Goal: Task Accomplishment & Management: Manage account settings

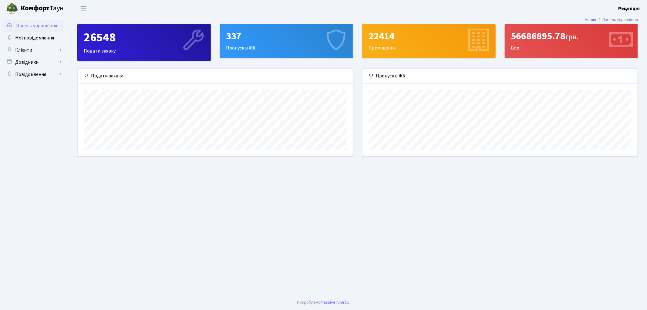
scroll to position [87, 275]
click at [25, 47] on link "Клієнти" at bounding box center [33, 50] width 61 height 12
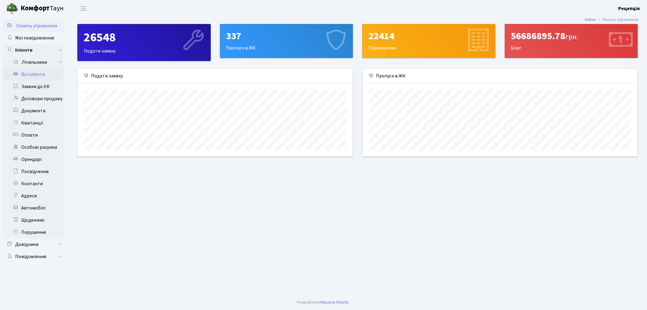
click at [32, 74] on link "Всі клієнти" at bounding box center [33, 74] width 61 height 12
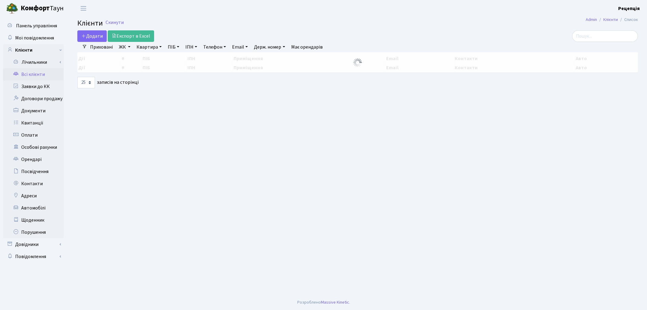
select select "25"
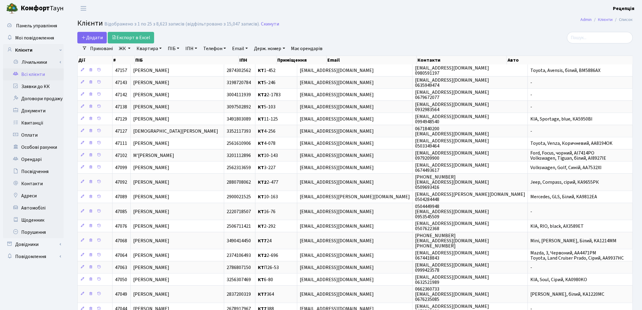
click at [126, 47] on link "ЖК" at bounding box center [124, 48] width 16 height 10
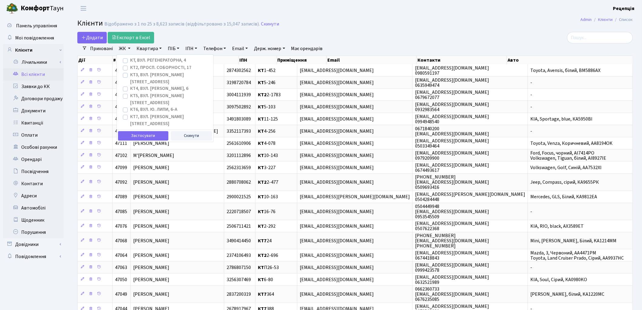
click at [126, 47] on link "ЖК" at bounding box center [124, 48] width 16 height 10
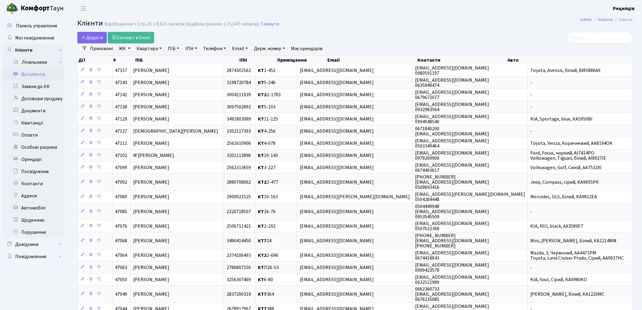
click at [126, 51] on link "ЖК" at bounding box center [124, 48] width 16 height 10
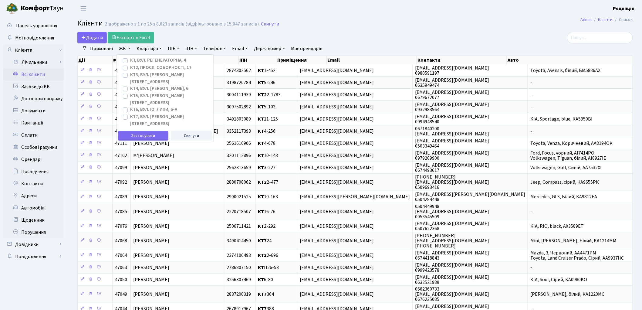
click at [130, 69] on label "КТ2, просп. Соборності, 17" at bounding box center [160, 67] width 61 height 7
click at [130, 68] on input "КТ2, просп. Соборності, 17" at bounding box center [132, 66] width 4 height 4
checkbox input "true"
click at [143, 131] on button "Застосувати" at bounding box center [143, 135] width 50 height 9
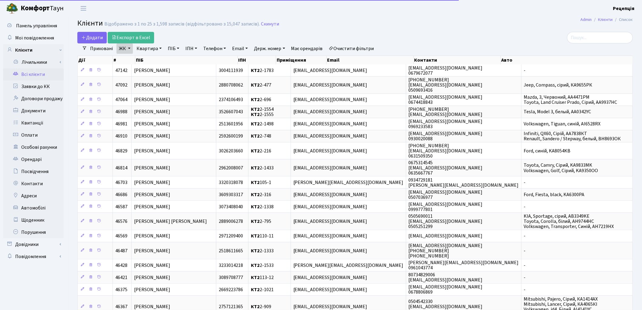
click at [153, 49] on link "Квартира" at bounding box center [149, 48] width 30 height 10
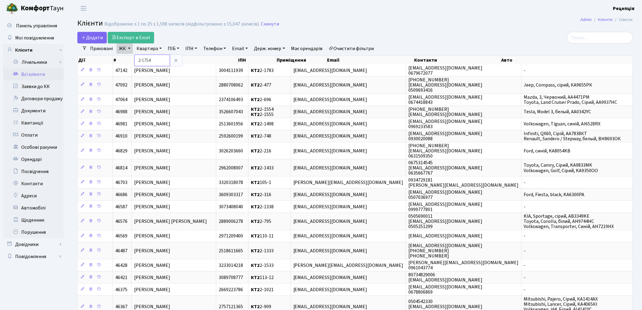
type input "2-1754"
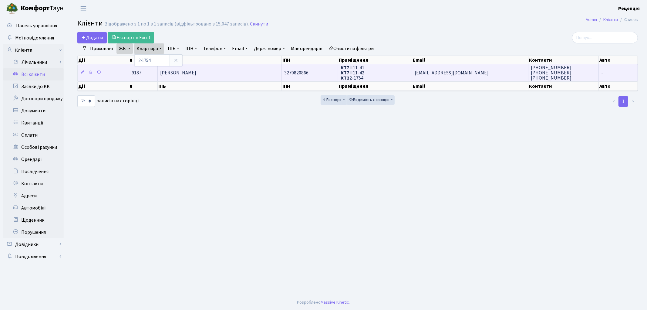
click at [220, 76] on td "Яворська Любов Олексіївна" at bounding box center [220, 72] width 124 height 17
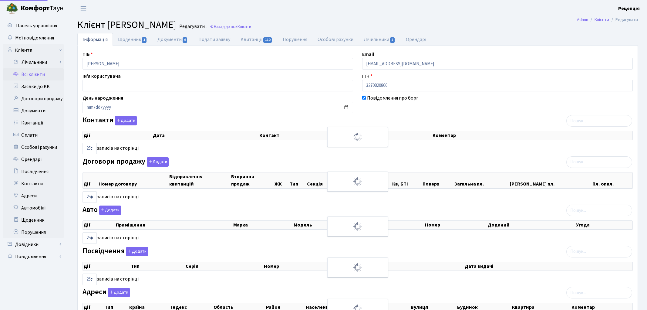
select select "25"
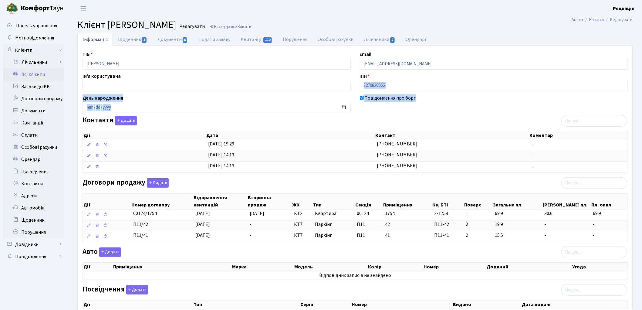
drag, startPoint x: 641, startPoint y: 83, endPoint x: 644, endPoint y: 106, distance: 23.6
click at [642, 106] on html "[PERSON_NAME] Рецепція Мій обліковий запис Вийти Панель управління Мої повідомл…" at bounding box center [321, 206] width 642 height 413
click at [38, 207] on link "Автомобілі" at bounding box center [33, 208] width 61 height 12
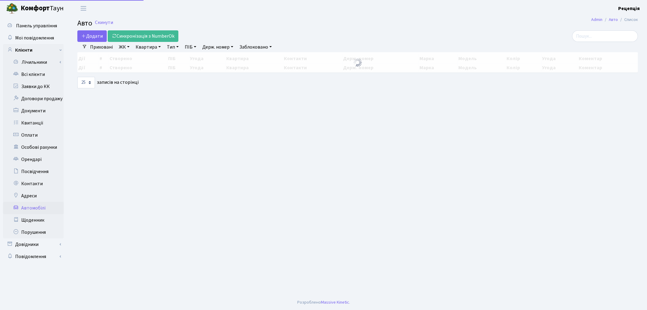
select select "25"
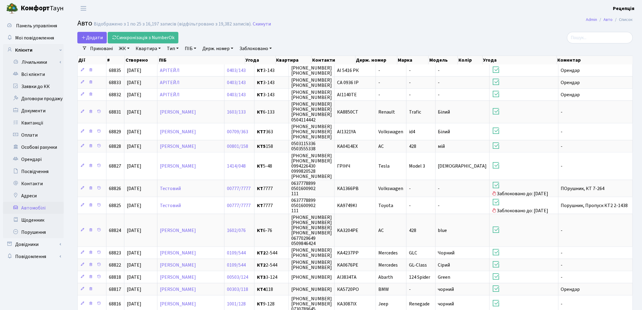
click at [223, 51] on link "Держ. номер" at bounding box center [218, 48] width 36 height 10
type input "7412"
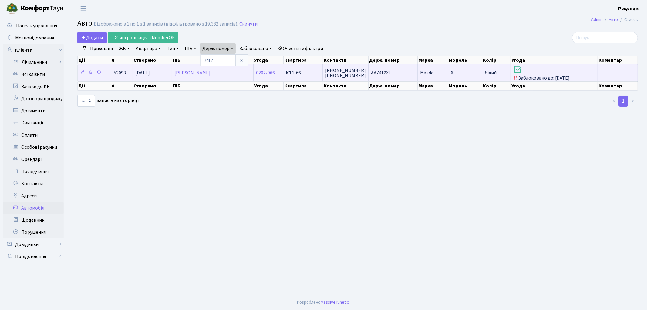
click at [409, 75] on td "AA7412XI" at bounding box center [392, 72] width 49 height 17
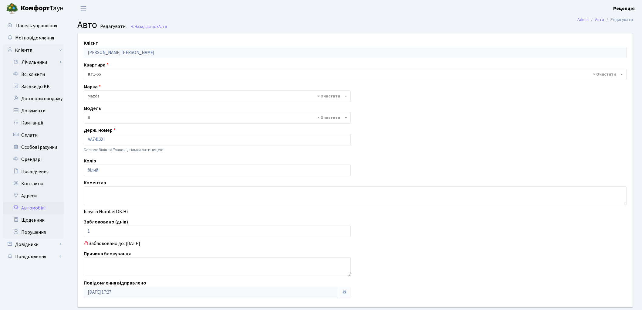
select select "55"
click at [32, 74] on link "Всі клієнти" at bounding box center [33, 74] width 61 height 12
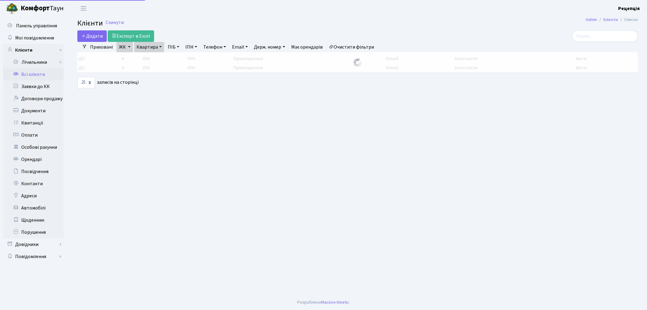
select select "25"
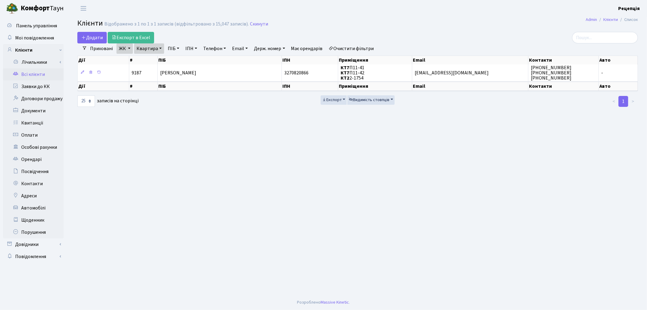
click at [354, 46] on link "Очистити фільтри" at bounding box center [351, 48] width 50 height 10
checkbox input "false"
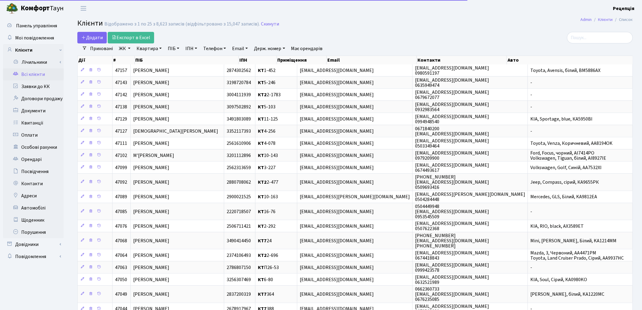
click at [126, 51] on link "ЖК" at bounding box center [124, 48] width 16 height 10
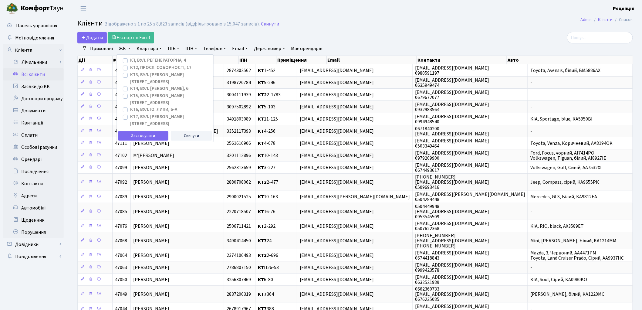
click at [130, 61] on label "КТ, вул. Регенераторна, 4" at bounding box center [158, 60] width 56 height 7
click at [130, 61] on input "КТ, вул. Регенераторна, 4" at bounding box center [132, 59] width 4 height 4
checkbox input "true"
click at [134, 131] on button "Застосувати" at bounding box center [143, 135] width 50 height 9
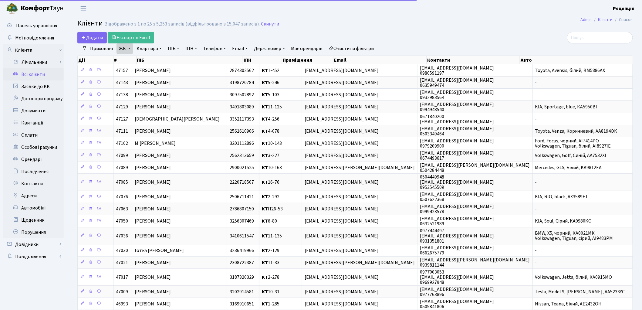
click at [147, 50] on link "Квартира" at bounding box center [149, 48] width 30 height 10
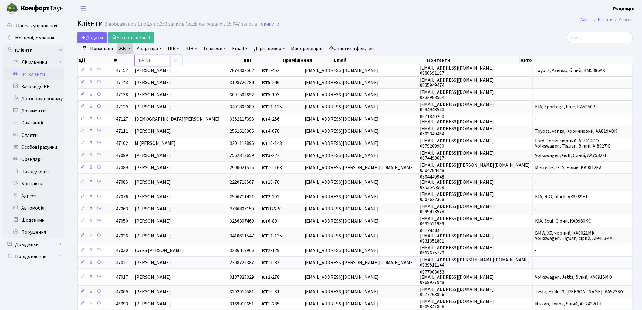
type input "10-101"
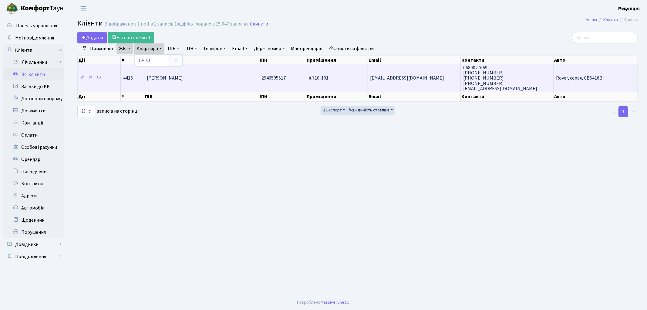
click at [185, 73] on td "Меньшиков Олег Миколайович" at bounding box center [201, 77] width 115 height 27
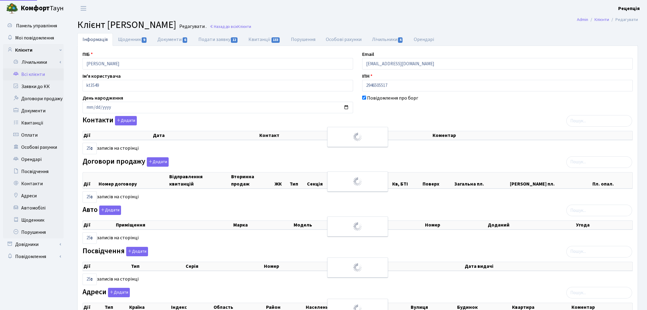
select select "25"
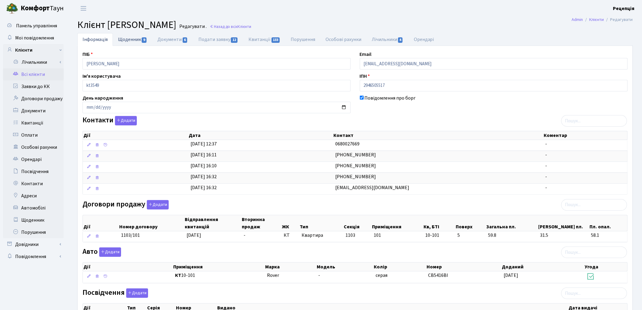
click at [128, 42] on link "Щоденник 9" at bounding box center [132, 39] width 39 height 12
select select "25"
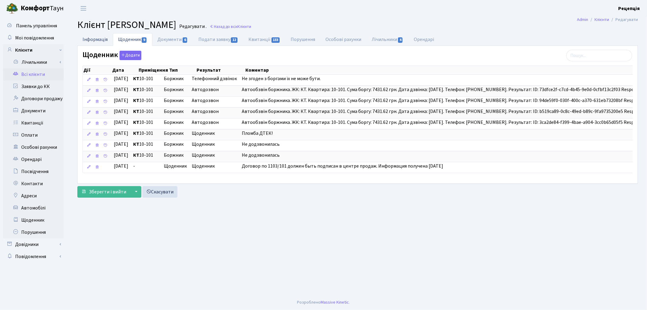
click at [101, 39] on link "Інформація" at bounding box center [94, 39] width 35 height 12
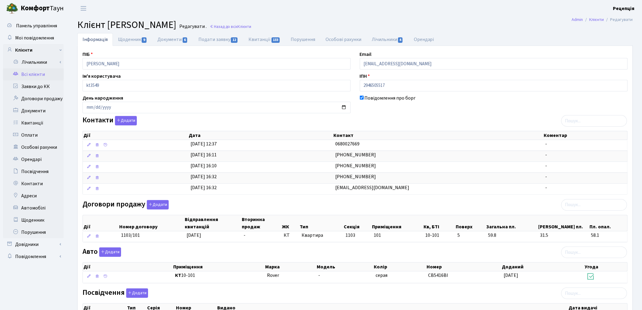
click at [47, 74] on link "Всі клієнти" at bounding box center [33, 74] width 61 height 12
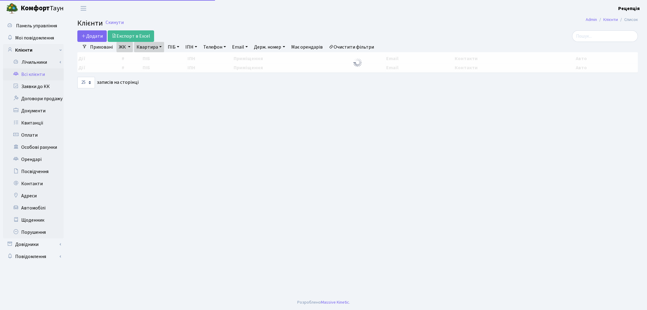
select select "25"
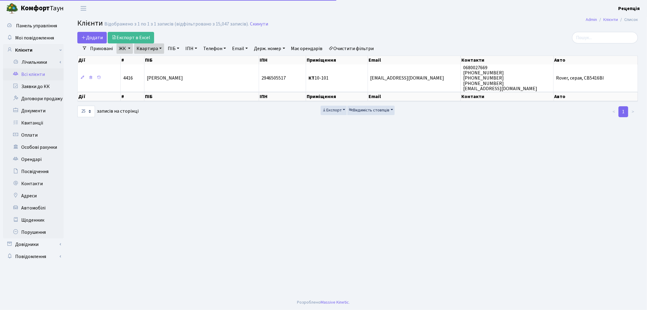
click at [353, 49] on link "Очистити фільтри" at bounding box center [351, 48] width 50 height 10
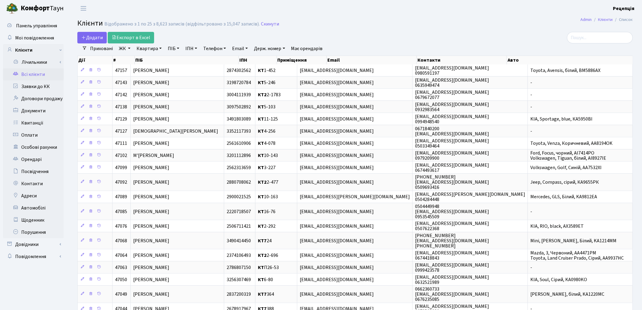
click at [132, 48] on link "ЖК" at bounding box center [124, 48] width 16 height 10
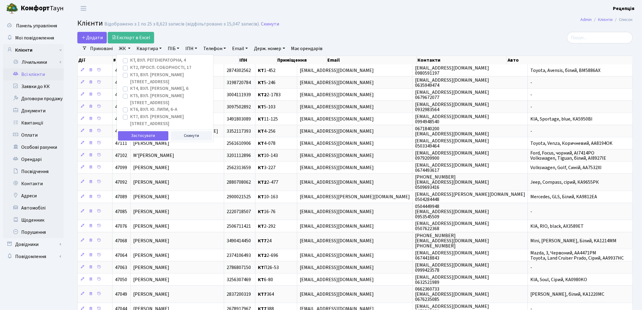
click at [130, 60] on label "КТ, вул. Регенераторна, 4" at bounding box center [158, 60] width 56 height 7
click at [130, 60] on input "КТ, вул. Регенераторна, 4" at bounding box center [132, 59] width 4 height 4
checkbox input "true"
click at [140, 131] on button "Застосувати" at bounding box center [143, 135] width 50 height 9
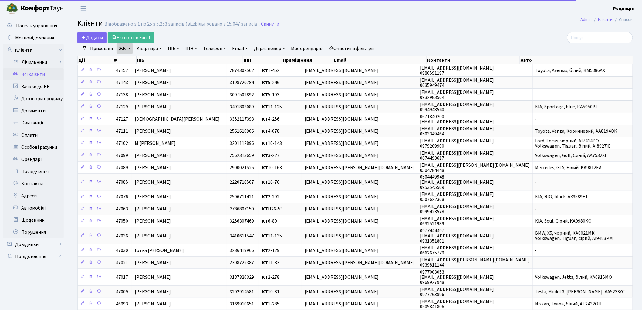
click at [150, 46] on link "Квартира" at bounding box center [149, 48] width 30 height 10
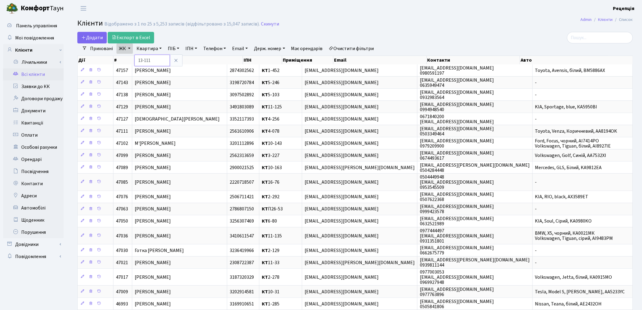
type input "13-111"
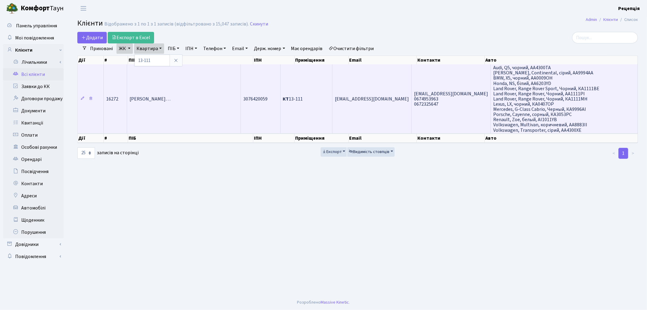
click at [185, 88] on td "Матвієнко Олександр Володимирови…" at bounding box center [184, 98] width 114 height 69
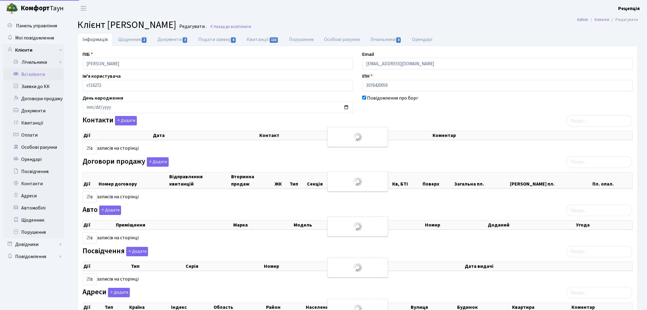
select select "25"
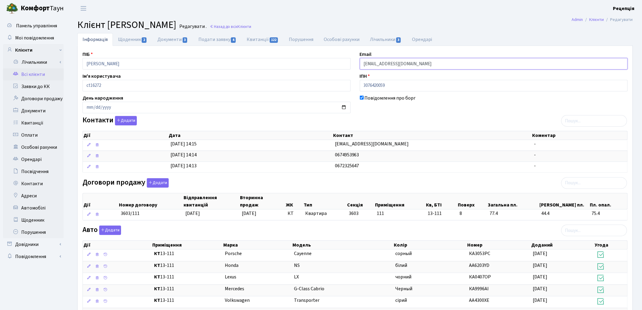
drag, startPoint x: 412, startPoint y: 64, endPoint x: 342, endPoint y: 68, distance: 69.5
click at [342, 68] on div "ПІБ [PERSON_NAME] Email [EMAIL_ADDRESS][DOMAIN_NAME] Ім'я користувача ct16272 І…" at bounding box center [355, 274] width 554 height 447
click at [49, 74] on link "Всі клієнти" at bounding box center [33, 74] width 61 height 12
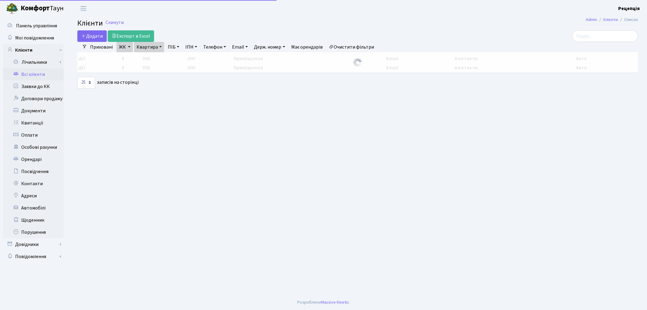
select select "25"
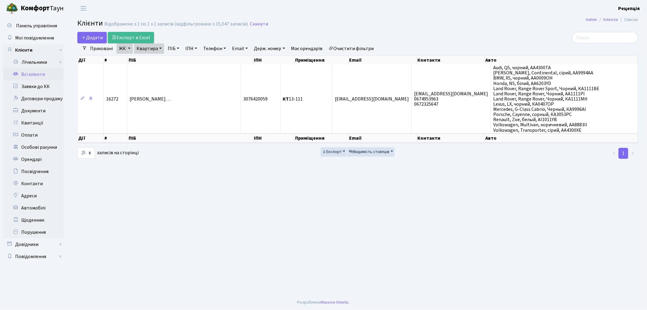
click at [349, 47] on link "Очистити фільтри" at bounding box center [351, 48] width 50 height 10
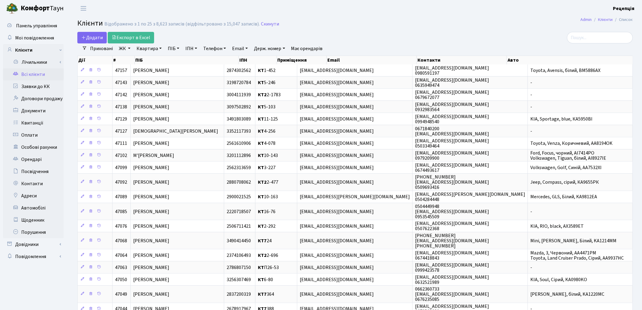
click at [124, 48] on link "ЖК" at bounding box center [124, 48] width 16 height 10
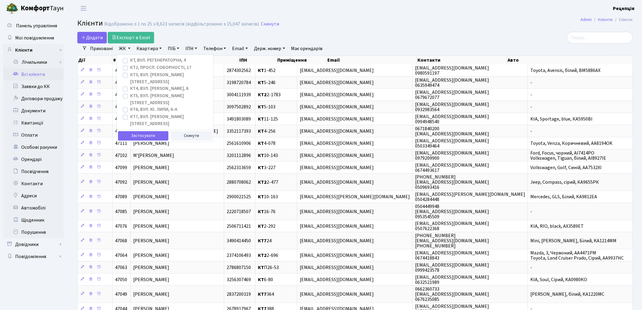
click at [130, 61] on label "КТ, вул. Регенераторна, 4" at bounding box center [158, 60] width 56 height 7
click at [130, 61] on input "КТ, вул. Регенераторна, 4" at bounding box center [132, 59] width 4 height 4
checkbox input "true"
click at [139, 131] on button "Застосувати" at bounding box center [143, 135] width 50 height 9
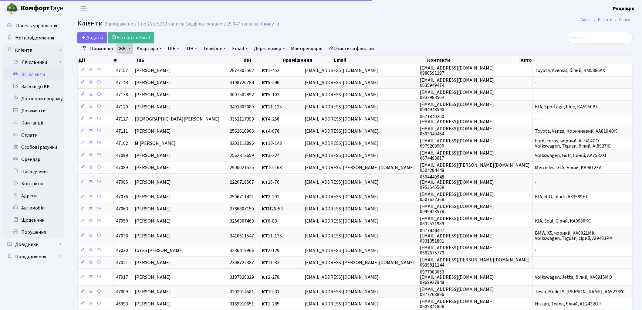
click at [153, 47] on link "Квартира" at bounding box center [149, 48] width 30 height 10
type input "10-101"
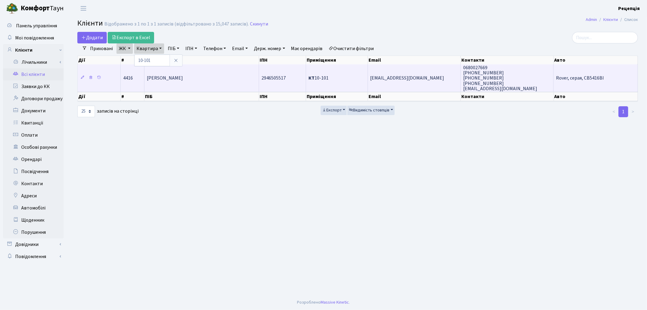
click at [197, 81] on td "Меньшиков Олег Миколайович" at bounding box center [201, 77] width 115 height 27
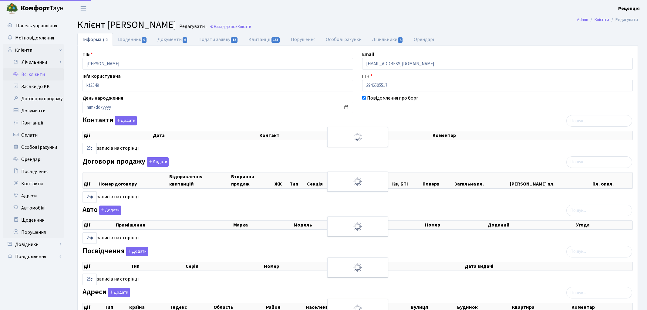
select select "25"
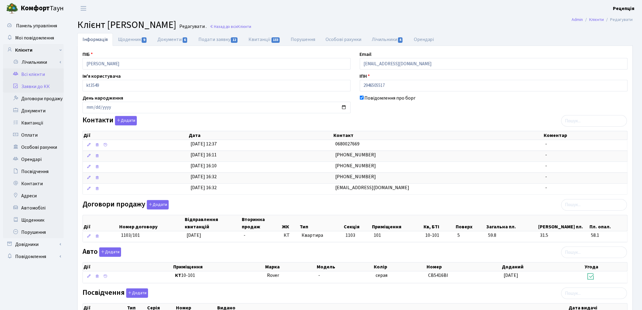
click at [34, 83] on link "Заявки до КК" at bounding box center [33, 86] width 61 height 12
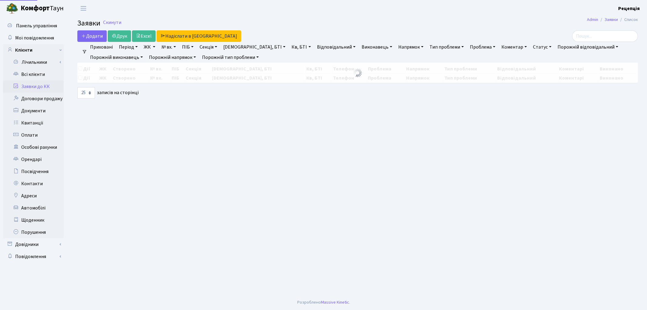
select select "25"
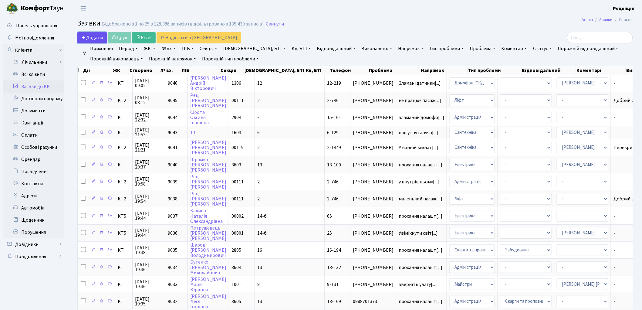
click at [87, 39] on span "Додати" at bounding box center [92, 37] width 22 height 7
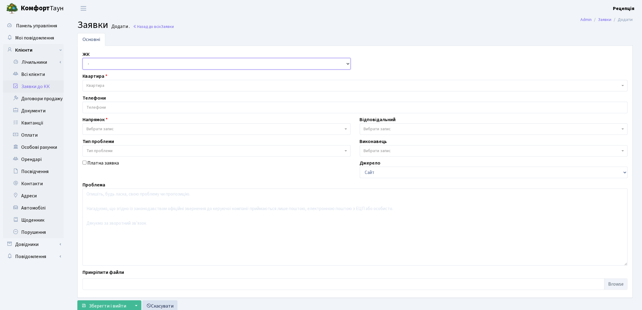
click at [102, 62] on select "- КТ, вул. Регенераторна, 4 КТ2, просп. Соборності, 17 КТ3, вул. Березнева, 16 …" at bounding box center [216, 64] width 268 height 12
select select "271"
click at [82, 58] on select "- КТ, вул. Регенераторна, 4 КТ2, просп. Соборності, 17 КТ3, вул. Березнева, 16 …" at bounding box center [216, 64] width 268 height 12
select select
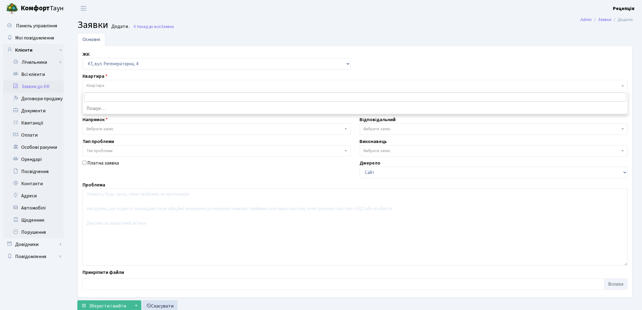
click at [110, 83] on span "Квартира" at bounding box center [352, 85] width 533 height 6
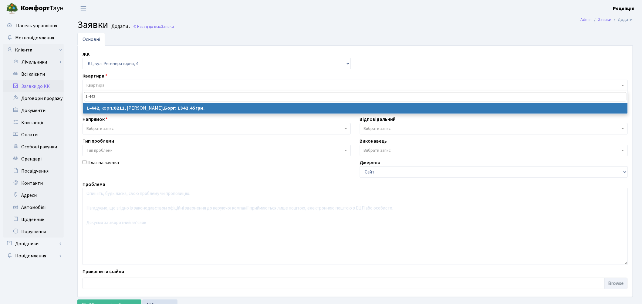
type input "1-442"
select select
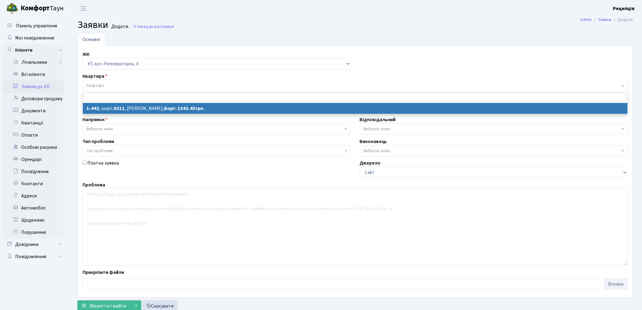
select select "413"
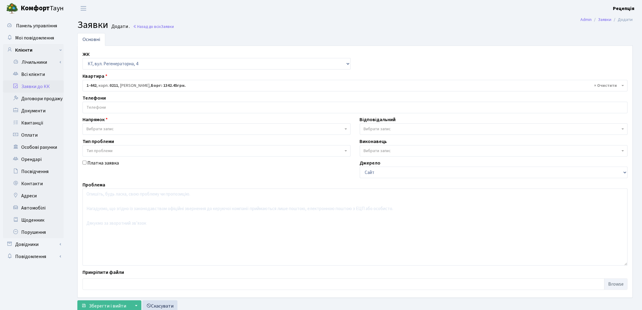
click at [110, 107] on input "search" at bounding box center [355, 107] width 544 height 11
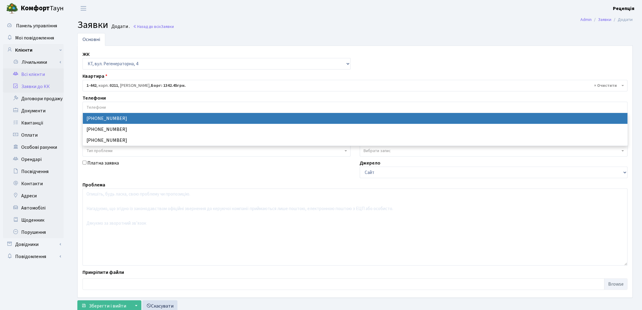
click at [24, 73] on link "Всі клієнти" at bounding box center [33, 74] width 61 height 12
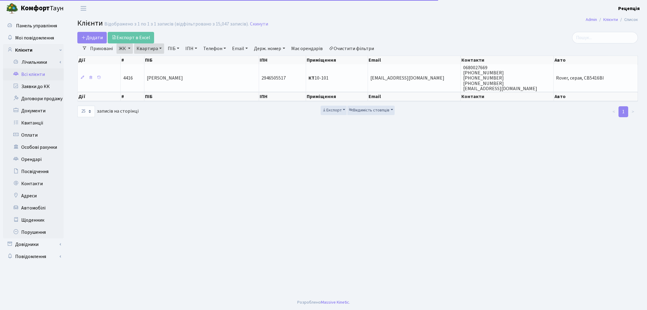
select select "25"
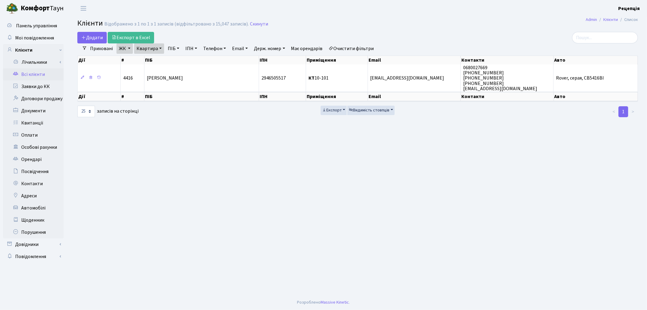
click at [352, 48] on link "Очистити фільтри" at bounding box center [351, 48] width 50 height 10
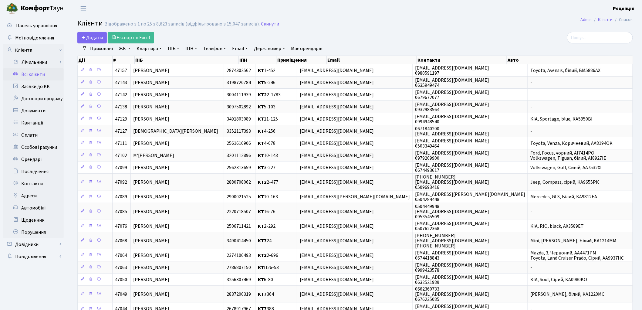
click at [122, 49] on link "ЖК" at bounding box center [124, 48] width 16 height 10
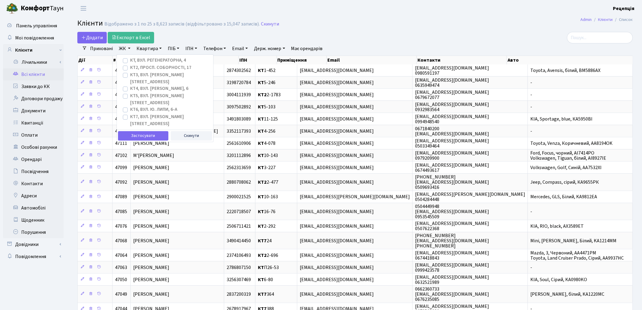
click at [130, 60] on label "КТ, вул. Регенераторна, 4" at bounding box center [158, 60] width 56 height 7
click at [130, 60] on input "КТ, вул. Регенераторна, 4" at bounding box center [132, 59] width 4 height 4
checkbox input "true"
click at [134, 131] on button "Застосувати" at bounding box center [143, 135] width 50 height 9
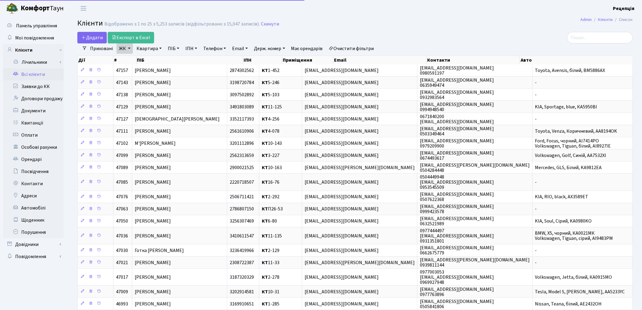
click at [148, 48] on link "Квартира" at bounding box center [149, 48] width 30 height 10
type input "13-46"
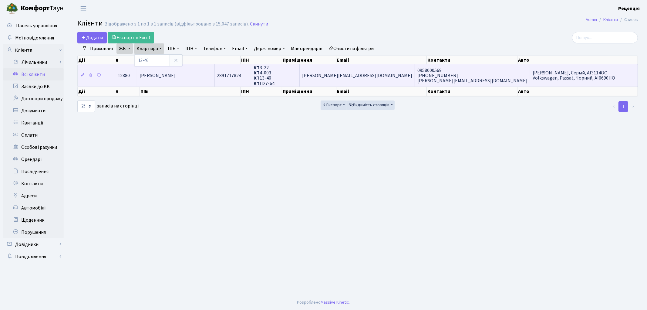
click at [176, 76] on span "[PERSON_NAME]" at bounding box center [157, 75] width 36 height 7
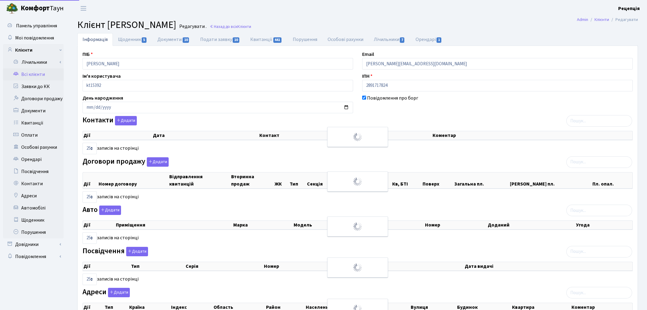
select select "25"
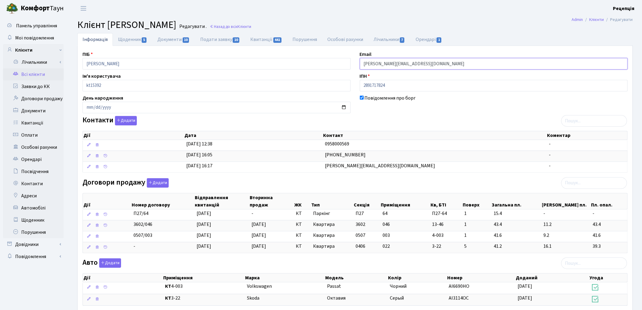
drag, startPoint x: 425, startPoint y: 65, endPoint x: 350, endPoint y: 66, distance: 74.3
click at [350, 66] on div "ПІБ [PERSON_NAME] Email [PERSON_NAME][EMAIL_ADDRESS][DOMAIN_NAME] Ім'я користув…" at bounding box center [355, 221] width 554 height 340
click at [424, 44] on link "Орендарі 1" at bounding box center [428, 39] width 37 height 12
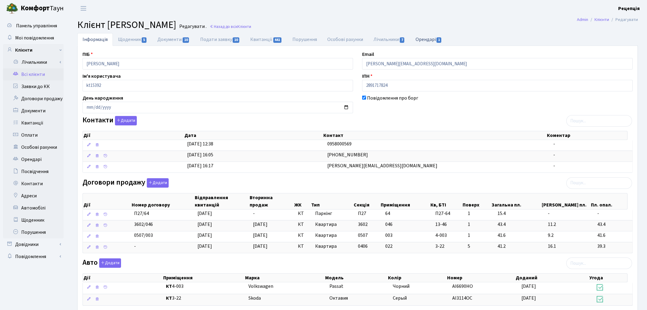
select select "25"
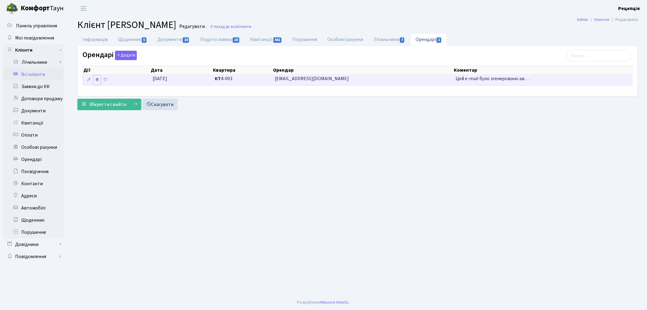
click at [98, 79] on icon at bounding box center [97, 79] width 4 height 4
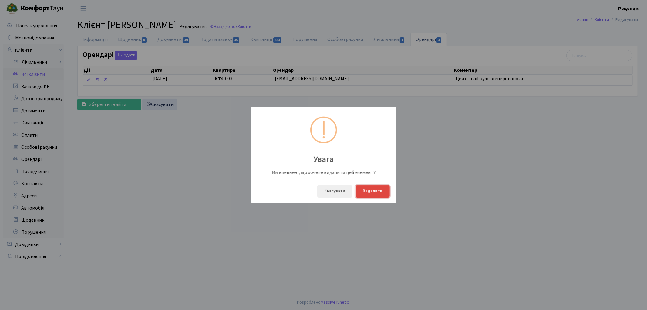
click at [368, 192] on button "Видалити" at bounding box center [372, 191] width 34 height 12
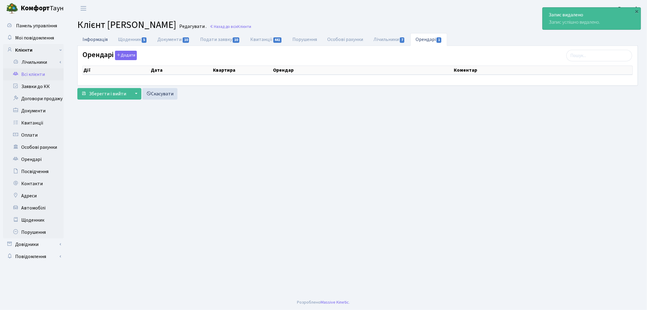
click at [99, 38] on link "Інформація" at bounding box center [94, 39] width 35 height 12
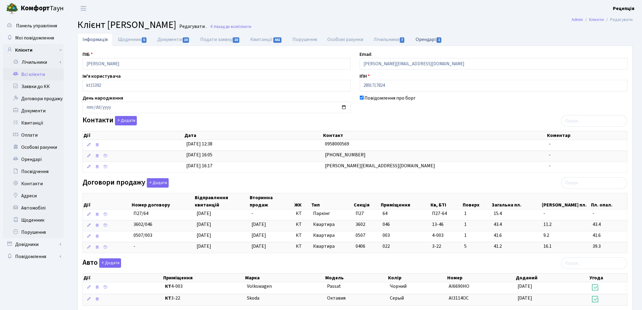
click at [420, 40] on link "Орендарі 1" at bounding box center [428, 39] width 37 height 12
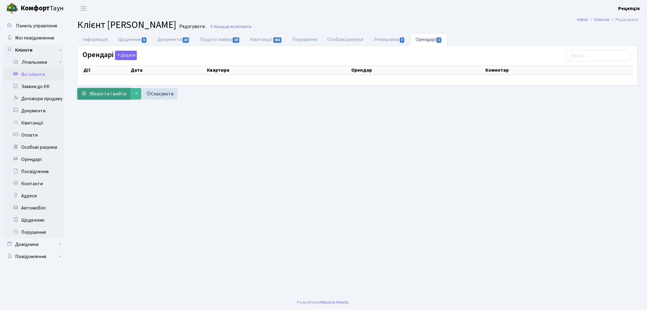
click at [101, 96] on span "Зберегти і вийти" at bounding box center [107, 93] width 37 height 7
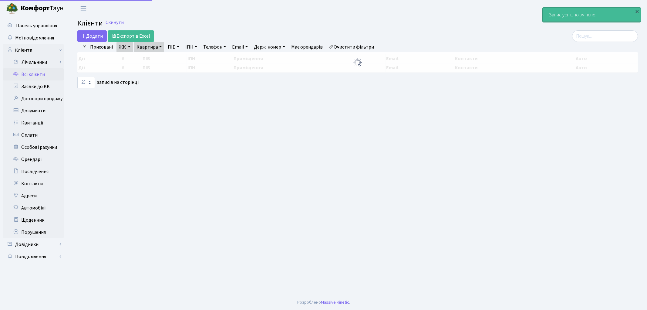
select select "25"
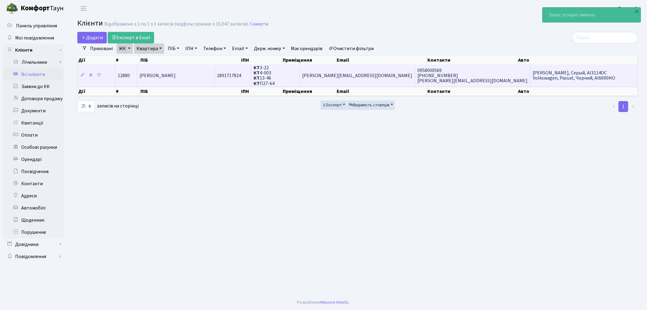
click at [176, 72] on span "[PERSON_NAME]" at bounding box center [157, 75] width 36 height 7
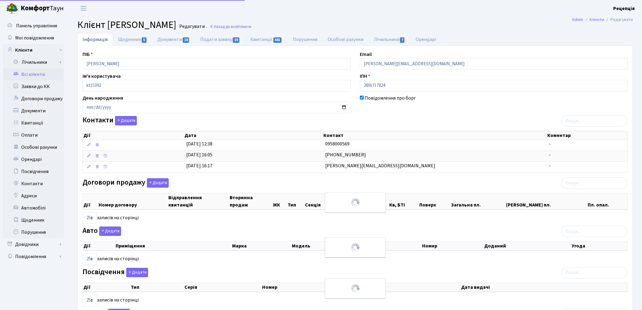
select select "25"
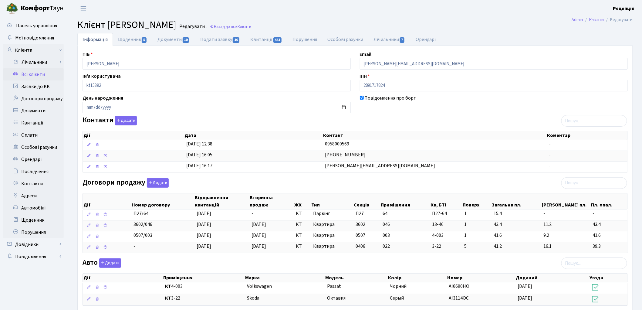
click at [36, 75] on link "Всі клієнти" at bounding box center [33, 74] width 61 height 12
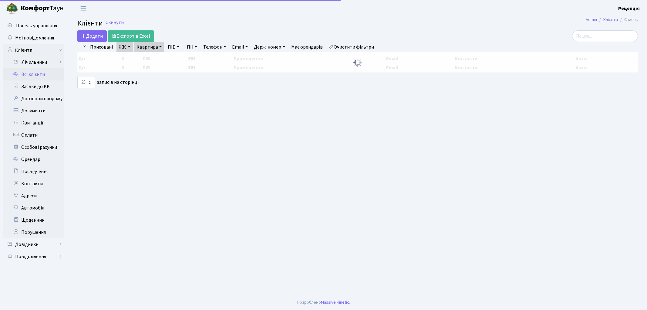
select select "25"
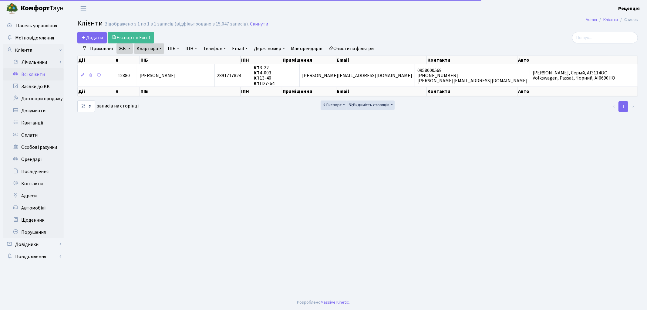
click at [354, 49] on link "Очистити фільтри" at bounding box center [351, 48] width 50 height 10
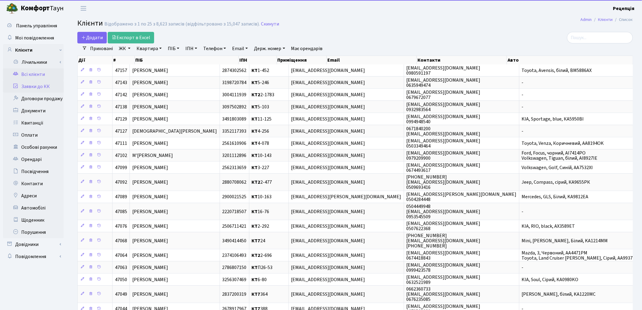
click at [33, 89] on link "Заявки до КК" at bounding box center [33, 86] width 61 height 12
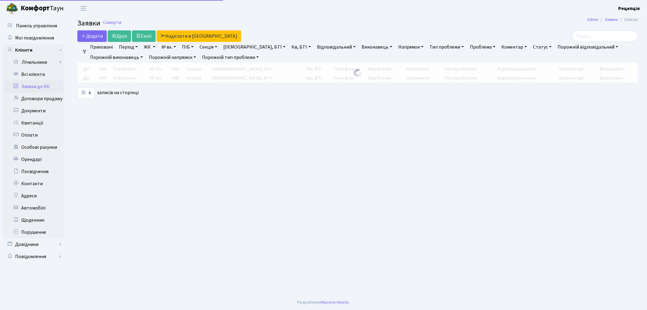
select select "25"
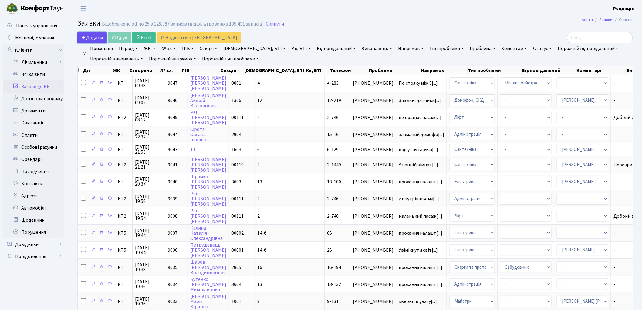
click at [91, 37] on span "Додати" at bounding box center [92, 37] width 22 height 7
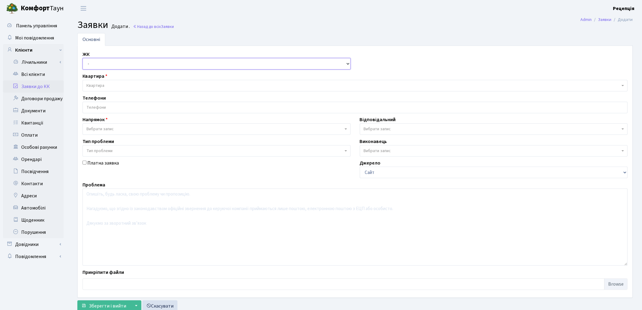
click at [109, 64] on select "- КТ, вул. Регенераторна, 4 КТ2, просп. [STREET_ADDRESS] [STREET_ADDRESS] [PERS…" at bounding box center [216, 64] width 268 height 12
select select "296"
click at [82, 58] on select "- КТ, вул. Регенераторна, 4 КТ2, просп. [STREET_ADDRESS] [STREET_ADDRESS] [PERS…" at bounding box center [216, 64] width 268 height 12
select select
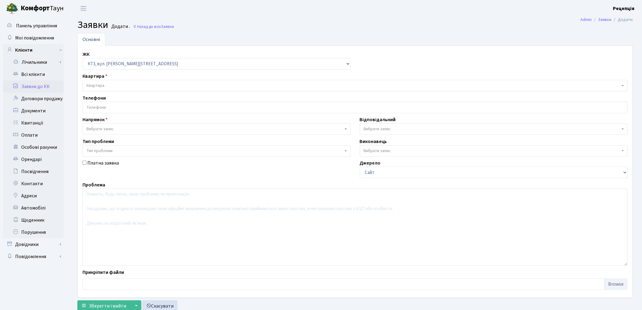
click at [108, 84] on span "Квартира" at bounding box center [352, 85] width 533 height 6
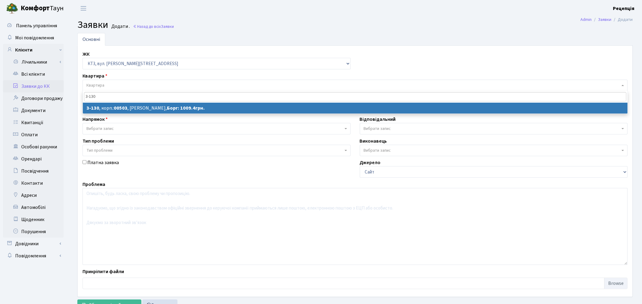
type input "3-130"
select select
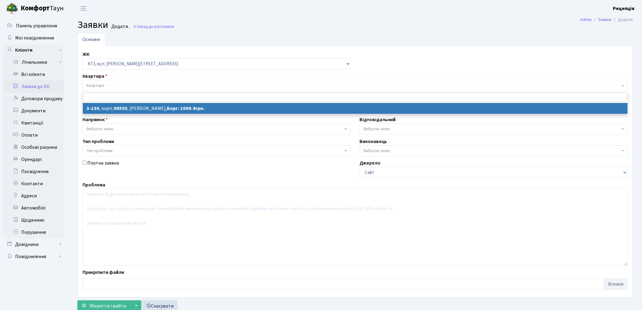
select select "16439"
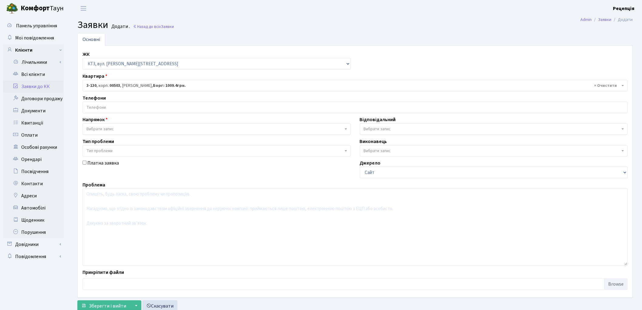
click at [106, 108] on input "search" at bounding box center [355, 107] width 544 height 11
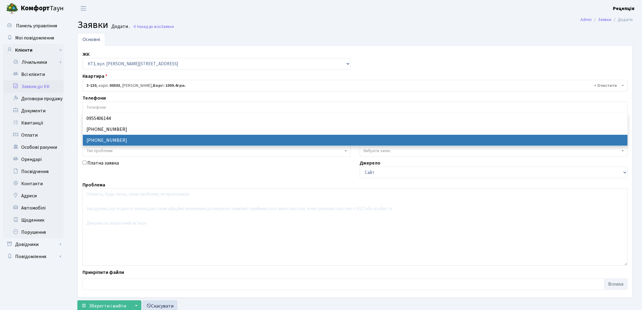
select select "49751"
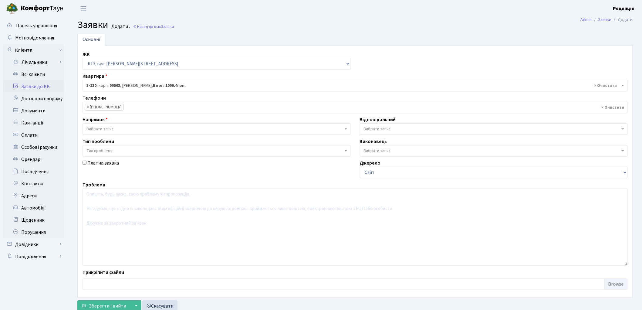
click at [111, 133] on span "Вибрати запис" at bounding box center [216, 129] width 268 height 12
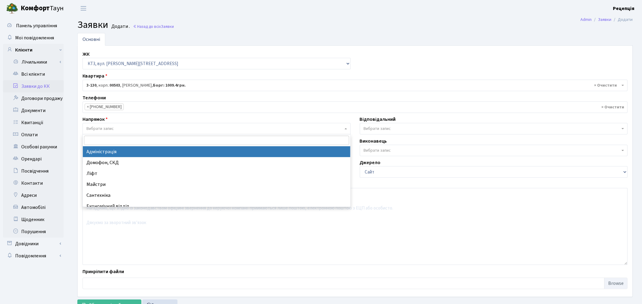
select select "5"
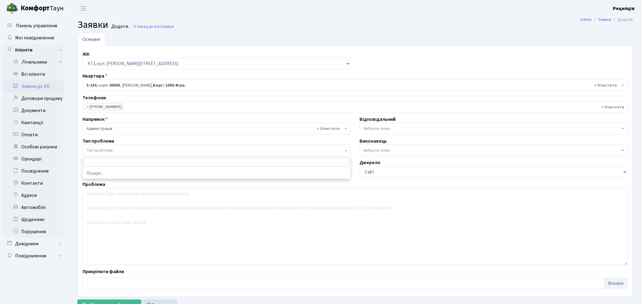
click at [109, 150] on span "Тип проблеми" at bounding box center [99, 151] width 26 height 6
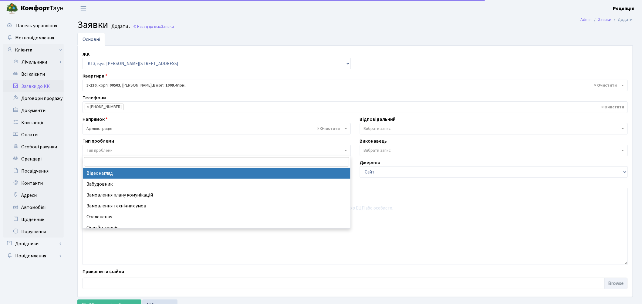
select select "45"
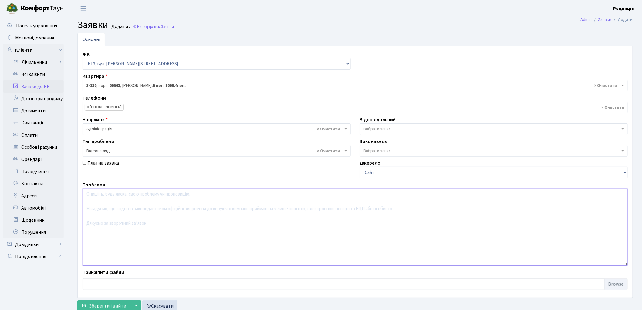
click at [118, 211] on textarea at bounding box center [354, 226] width 545 height 77
type textarea "Надати відеоспостереження пошкодження автомобіля."
click at [119, 303] on span "Зберегти і вийти" at bounding box center [107, 305] width 37 height 7
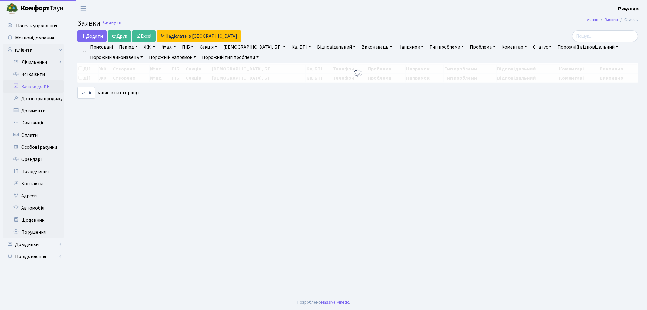
select select "25"
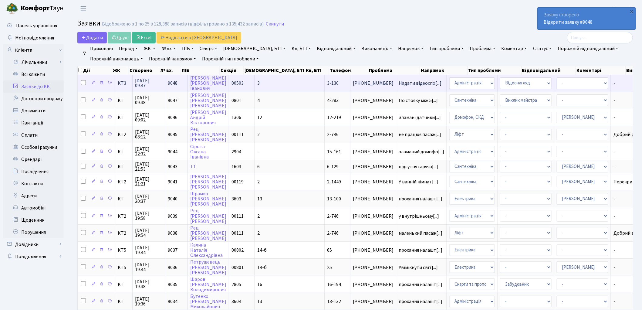
click at [260, 86] on td "3" at bounding box center [290, 83] width 70 height 17
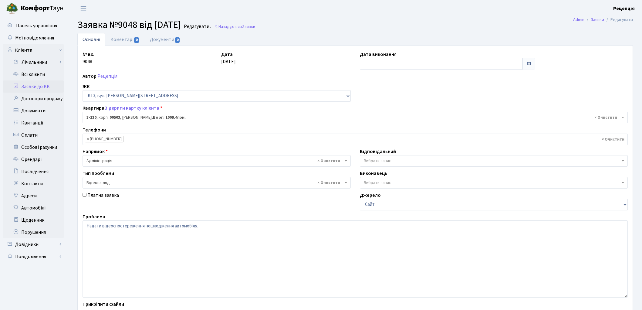
select select "16439"
select select "45"
click at [168, 42] on link "Документи 0" at bounding box center [165, 39] width 41 height 12
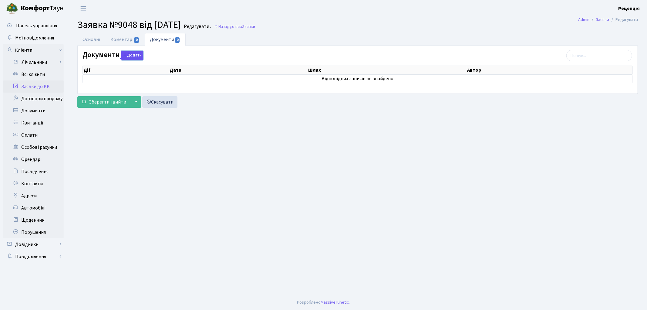
click at [127, 56] on button "Додати" at bounding box center [132, 55] width 22 height 9
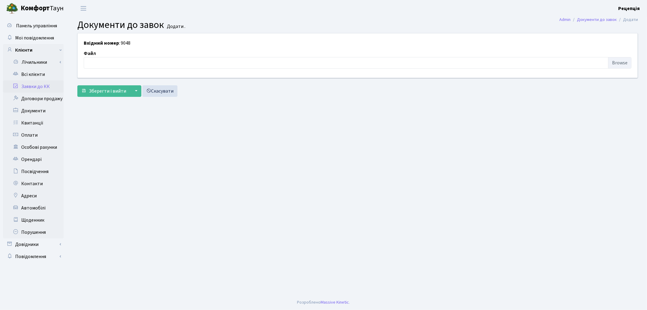
click at [620, 56] on div "Файл" at bounding box center [357, 59] width 557 height 19
click at [620, 63] on input "file" at bounding box center [358, 63] width 548 height 12
type input "C:\fakepath\сканирование0789.pdf"
click at [114, 92] on span "Зберегти і вийти" at bounding box center [107, 91] width 37 height 7
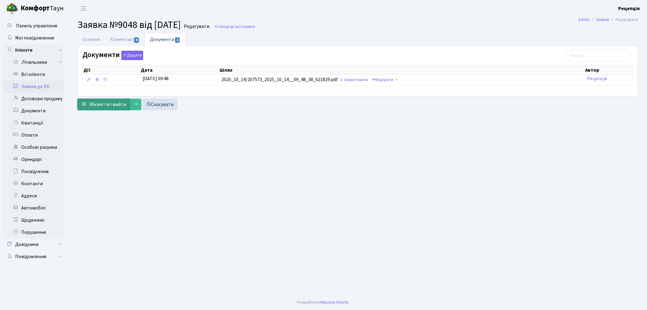
click at [112, 105] on span "Зберегти і вийти" at bounding box center [107, 104] width 37 height 7
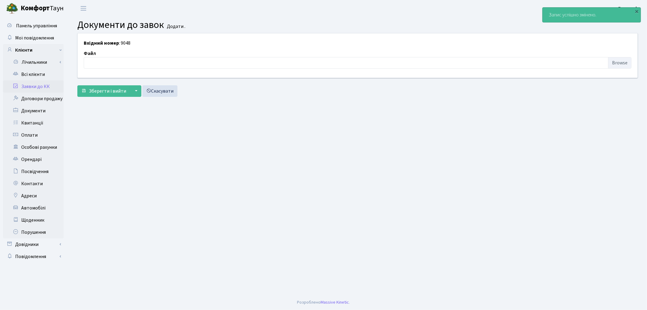
click at [46, 85] on link "Заявки до КК" at bounding box center [33, 86] width 61 height 12
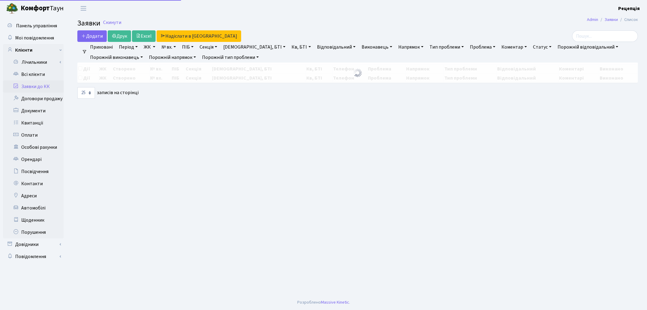
select select "25"
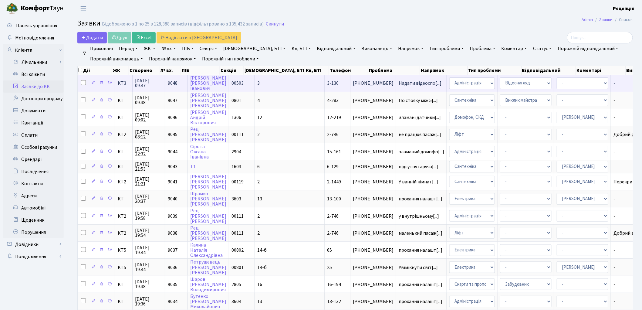
click at [244, 82] on span "00503" at bounding box center [237, 83] width 12 height 7
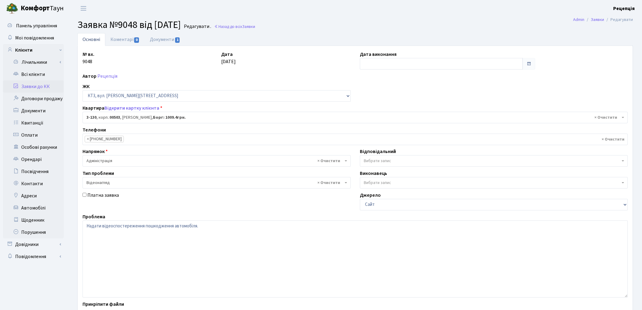
select select "16439"
select select "45"
click at [174, 40] on link "Документи 1" at bounding box center [165, 39] width 41 height 12
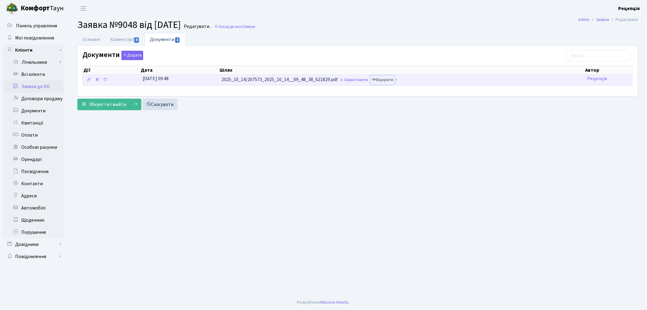
click at [385, 83] on link "Відкрити" at bounding box center [382, 79] width 24 height 9
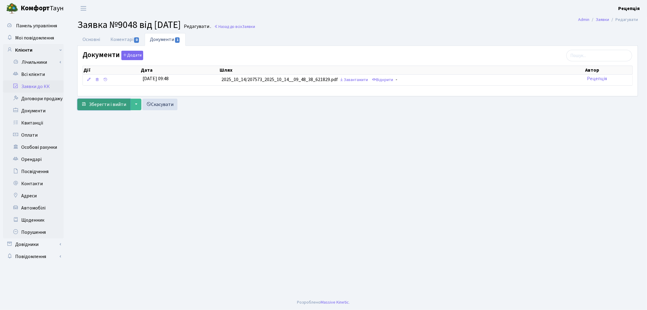
click at [99, 106] on span "Зберегти і вийти" at bounding box center [107, 104] width 37 height 7
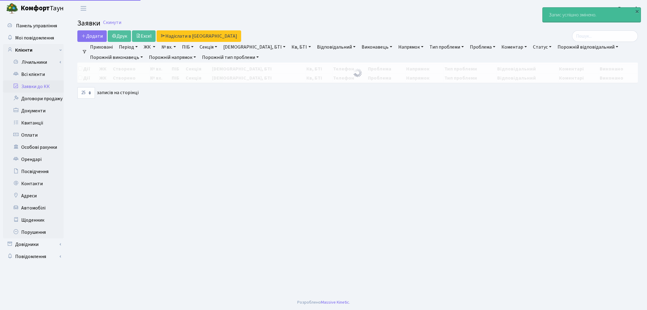
select select "25"
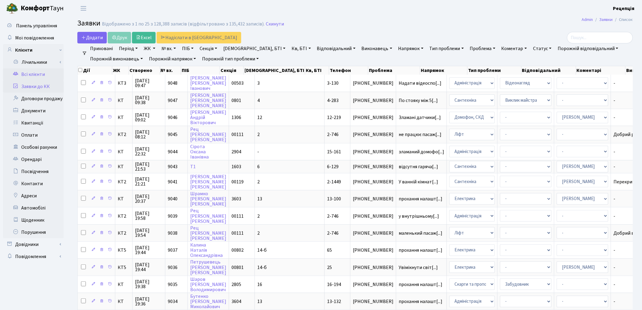
click at [42, 74] on link "Всі клієнти" at bounding box center [33, 74] width 61 height 12
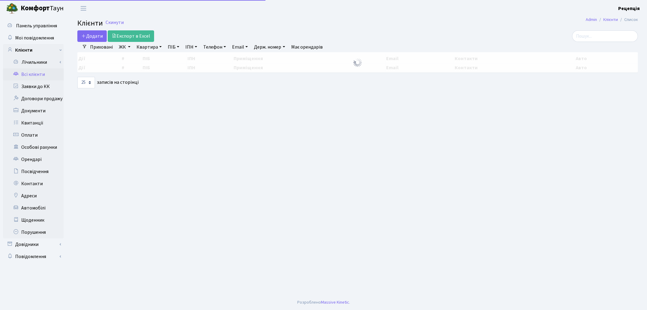
select select "25"
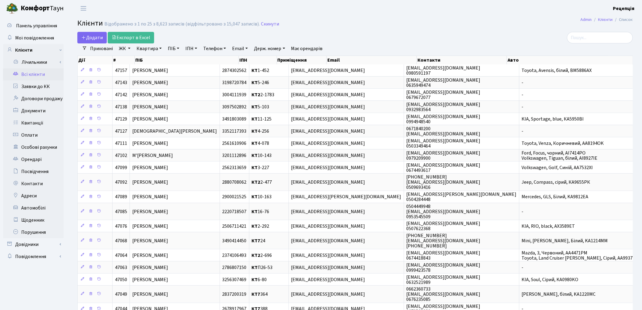
click at [126, 50] on link "ЖК" at bounding box center [124, 48] width 16 height 10
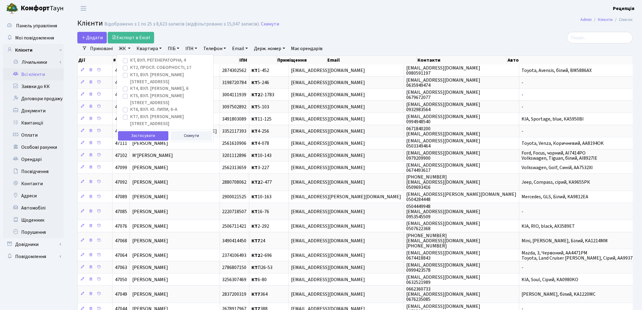
click at [130, 113] on label "КТ7, вул. Березнева, 12" at bounding box center [169, 120] width 78 height 14
click at [130, 113] on input "КТ7, вул. Березнева, 12" at bounding box center [132, 115] width 4 height 4
checkbox input "true"
click at [133, 131] on button "Застосувати" at bounding box center [143, 135] width 50 height 9
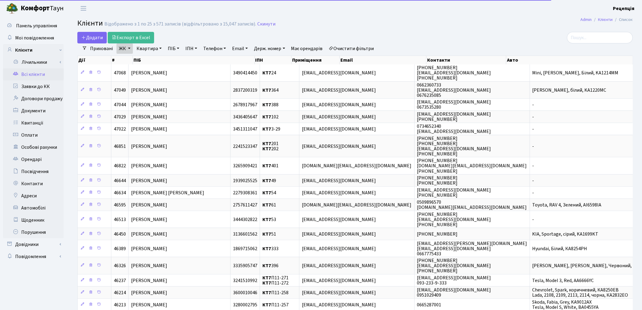
click at [152, 48] on link "Квартира" at bounding box center [149, 48] width 30 height 10
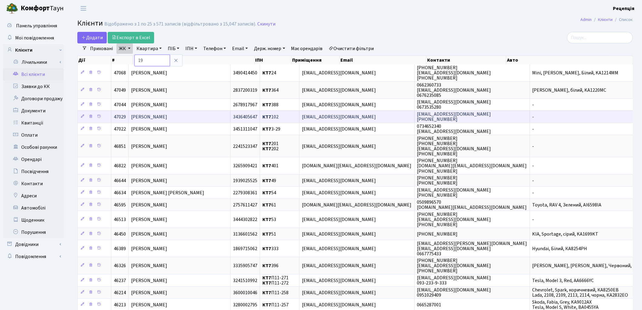
type input "19"
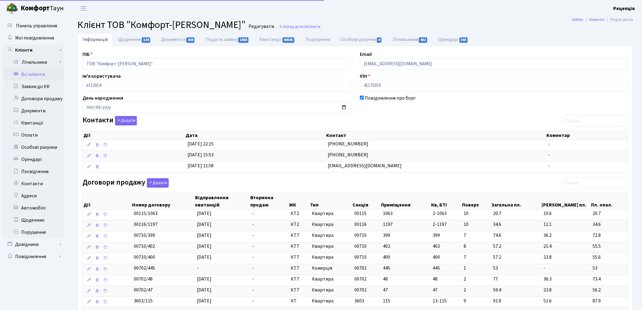
select select "25"
click at [455, 43] on link "Орендарі 303" at bounding box center [453, 39] width 40 height 12
select select "25"
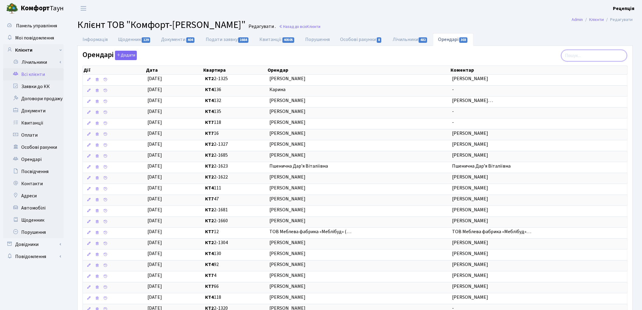
click at [583, 55] on input "search" at bounding box center [594, 56] width 66 height 12
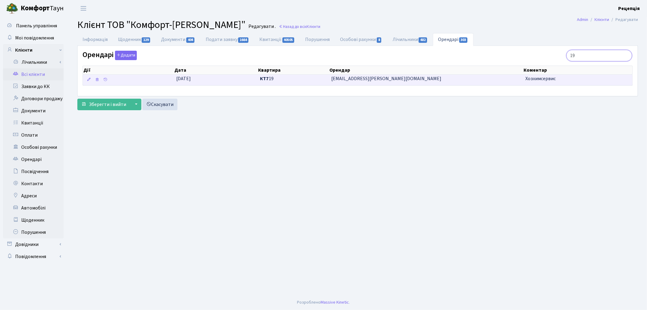
type input "19"
click at [370, 80] on span "[EMAIL_ADDRESS][DOMAIN_NAME]" at bounding box center [425, 78] width 189 height 7
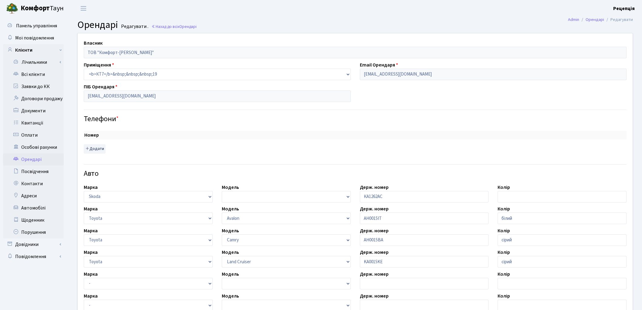
select select "2297"
select select "2305"
select select "2341"
checkbox input "true"
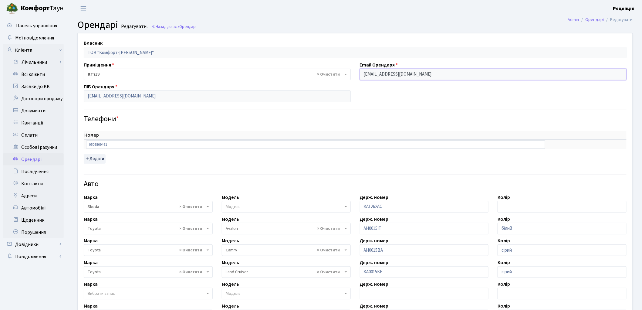
drag, startPoint x: 421, startPoint y: 74, endPoint x: 340, endPoint y: 73, distance: 80.7
click at [340, 73] on div "Власник ТОВ "Комфорт-Таун Ріелт" Приміщення - <b>КТ7</b>&nbsp;&nbsp;&nbsp;19 × …" at bounding box center [355, 213] width 564 height 360
click at [29, 75] on link "Всі клієнти" at bounding box center [33, 74] width 61 height 12
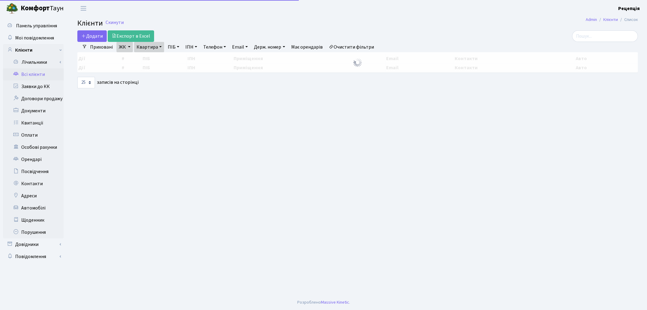
select select "25"
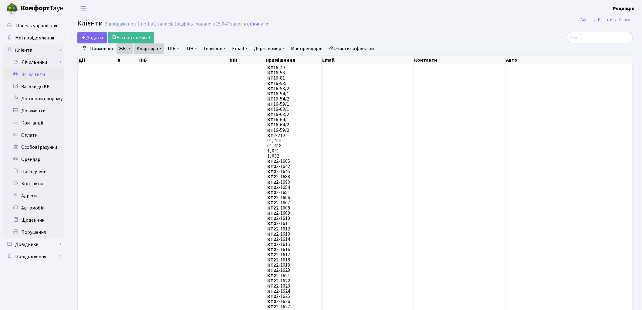
click at [373, 50] on link "Очистити фільтри" at bounding box center [351, 48] width 50 height 10
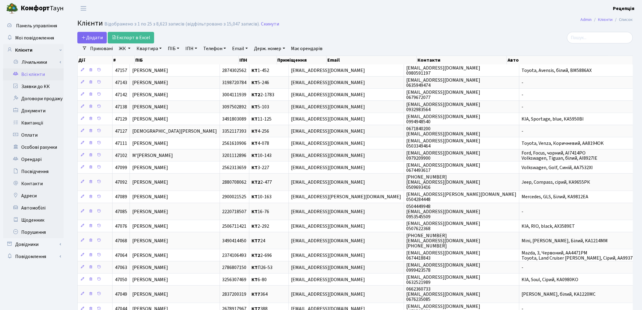
click at [123, 51] on link "ЖК" at bounding box center [124, 48] width 16 height 10
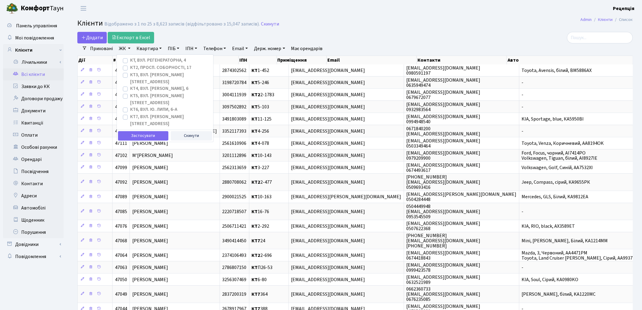
click at [123, 50] on link "ЖК" at bounding box center [124, 48] width 16 height 10
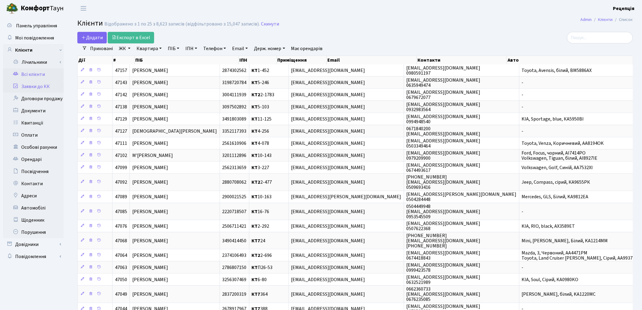
click at [41, 84] on link "Заявки до КК" at bounding box center [33, 86] width 61 height 12
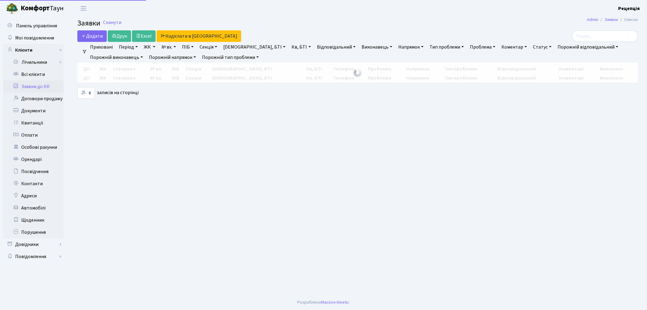
select select "25"
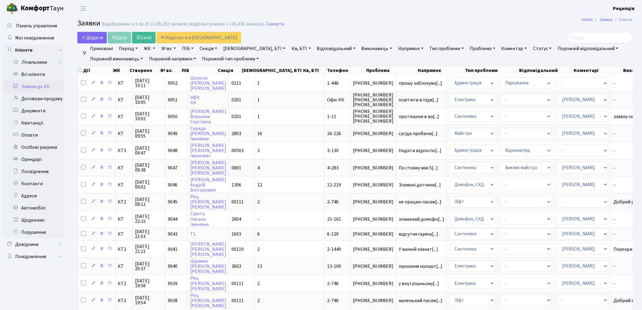
click at [154, 48] on link "ЖК" at bounding box center [149, 48] width 16 height 10
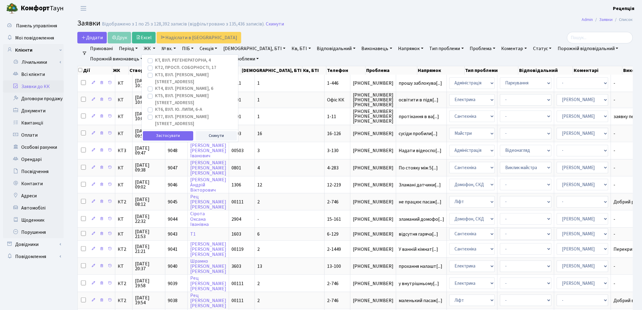
click at [155, 61] on label "КТ, вул. Регенераторна, 4" at bounding box center [183, 60] width 56 height 7
click at [155, 61] on input "КТ, вул. Регенераторна, 4" at bounding box center [157, 59] width 4 height 4
checkbox input "true"
click at [158, 131] on button "Застосувати" at bounding box center [168, 135] width 50 height 9
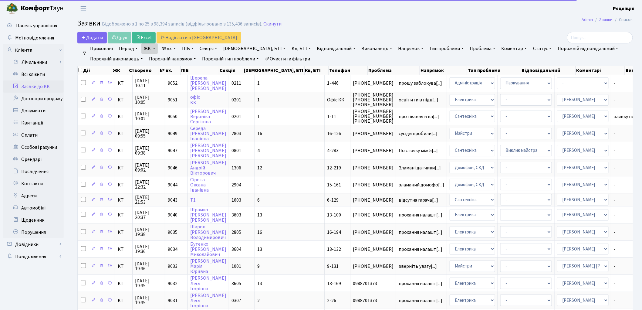
click at [289, 47] on link "Кв, БТІ" at bounding box center [301, 48] width 24 height 10
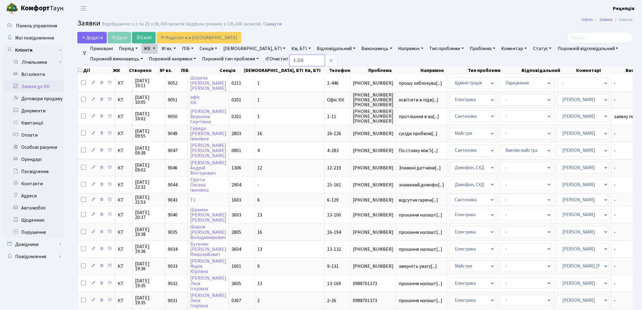
type input "3-216"
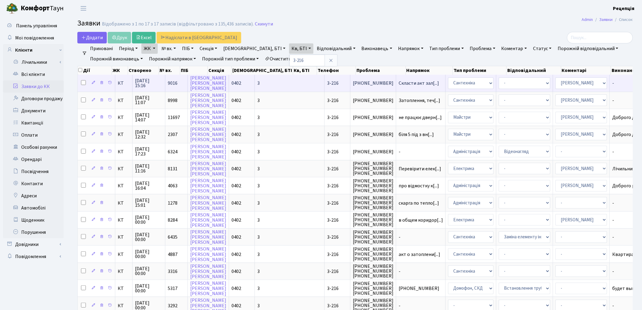
click at [266, 84] on td "3" at bounding box center [290, 83] width 70 height 17
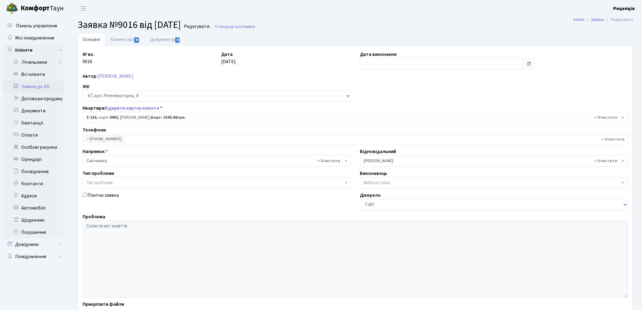
select select "785"
click at [29, 76] on link "Всі клієнти" at bounding box center [33, 74] width 61 height 12
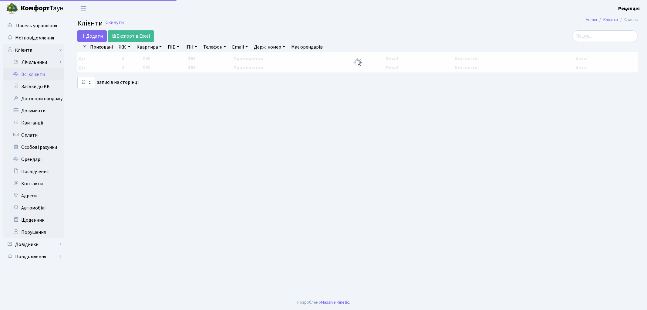
select select "25"
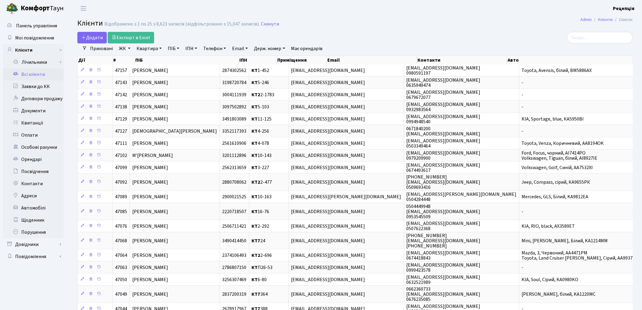
click at [130, 50] on link "ЖК" at bounding box center [124, 48] width 16 height 10
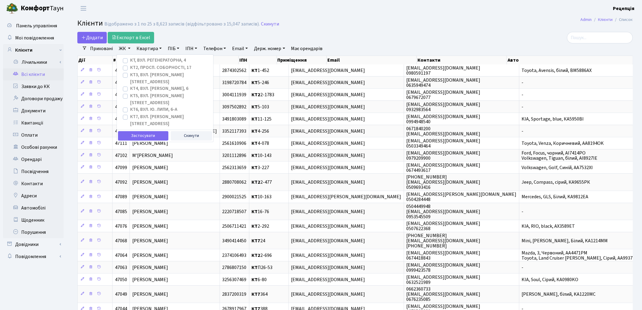
click at [130, 61] on label "КТ, вул. Регенераторна, 4" at bounding box center [158, 60] width 56 height 7
click at [130, 61] on input "КТ, вул. Регенераторна, 4" at bounding box center [132, 59] width 4 height 4
checkbox input "true"
click at [143, 131] on button "Застосувати" at bounding box center [143, 135] width 50 height 9
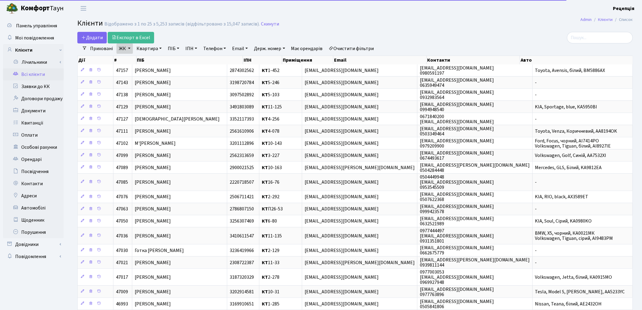
click at [154, 49] on link "Квартира" at bounding box center [149, 48] width 30 height 10
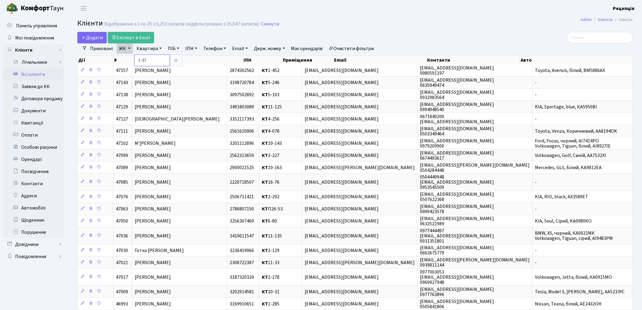
type input "1-97"
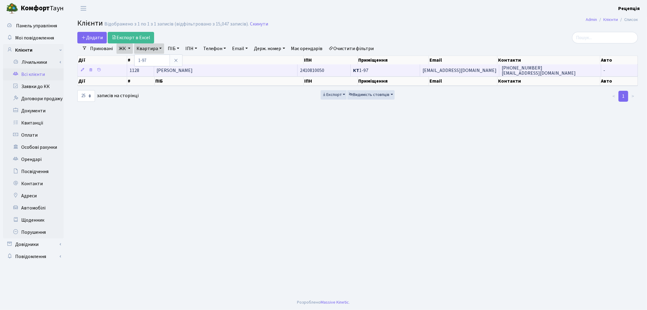
click at [193, 73] on span "Левитський Костянтин Едуардович" at bounding box center [174, 70] width 36 height 7
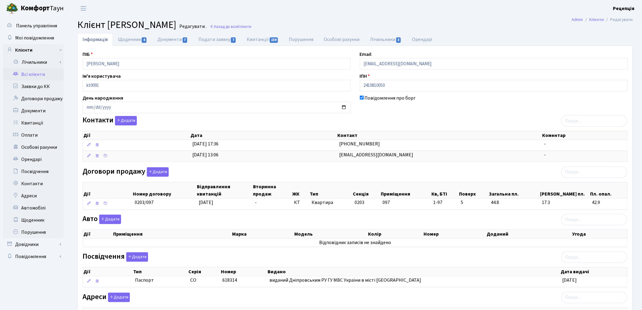
click at [38, 75] on link "Всі клієнти" at bounding box center [33, 74] width 61 height 12
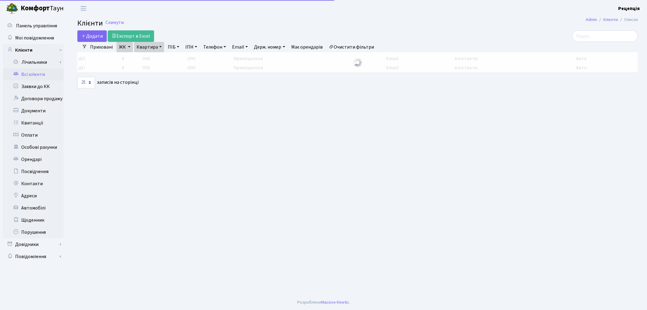
select select "25"
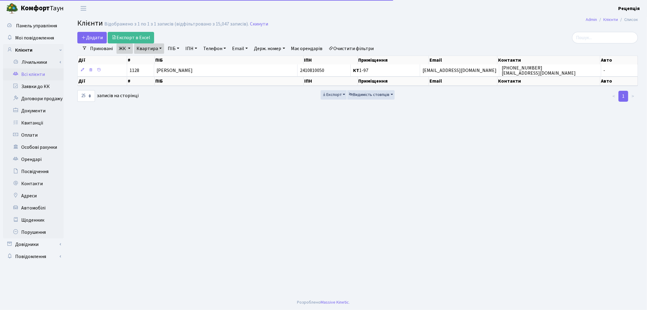
click at [361, 48] on link "Очистити фільтри" at bounding box center [351, 48] width 50 height 10
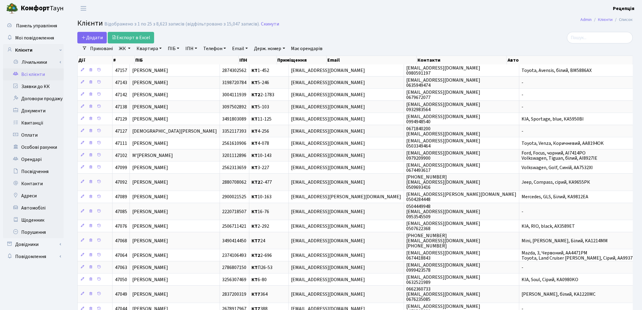
click at [174, 50] on link "ПІБ" at bounding box center [173, 48] width 16 height 10
type input "корчинська"
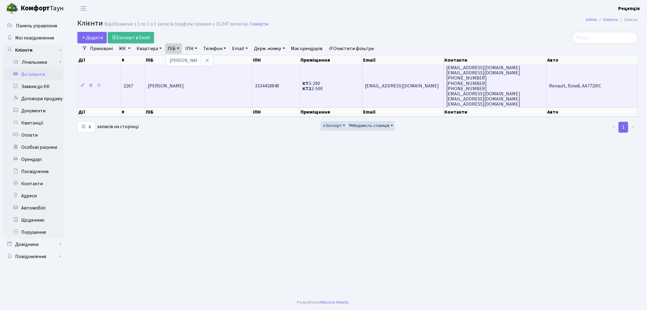
click at [219, 86] on td "[PERSON_NAME]" at bounding box center [198, 85] width 107 height 43
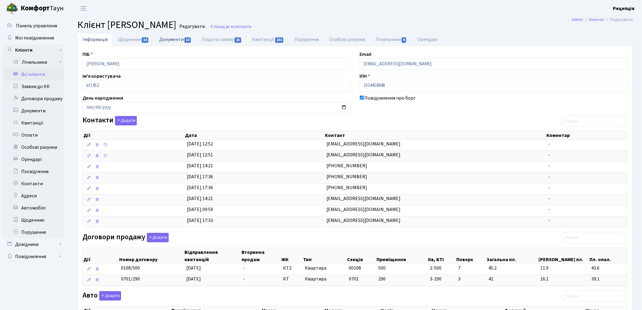
click at [175, 38] on link "Документи 12" at bounding box center [175, 39] width 42 height 12
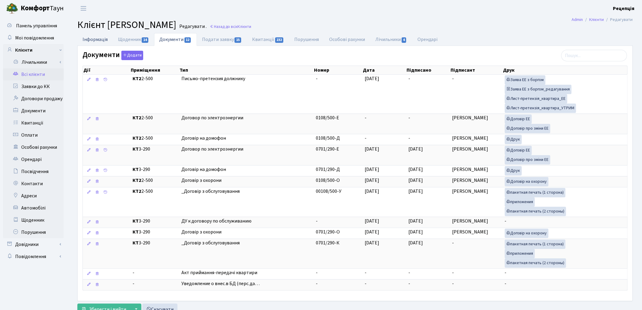
click at [98, 39] on link "Інформація" at bounding box center [94, 39] width 35 height 12
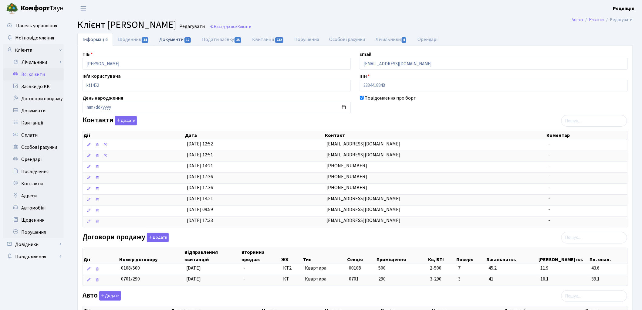
click at [173, 43] on link "Документи 12" at bounding box center [175, 39] width 42 height 12
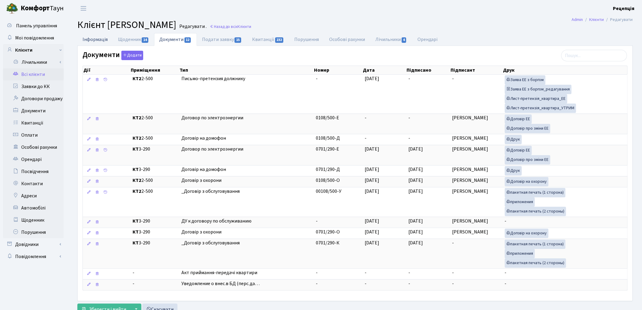
click at [88, 38] on link "Інформація" at bounding box center [94, 39] width 35 height 12
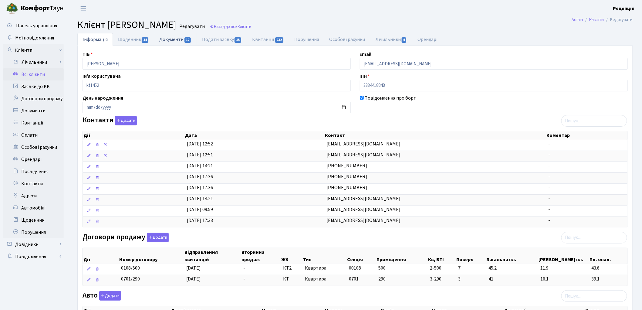
click at [184, 39] on link "Документи 12" at bounding box center [175, 39] width 42 height 12
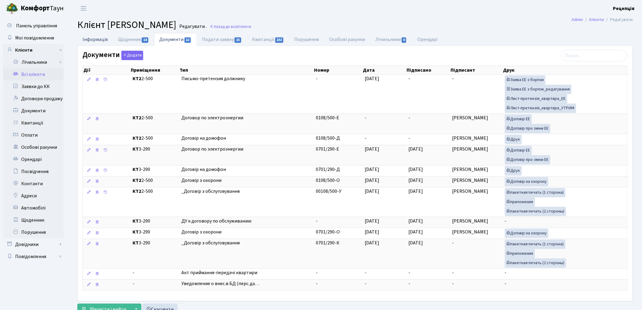
click at [108, 40] on link "Інформація" at bounding box center [94, 39] width 35 height 12
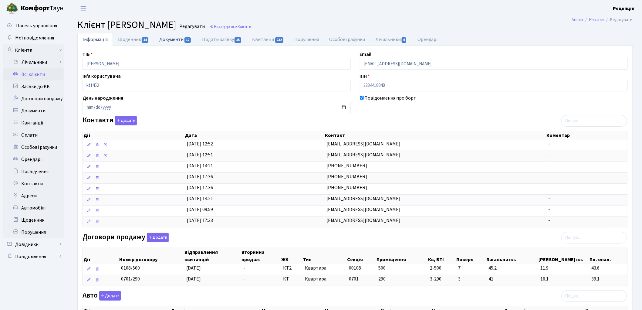
click at [179, 38] on link "Документи 12" at bounding box center [175, 39] width 42 height 12
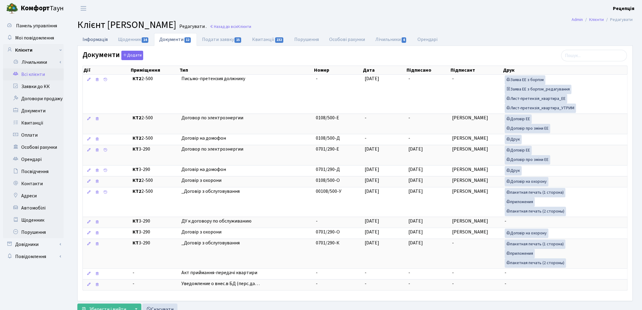
click at [107, 39] on link "Інформація" at bounding box center [94, 39] width 35 height 12
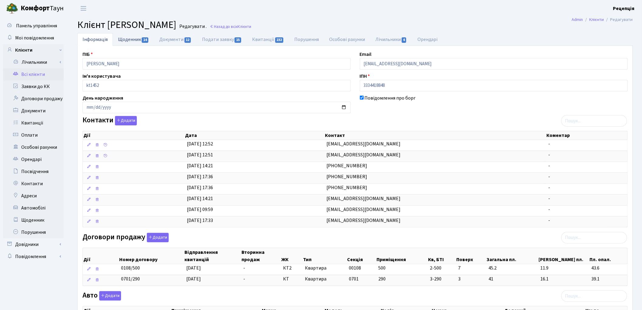
click at [131, 35] on link "Щоденник 14" at bounding box center [133, 39] width 41 height 12
select select "25"
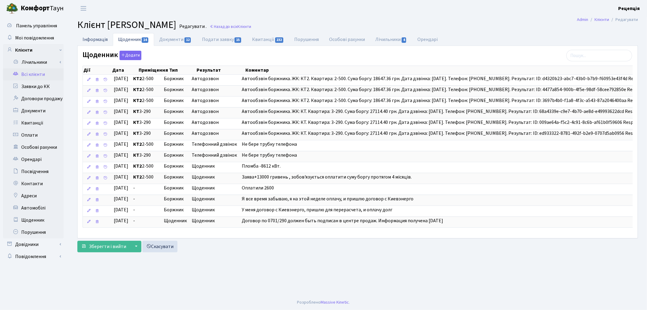
click at [100, 40] on link "Інформація" at bounding box center [94, 39] width 35 height 12
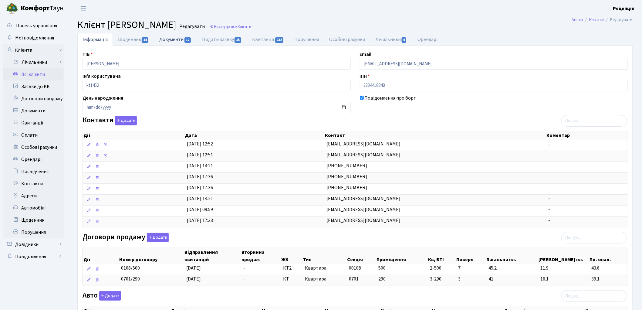
click at [174, 41] on link "Документи 12" at bounding box center [175, 39] width 42 height 12
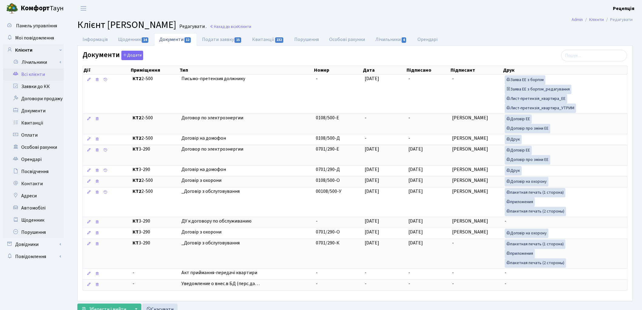
click at [27, 74] on link "Всі клієнти" at bounding box center [33, 74] width 61 height 12
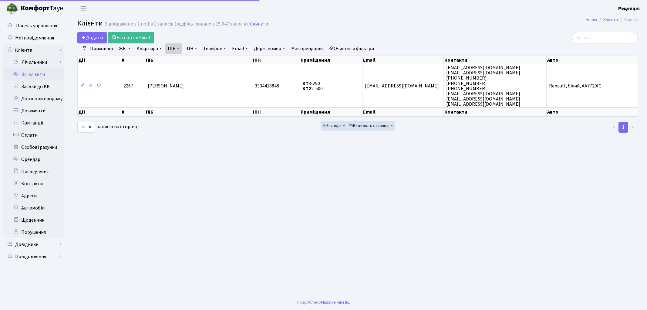
select select "25"
click at [175, 47] on link "ПІБ" at bounding box center [173, 48] width 16 height 10
click at [196, 63] on input "корчинська" at bounding box center [183, 61] width 35 height 12
type input "корчинська катерина"
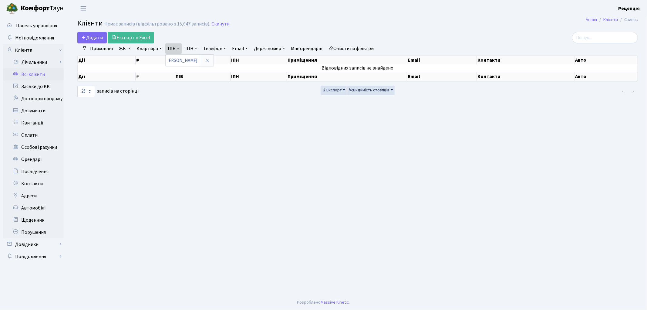
click at [352, 49] on link "Очистити фільтри" at bounding box center [351, 48] width 50 height 10
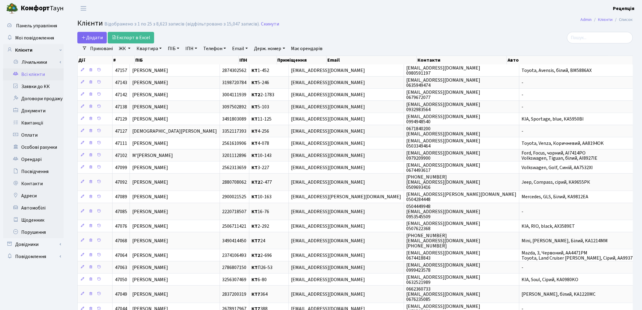
click at [126, 49] on link "ЖК" at bounding box center [124, 48] width 16 height 10
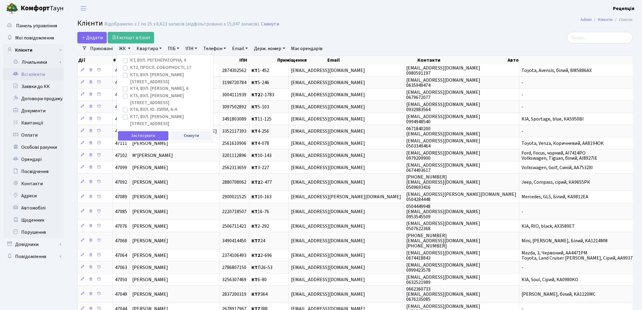
click at [214, 34] on div "Додати Експорт в Excel" at bounding box center [260, 38] width 367 height 12
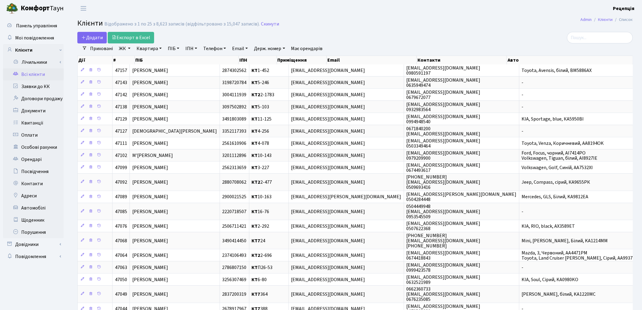
click at [124, 51] on link "ЖК" at bounding box center [124, 48] width 16 height 10
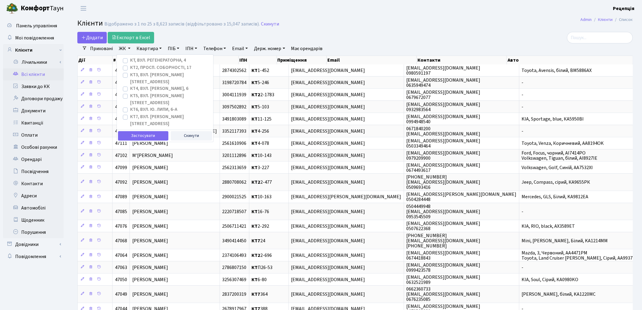
click at [130, 85] on label "КТ4, вул. [PERSON_NAME], 6" at bounding box center [159, 88] width 58 height 7
click at [130, 85] on input "КТ4, вул. [PERSON_NAME], 6" at bounding box center [132, 87] width 4 height 4
checkbox input "true"
click at [136, 131] on button "Застосувати" at bounding box center [143, 135] width 50 height 9
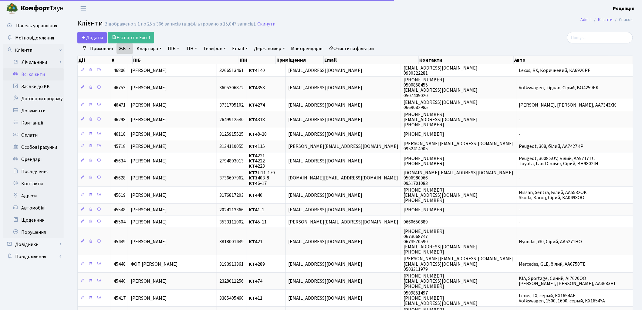
click at [146, 49] on link "Квартира" at bounding box center [149, 48] width 30 height 10
type input "91"
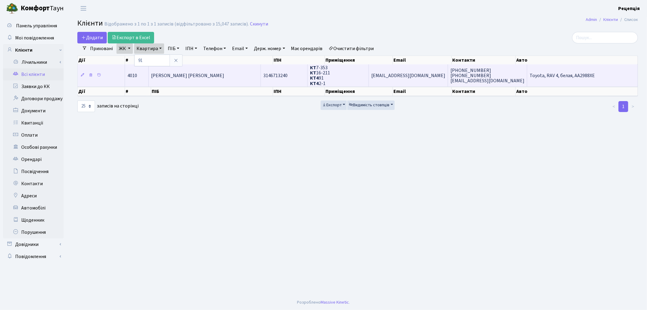
click at [181, 74] on span "Туракулова Ольга Михайлівна" at bounding box center [187, 75] width 73 height 7
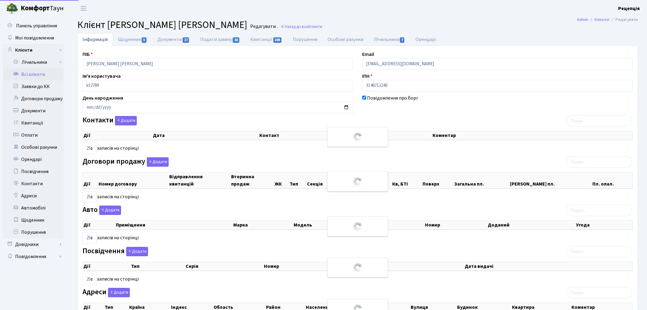
select select "25"
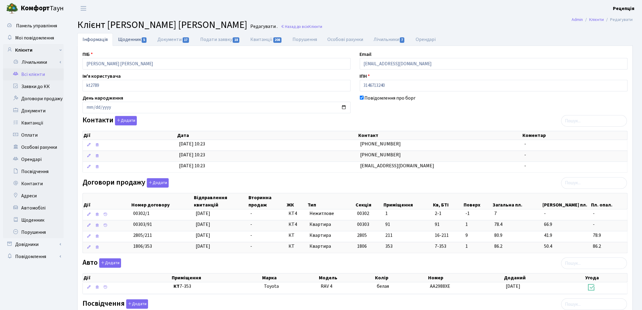
click at [134, 40] on link "Щоденник 5" at bounding box center [132, 39] width 39 height 12
select select "25"
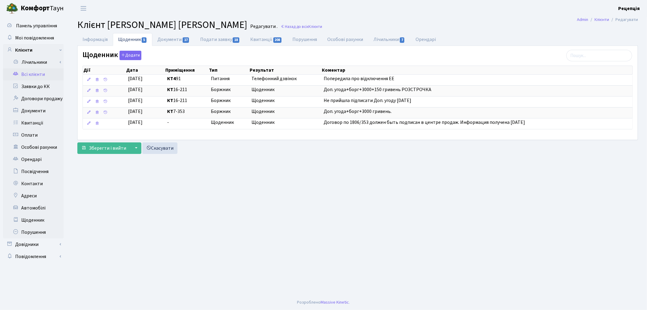
click at [25, 73] on link "Всі клієнти" at bounding box center [33, 74] width 61 height 12
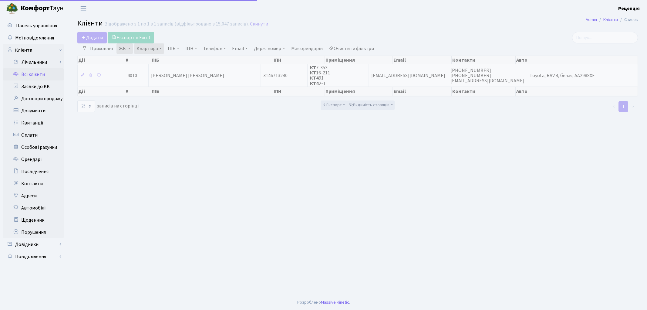
select select "25"
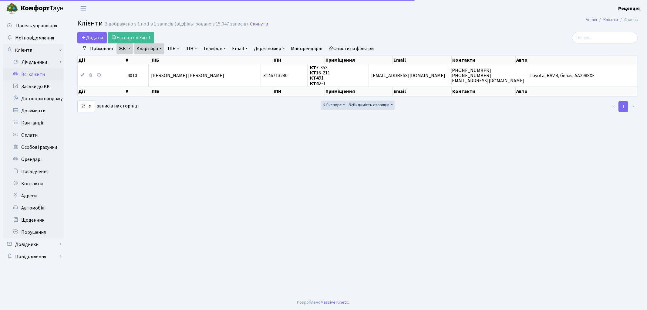
click at [347, 45] on link "Очистити фільтри" at bounding box center [351, 48] width 50 height 10
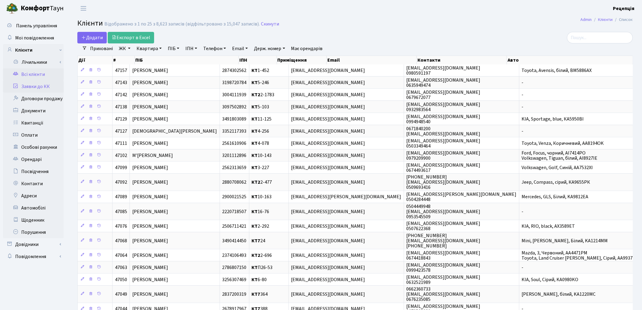
click at [51, 85] on link "Заявки до КК" at bounding box center [33, 86] width 61 height 12
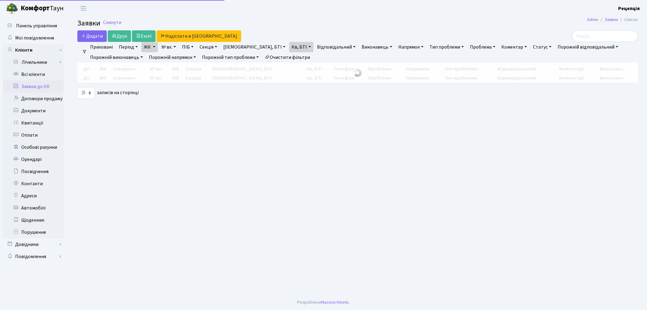
select select "25"
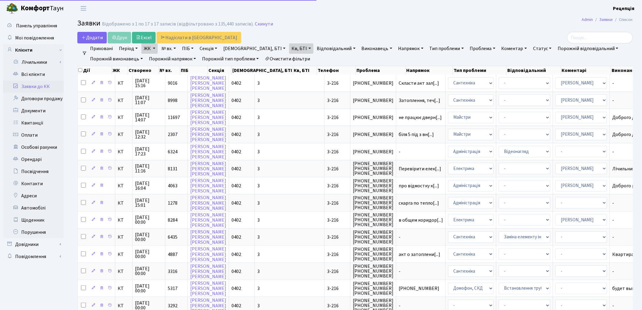
click at [295, 56] on link "Очистити фільтри" at bounding box center [287, 59] width 50 height 10
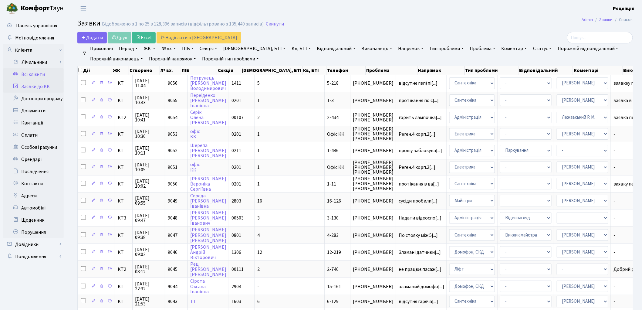
click at [35, 72] on link "Всі клієнти" at bounding box center [33, 74] width 61 height 12
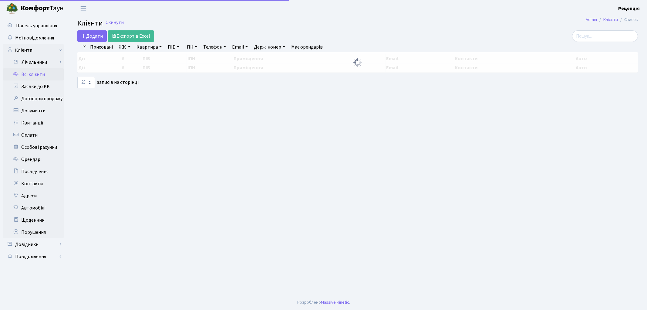
select select "25"
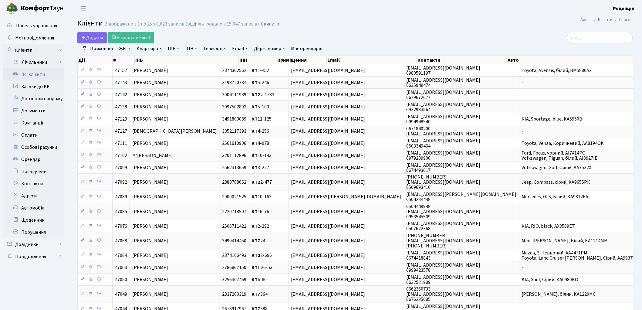
click at [179, 47] on link "ПІБ" at bounding box center [173, 48] width 16 height 10
type input "[PERSON_NAME]"
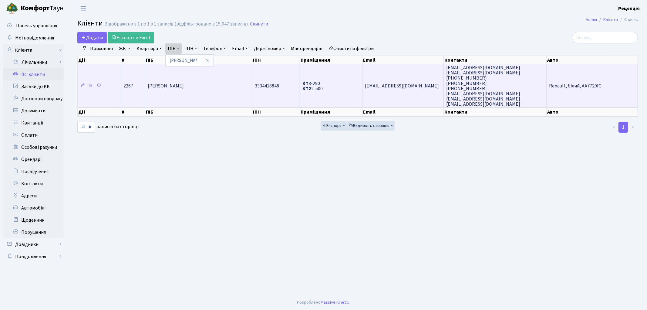
click at [184, 82] on span "[PERSON_NAME]" at bounding box center [166, 85] width 36 height 7
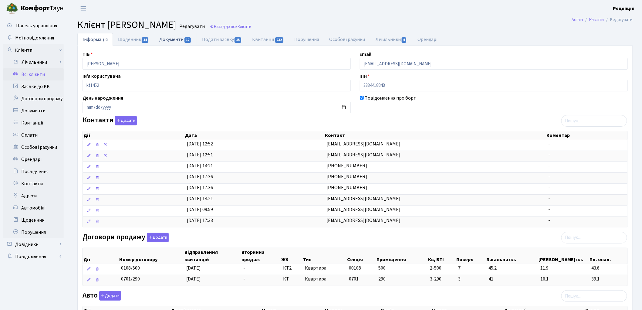
click at [174, 42] on link "Документи 12" at bounding box center [175, 39] width 42 height 12
select select "25"
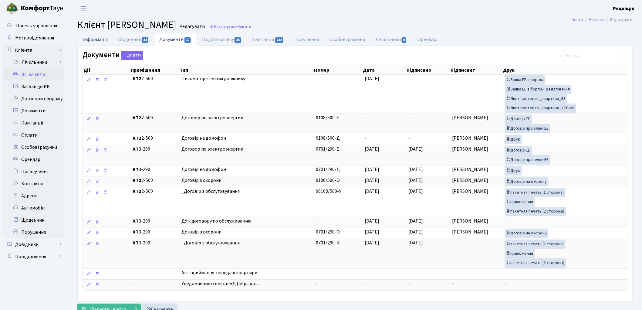
click at [97, 37] on link "Інформація" at bounding box center [94, 39] width 35 height 12
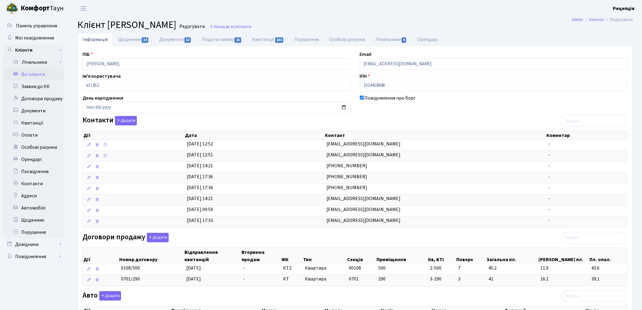
click at [42, 76] on link "Всі клієнти" at bounding box center [33, 74] width 61 height 12
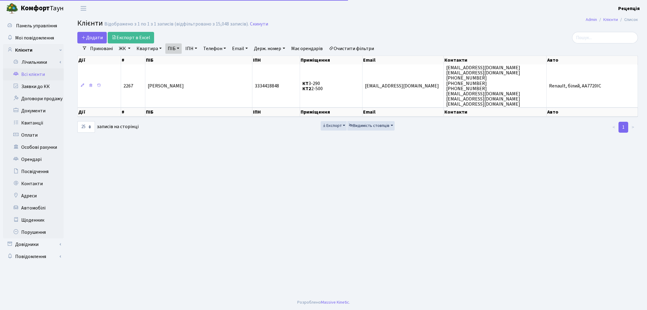
select select "25"
click at [349, 46] on link "Очистити фільтри" at bounding box center [351, 48] width 50 height 10
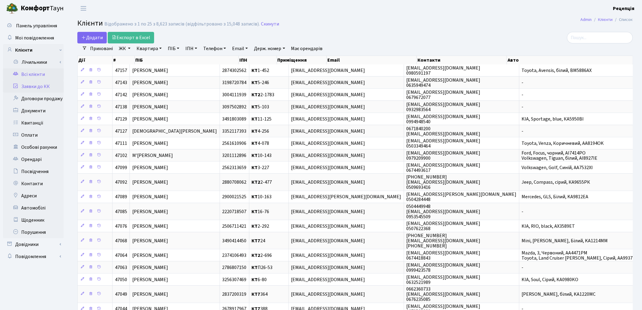
click at [54, 85] on link "Заявки до КК" at bounding box center [33, 86] width 61 height 12
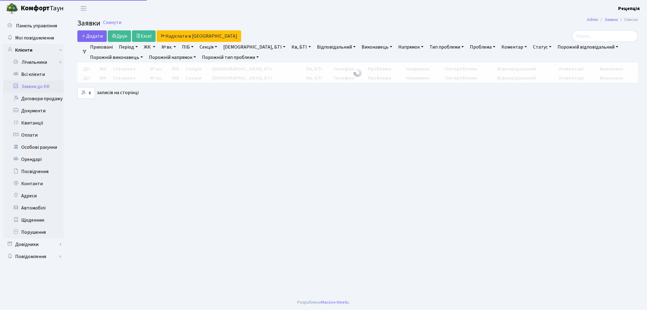
select select "25"
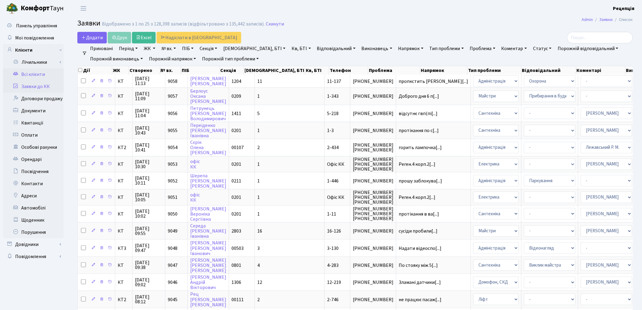
click at [42, 72] on link "Всі клієнти" at bounding box center [33, 74] width 61 height 12
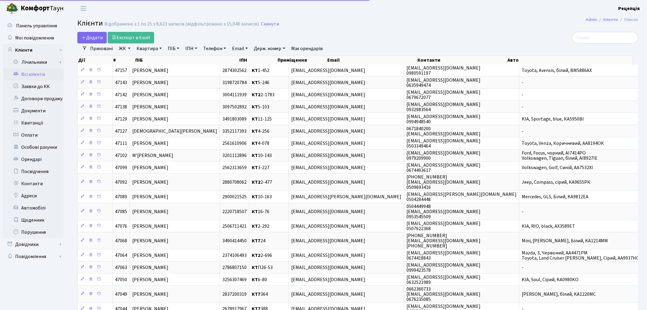
select select "25"
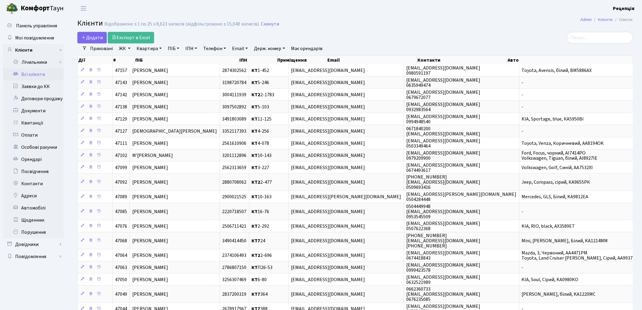
click at [126, 49] on link "ЖК" at bounding box center [124, 48] width 16 height 10
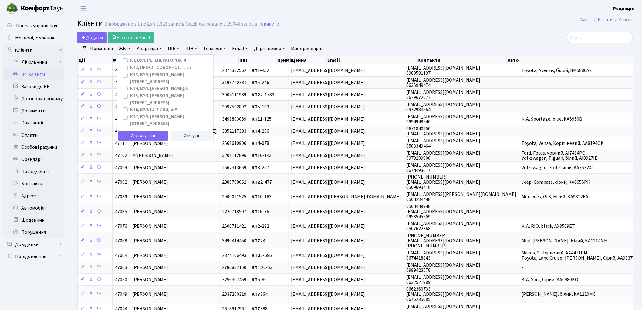
click at [130, 85] on label "КТ4, вул. [PERSON_NAME], 6" at bounding box center [159, 88] width 58 height 7
click at [130, 85] on input "КТ4, вул. [PERSON_NAME], 6" at bounding box center [132, 87] width 4 height 4
checkbox input "true"
click at [134, 131] on button "Застосувати" at bounding box center [143, 135] width 50 height 9
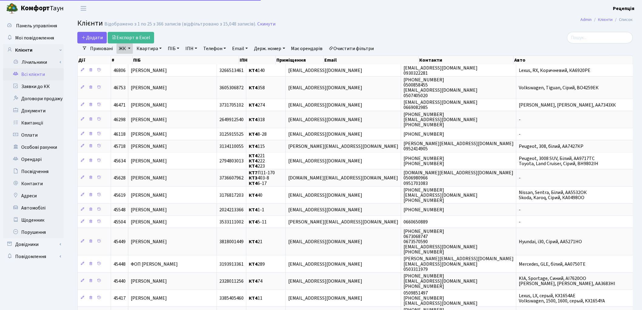
click at [154, 49] on link "Квартира" at bounding box center [149, 48] width 30 height 10
type input "319"
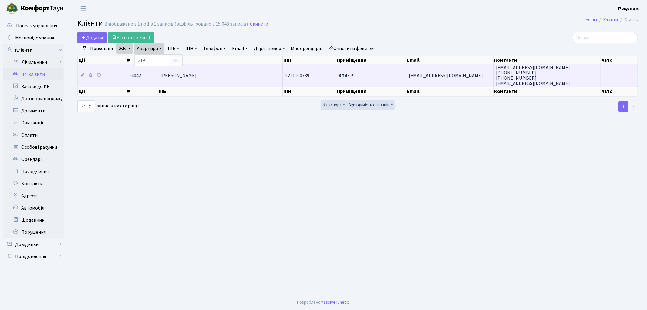
click at [243, 68] on td "Бредихіна Марина Олексіївна" at bounding box center [220, 75] width 125 height 22
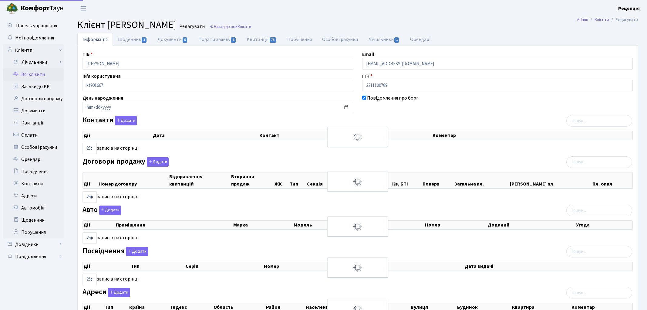
select select "25"
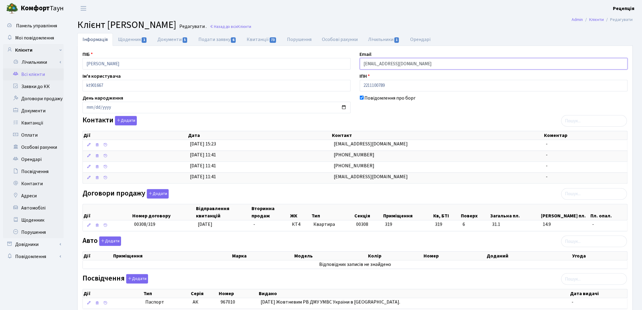
drag, startPoint x: 415, startPoint y: 67, endPoint x: 344, endPoint y: 68, distance: 71.0
click at [342, 68] on div "ПІБ Бредихіна Марина Олексіївна Email lip.6.319@gmail.com Ім'я користувача kt90…" at bounding box center [355, 208] width 554 height 314
click at [37, 73] on link "Всі клієнти" at bounding box center [33, 74] width 61 height 12
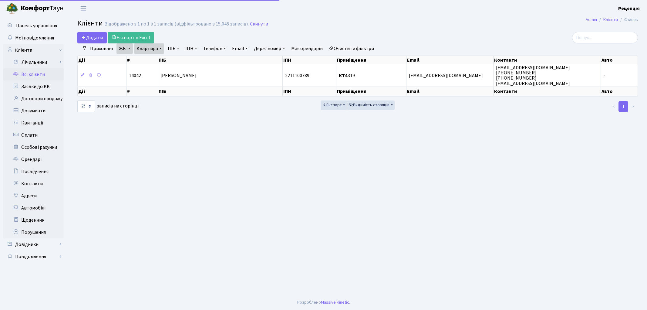
select select "25"
click at [351, 49] on link "Очистити фільтри" at bounding box center [351, 48] width 50 height 10
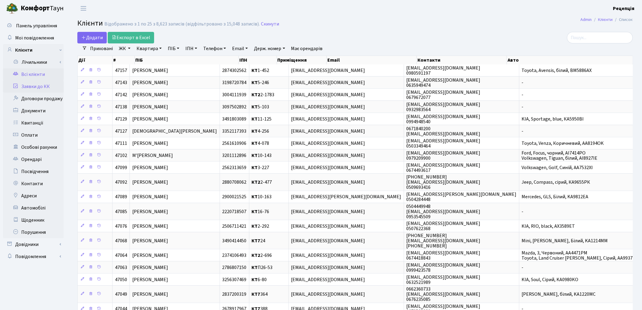
drag, startPoint x: 49, startPoint y: 86, endPoint x: 56, endPoint y: 80, distance: 8.9
click at [49, 86] on link "Заявки до КК" at bounding box center [33, 86] width 61 height 12
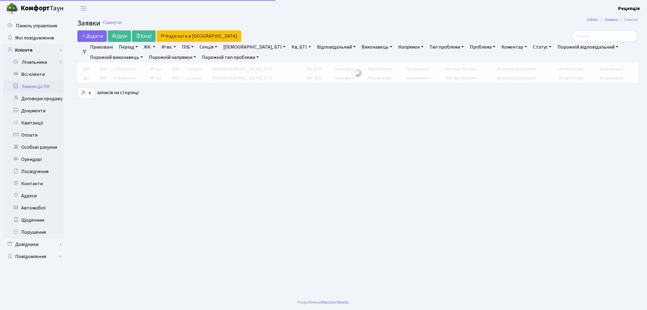
select select "25"
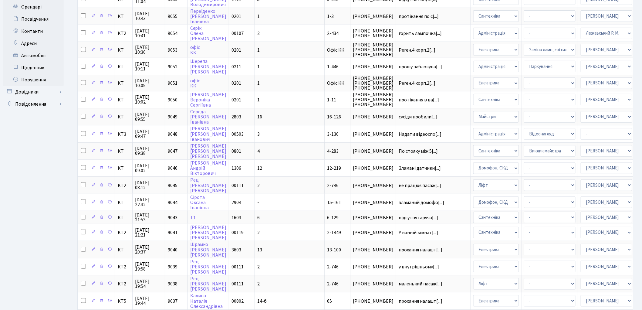
scroll to position [170, 0]
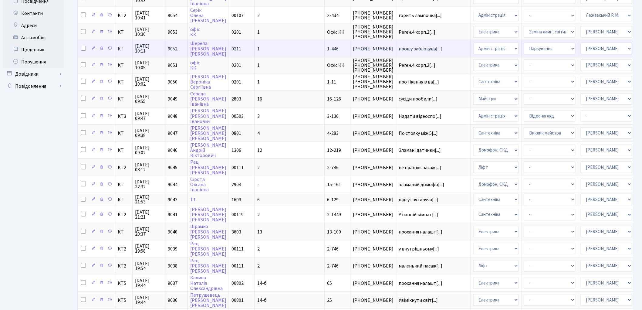
click at [396, 47] on td "прошу заблокува[...]" at bounding box center [433, 48] width 75 height 17
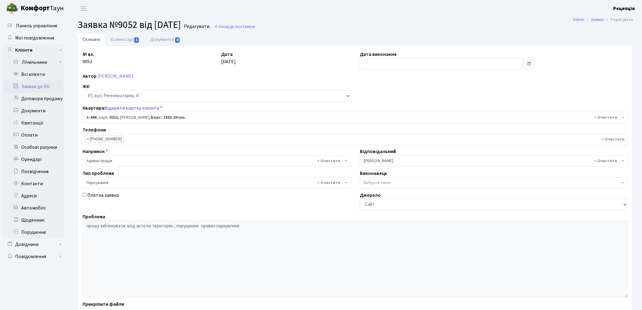
select select "417"
select select "66"
click at [130, 39] on link "Коментарі 1" at bounding box center [124, 39] width 39 height 12
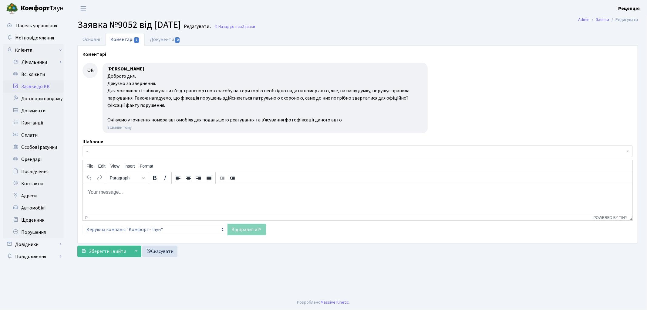
click at [40, 86] on link "Заявки до КК" at bounding box center [33, 86] width 61 height 12
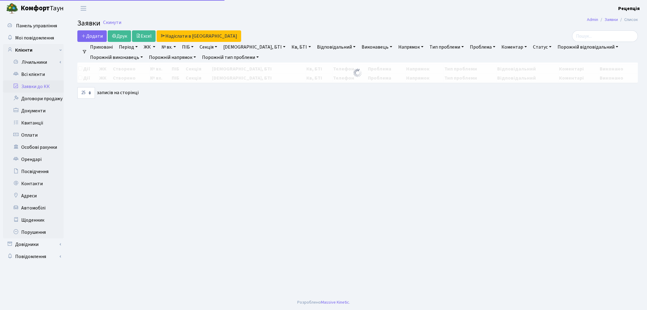
select select "25"
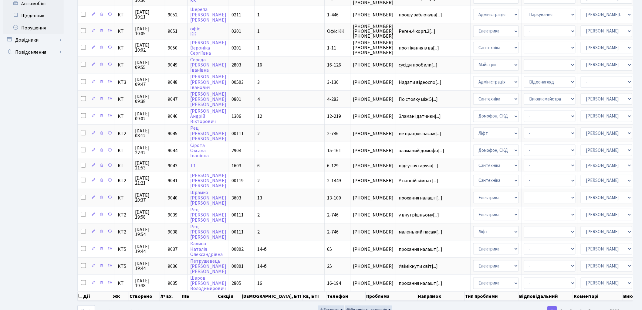
scroll to position [217, 0]
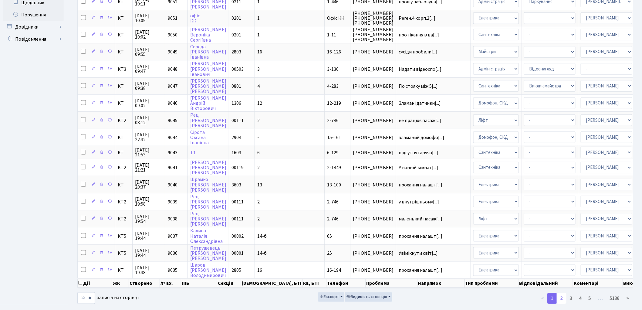
click at [562, 293] on link "2" at bounding box center [561, 298] width 10 height 11
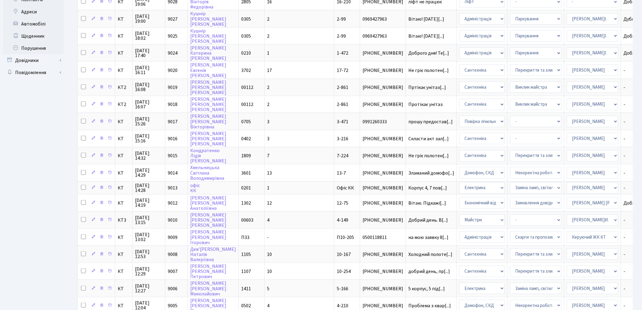
scroll to position [218, 0]
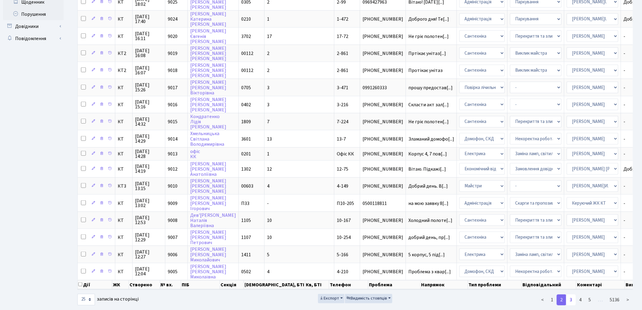
click at [571, 294] on link "3" at bounding box center [571, 299] width 10 height 11
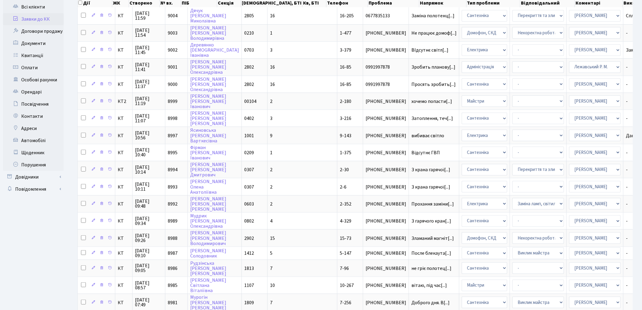
scroll to position [0, 0]
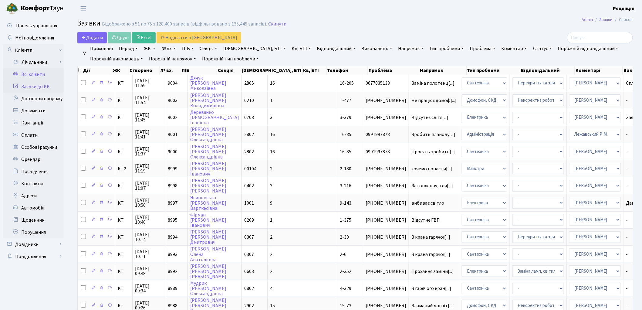
click at [29, 76] on link "Всі клієнти" at bounding box center [33, 74] width 61 height 12
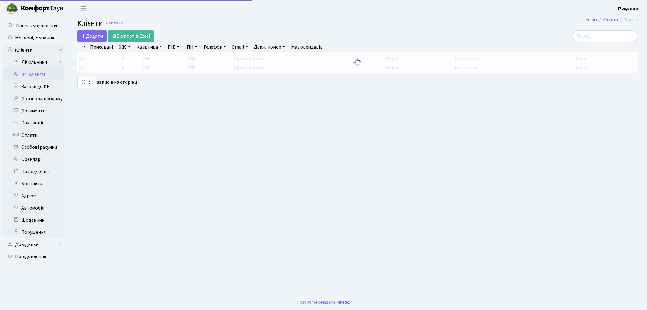
select select "25"
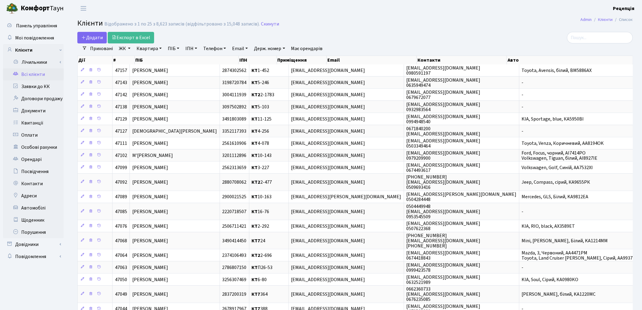
click at [483, 11] on header "Комфорт Таун Рецепція Мій обліковий запис Вийти" at bounding box center [321, 8] width 642 height 17
click at [126, 50] on link "ЖК" at bounding box center [124, 48] width 16 height 10
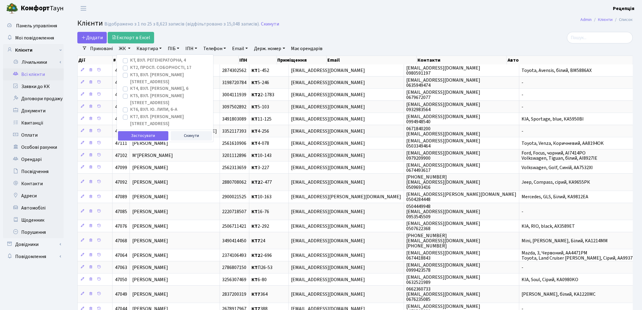
click at [126, 50] on link "ЖК" at bounding box center [124, 48] width 16 height 10
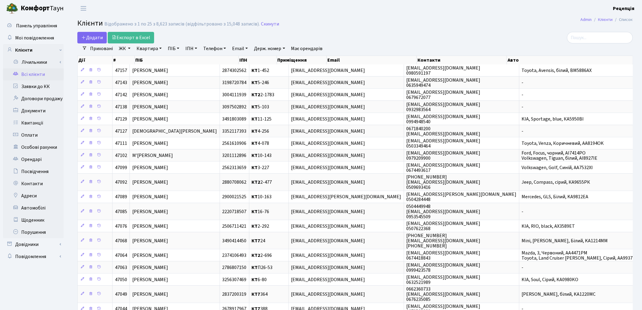
click at [174, 48] on link "ПІБ" at bounding box center [173, 48] width 16 height 10
click at [354, 23] on h2 "Клієнти Відображено з 1 по 25 з 8,623 записів (відфільтровано з 15,048 записів)…" at bounding box center [354, 24] width 555 height 10
click at [44, 84] on link "Заявки до КК" at bounding box center [33, 86] width 61 height 12
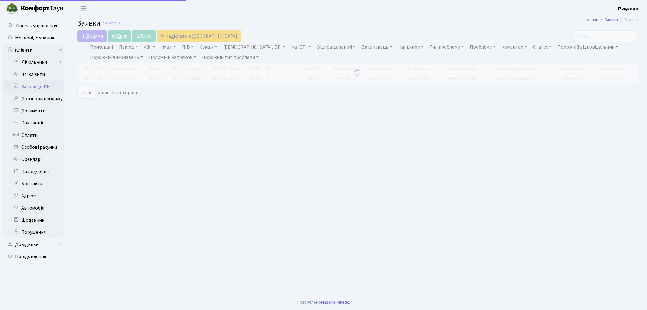
select select "25"
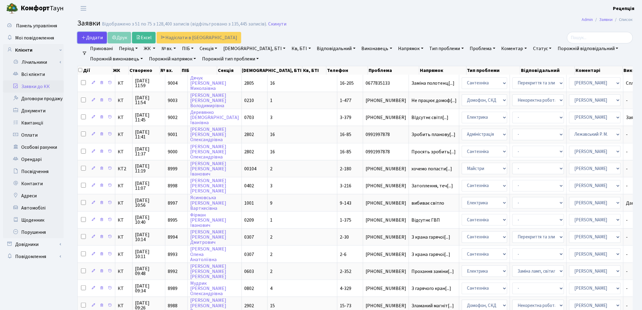
click at [90, 35] on span "Додати" at bounding box center [92, 37] width 22 height 7
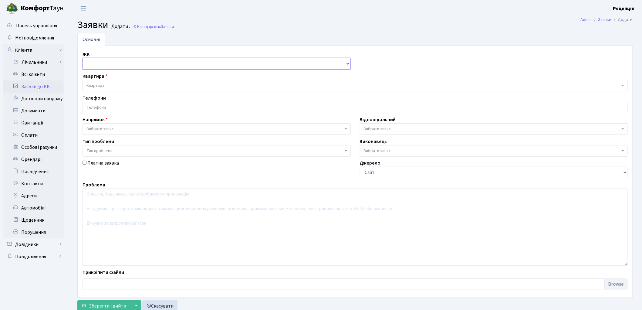
click at [114, 67] on select "- КТ, вул. Регенераторна, 4 КТ2, просп. Соборності, 17 КТ3, вул. Березнева, 16 …" at bounding box center [216, 64] width 268 height 12
select select "271"
click at [82, 58] on select "- КТ, вул. Регенераторна, 4 КТ2, просп. Соборності, 17 КТ3, вул. Березнева, 16 …" at bounding box center [216, 64] width 268 height 12
select select
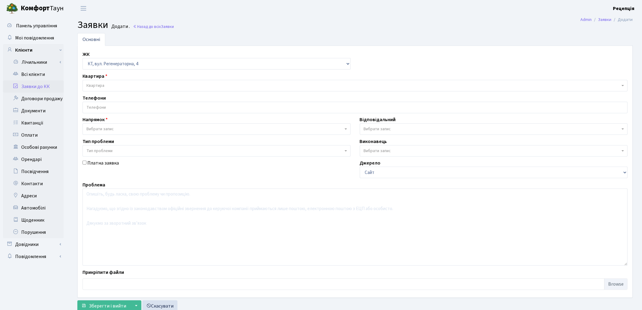
click at [119, 83] on span "Квартира" at bounding box center [352, 85] width 533 height 6
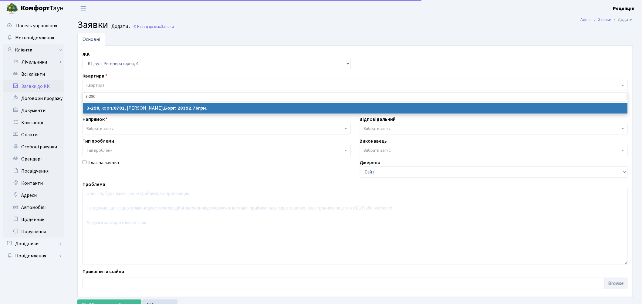
type input "3-290"
select select
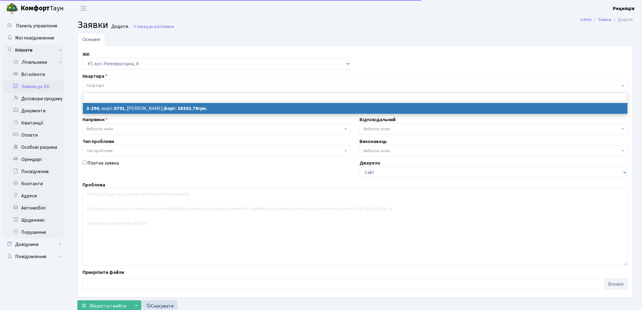
select select "1508"
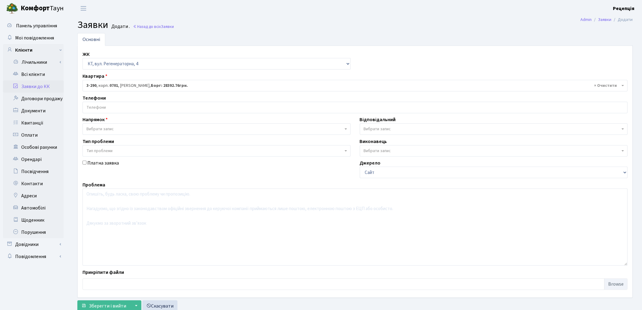
click at [104, 105] on input "search" at bounding box center [355, 107] width 544 height 11
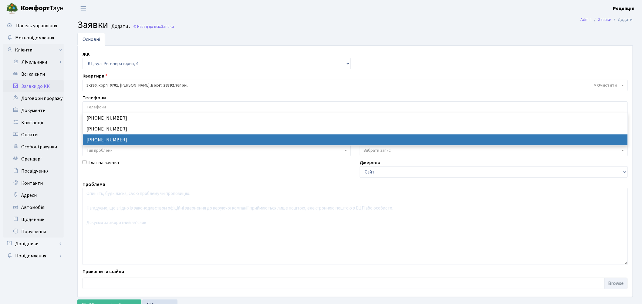
select select "13910"
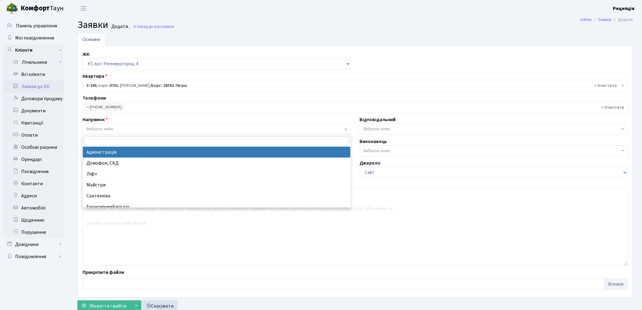
click at [107, 126] on span "Вибрати запис" at bounding box center [99, 129] width 27 height 6
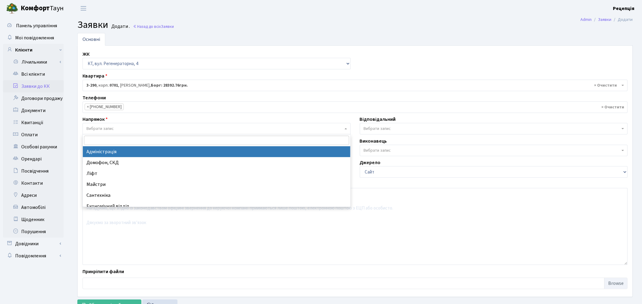
select select "5"
select select
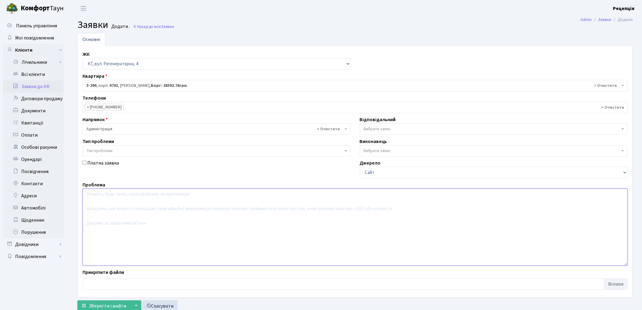
click at [124, 203] on textarea at bounding box center [354, 226] width 545 height 77
click at [198, 194] on textarea "Надати можливість реструктаризацї заборгованості по вул. Регенераторна 4, кв. 3…" at bounding box center [354, 226] width 545 height 77
type textarea "Надати можливість реструктаризацї заборгованості вул. Регенераторна 4, кв. 3-29…"
click at [104, 303] on span "Зберегти і вийти" at bounding box center [107, 305] width 37 height 7
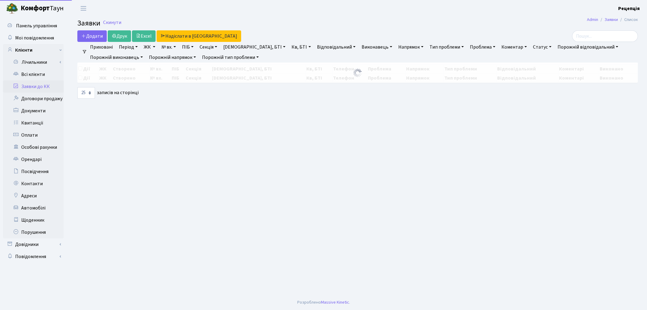
select select "25"
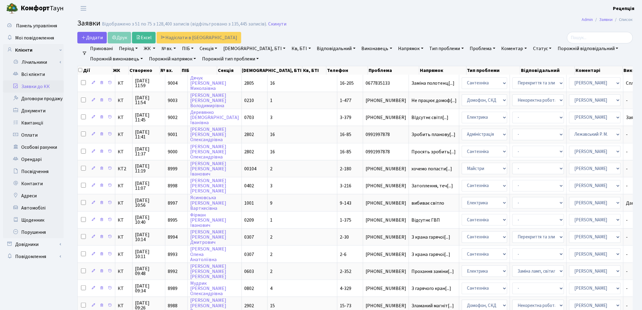
click at [49, 84] on link "Заявки до КК" at bounding box center [33, 86] width 61 height 12
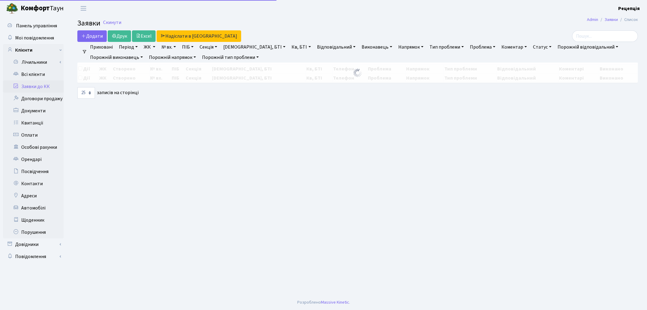
select select "25"
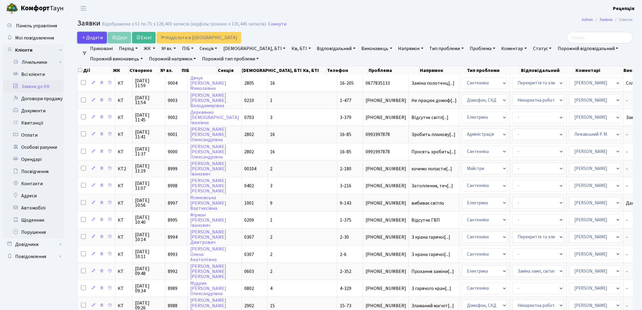
click at [91, 41] on link "Додати" at bounding box center [91, 38] width 29 height 12
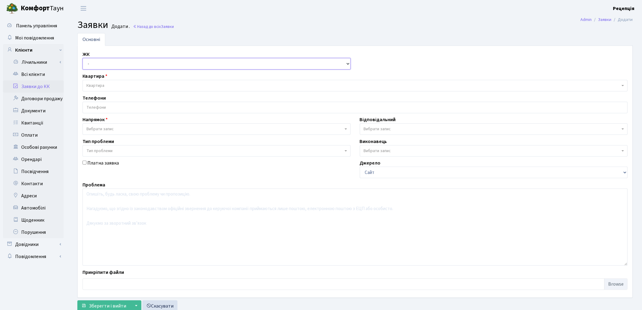
click at [94, 61] on select "- КТ, вул. Регенераторна, 4 КТ2, просп. Соборності, 17 КТ3, вул. Березнева, 16 …" at bounding box center [216, 64] width 268 height 12
select select "271"
click at [82, 58] on select "- КТ, вул. Регенераторна, 4 КТ2, просп. Соборності, 17 КТ3, вул. Березнева, 16 …" at bounding box center [216, 64] width 268 height 12
select select
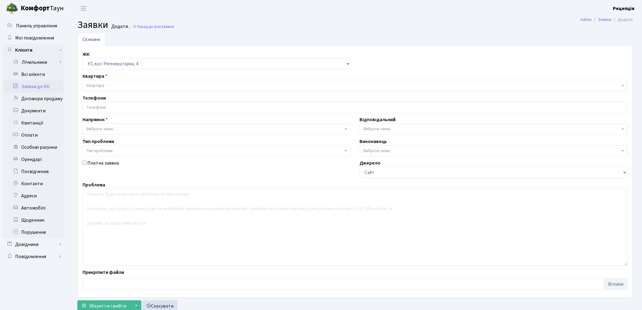
click at [107, 84] on span "Квартира" at bounding box center [352, 85] width 533 height 6
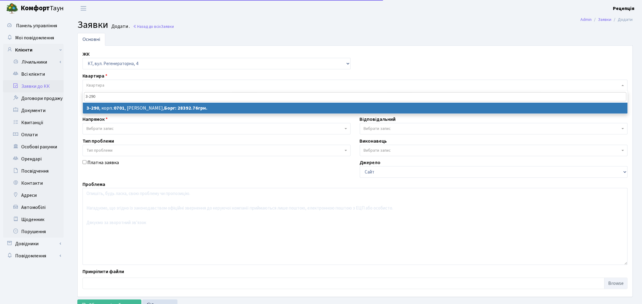
type input "3-290"
select select
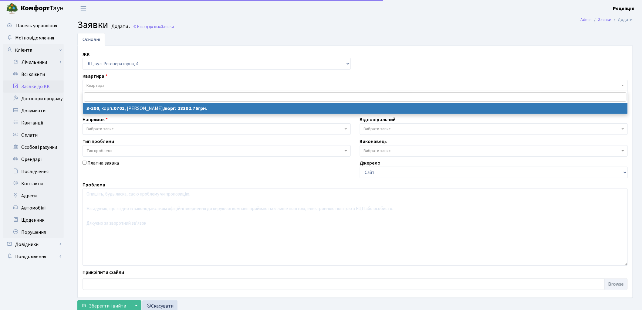
select select "1508"
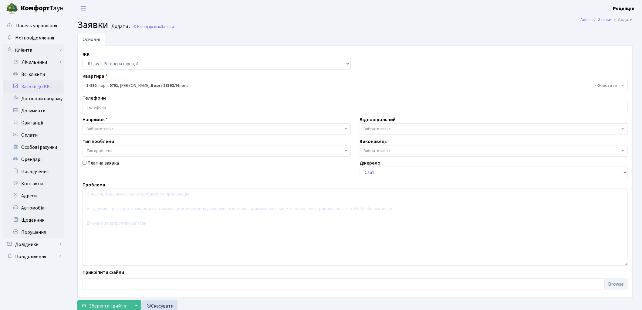
click at [128, 112] on input "search" at bounding box center [355, 107] width 544 height 11
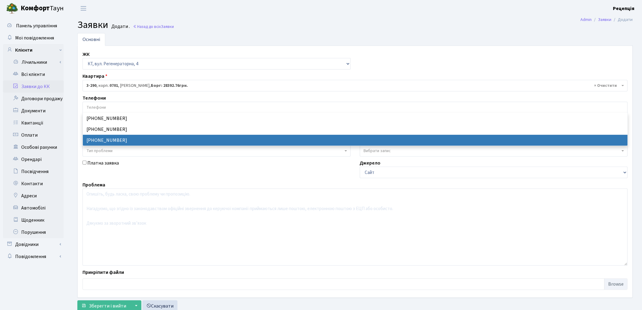
select select "13910"
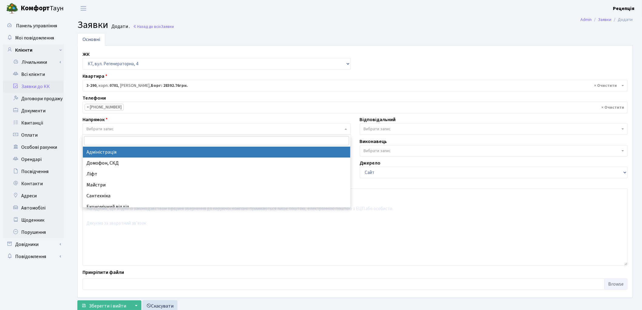
click at [121, 127] on span "Вибрати запис" at bounding box center [214, 129] width 257 height 6
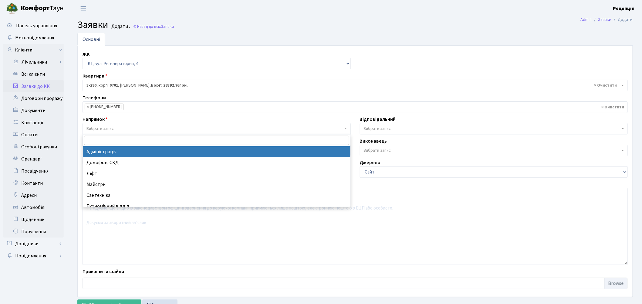
select select "5"
select select
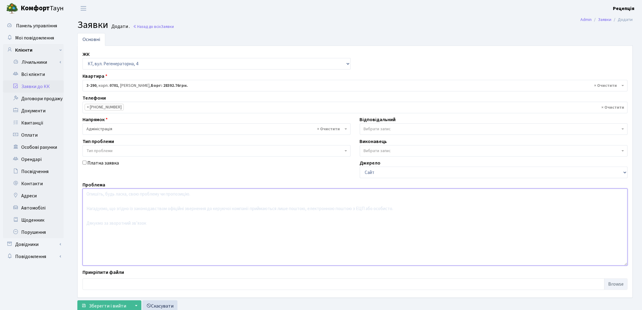
click at [133, 207] on textarea at bounding box center [354, 226] width 545 height 77
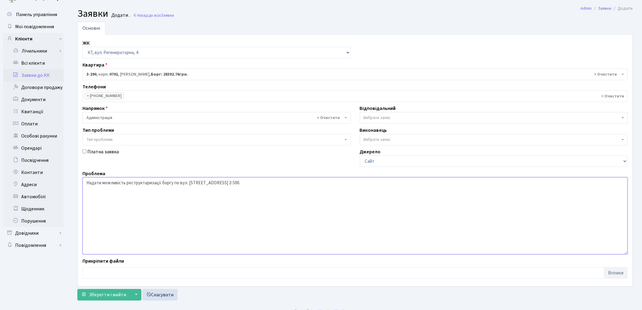
scroll to position [20, 0]
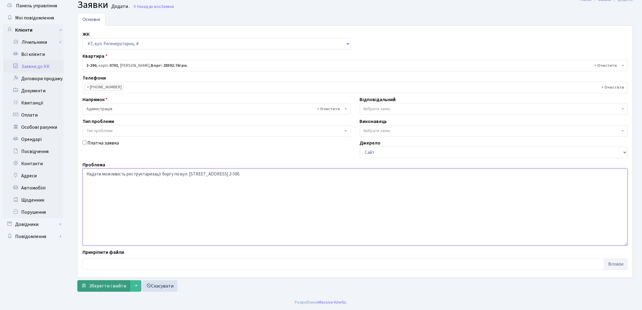
type textarea "Надати можливість реструктаризації боргу по вул. Регенераторна 4, кв. 3-290 та …"
click at [120, 287] on span "Зберегти і вийти" at bounding box center [107, 285] width 37 height 7
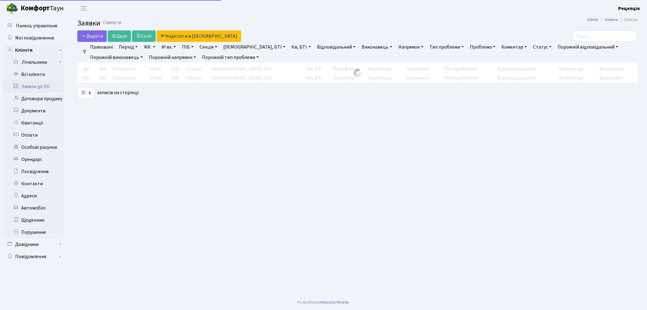
select select "25"
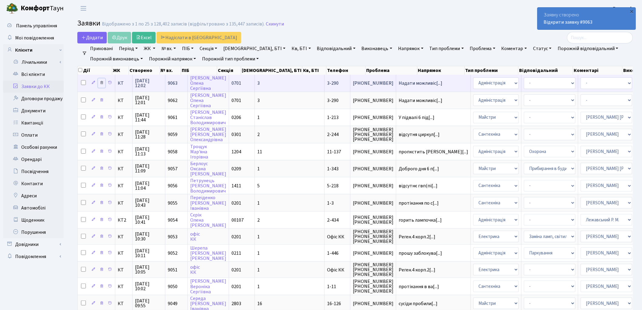
click at [102, 82] on icon at bounding box center [101, 82] width 4 height 4
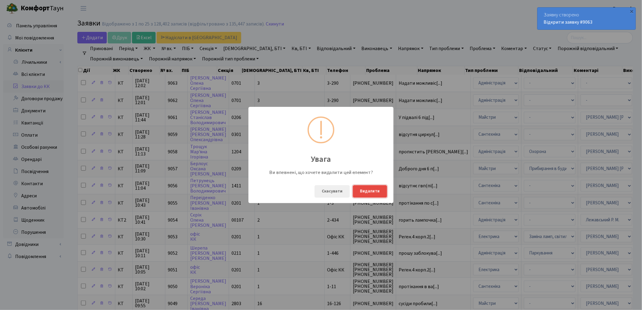
click at [365, 190] on button "Видалити" at bounding box center [370, 191] width 34 height 12
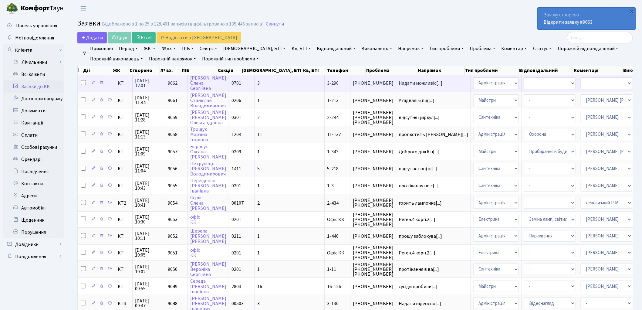
click at [324, 79] on td "3-290" at bounding box center [337, 83] width 26 height 17
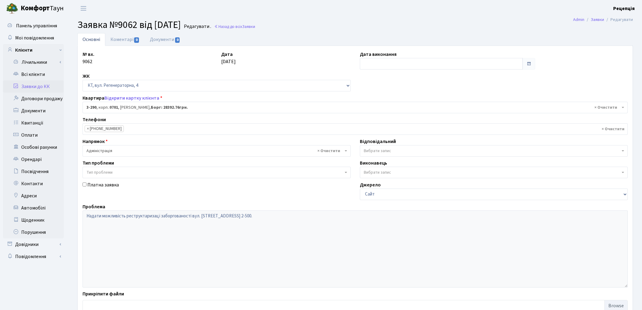
select select "1508"
click at [172, 39] on link "Документи 0" at bounding box center [165, 39] width 41 height 12
select select "25"
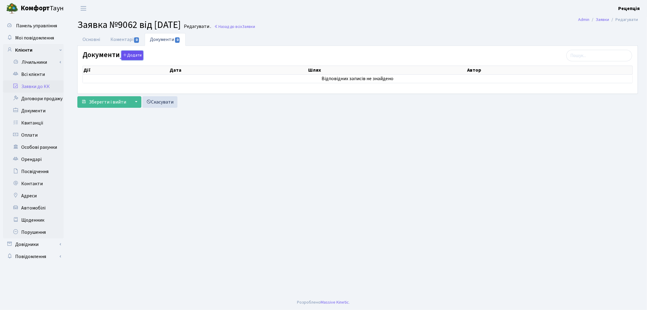
click at [125, 56] on icon "button" at bounding box center [125, 55] width 4 height 4
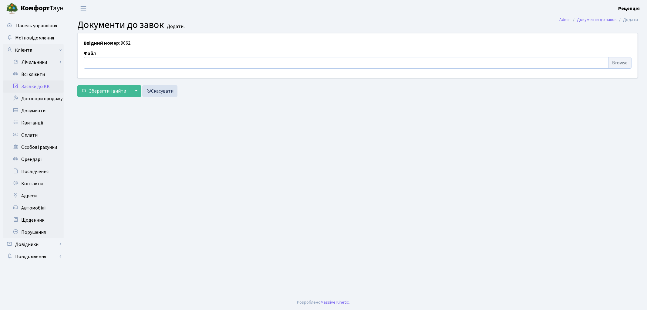
click at [615, 62] on input "file" at bounding box center [358, 63] width 548 height 12
type input "C:\fakepath\сканирование0790.pdf"
click at [99, 89] on span "Зберегти і вийти" at bounding box center [107, 91] width 37 height 7
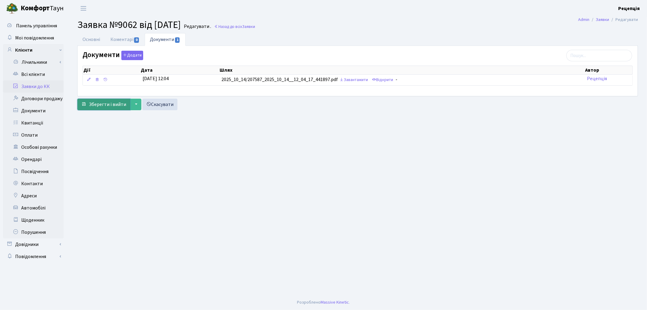
click at [117, 107] on span "Зберегти і вийти" at bounding box center [107, 104] width 37 height 7
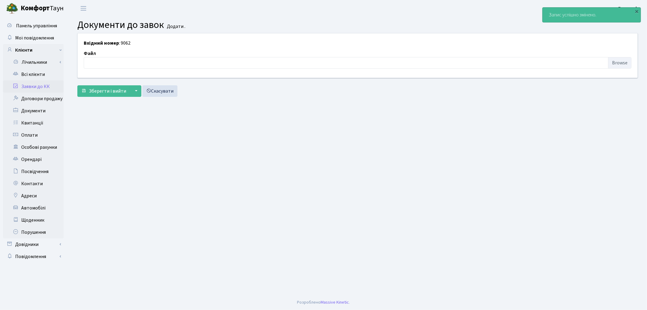
click at [53, 88] on link "Заявки до КК" at bounding box center [33, 86] width 61 height 12
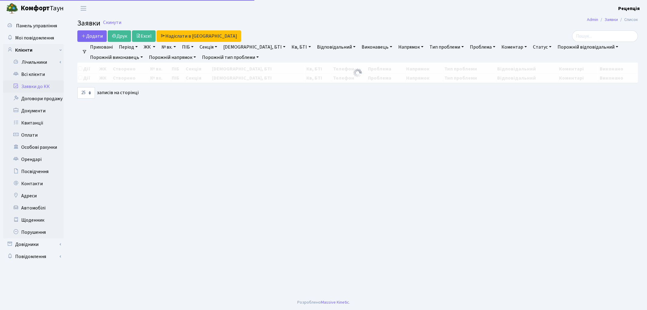
select select "25"
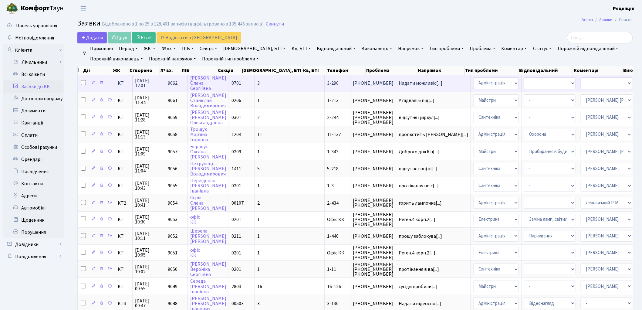
click at [259, 84] on td "3" at bounding box center [290, 83] width 70 height 17
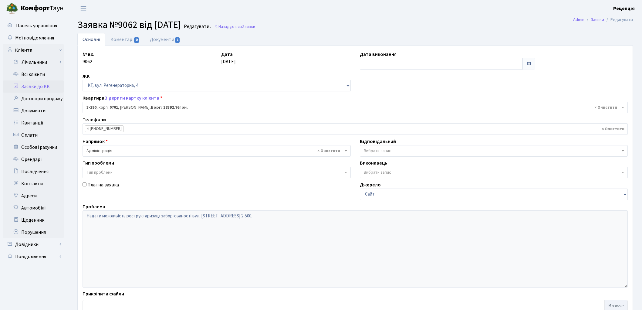
select select "1508"
click at [162, 39] on link "Документи 1" at bounding box center [165, 39] width 41 height 12
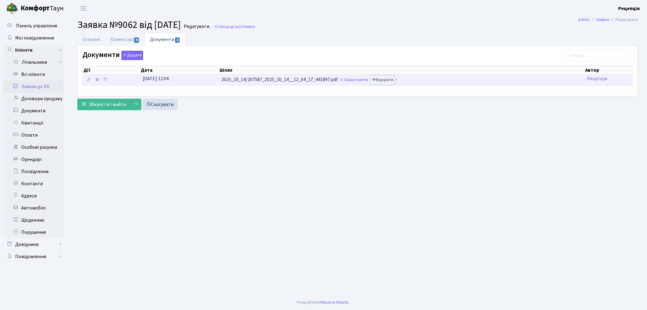
click at [391, 81] on link "Відкрити" at bounding box center [382, 79] width 24 height 9
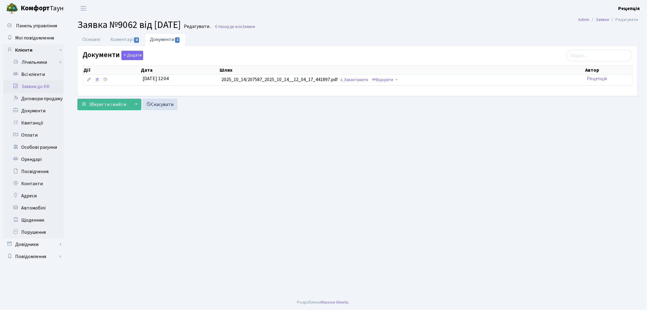
click at [46, 84] on link "Заявки до КК" at bounding box center [33, 86] width 61 height 12
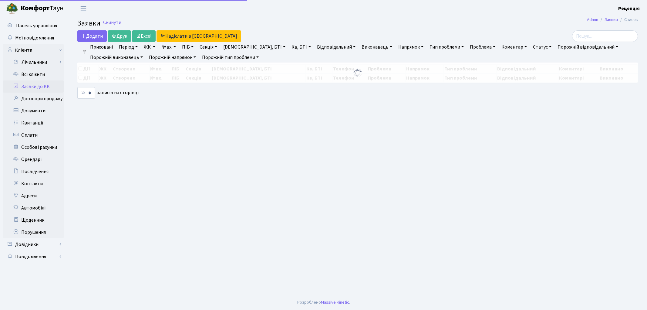
select select "25"
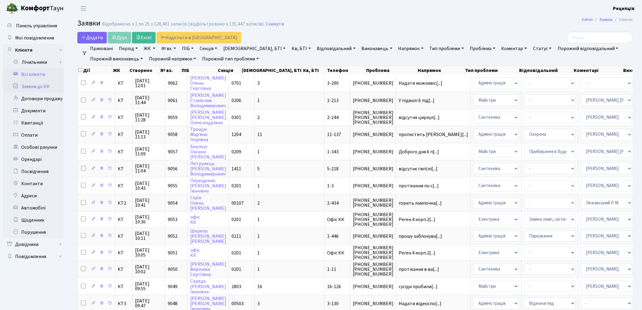
click at [46, 78] on link "Всі клієнти" at bounding box center [33, 74] width 61 height 12
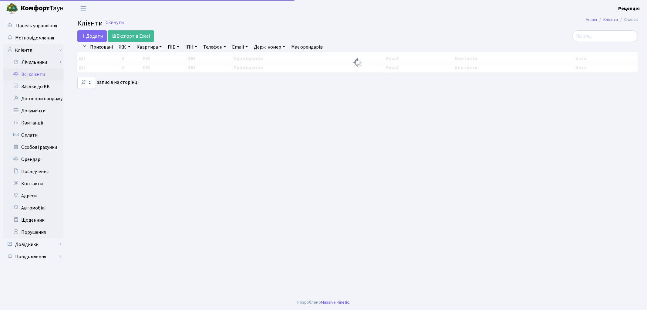
select select "25"
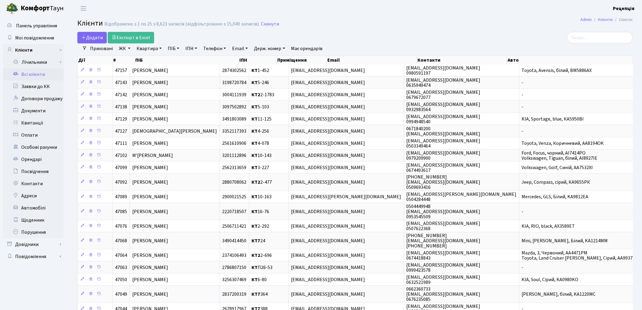
click at [130, 49] on link "ЖК" at bounding box center [124, 48] width 16 height 10
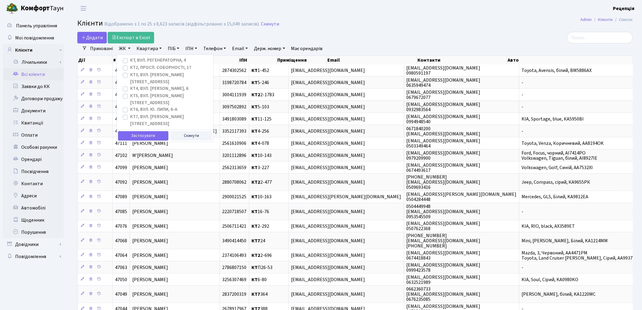
click at [130, 68] on label "КТ2, просп. Соборності, 17" at bounding box center [160, 67] width 61 height 7
click at [130, 68] on input "КТ2, просп. Соборності, 17" at bounding box center [132, 66] width 4 height 4
checkbox input "true"
drag, startPoint x: 143, startPoint y: 119, endPoint x: 146, endPoint y: 110, distance: 9.1
click at [143, 131] on button "Застосувати" at bounding box center [143, 135] width 50 height 9
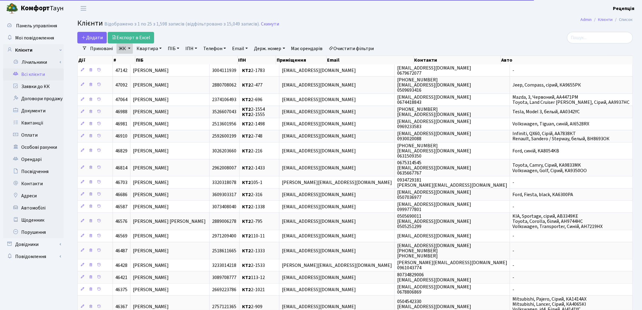
click at [149, 50] on link "Квартира" at bounding box center [149, 48] width 30 height 10
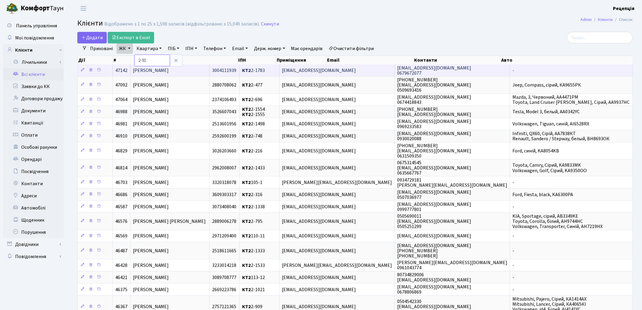
type input "2-91"
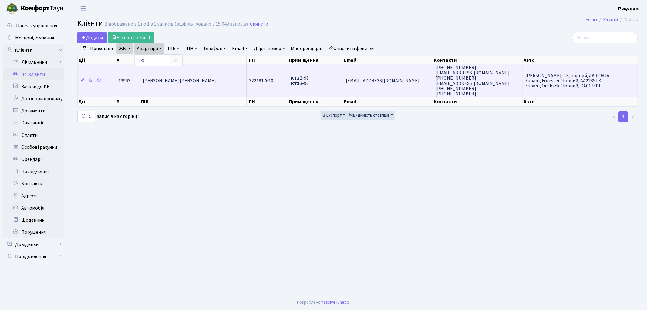
click at [195, 77] on span "[PERSON_NAME] [PERSON_NAME]" at bounding box center [179, 80] width 73 height 7
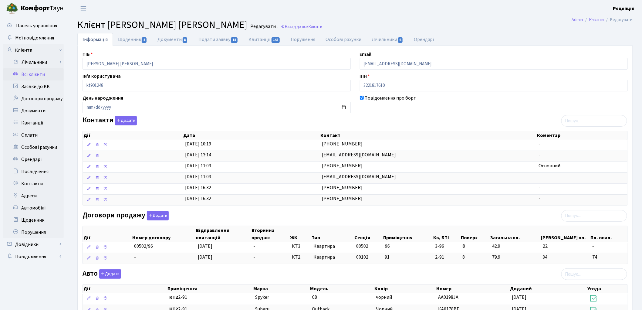
click at [23, 74] on link "Всі клієнти" at bounding box center [33, 74] width 61 height 12
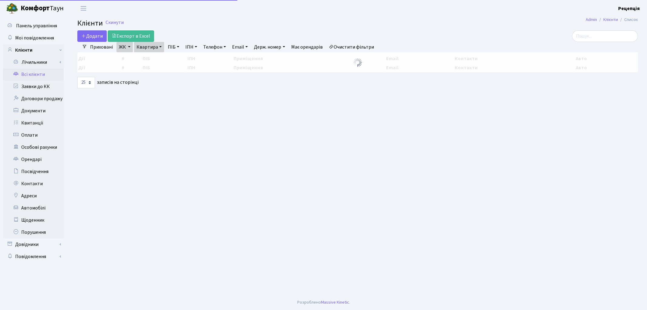
select select "25"
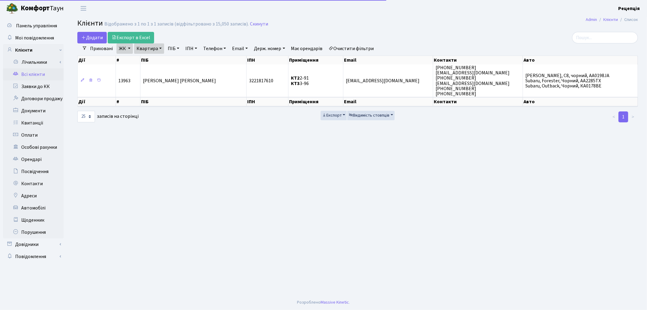
click at [365, 47] on link "Очистити фільтри" at bounding box center [351, 48] width 50 height 10
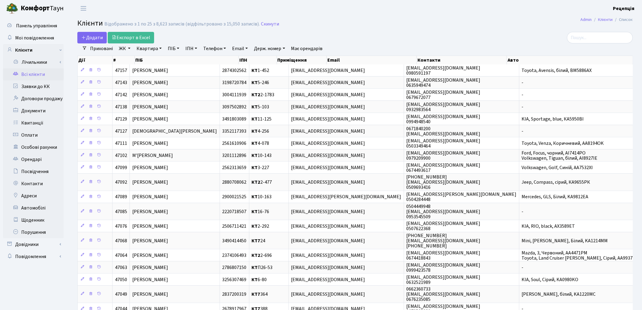
click at [129, 50] on link "ЖК" at bounding box center [124, 48] width 16 height 10
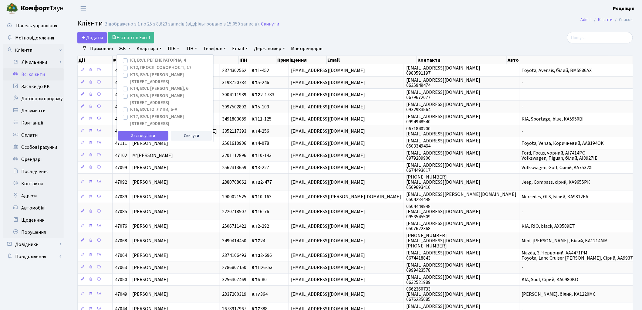
click at [128, 50] on link "ЖК" at bounding box center [124, 48] width 16 height 10
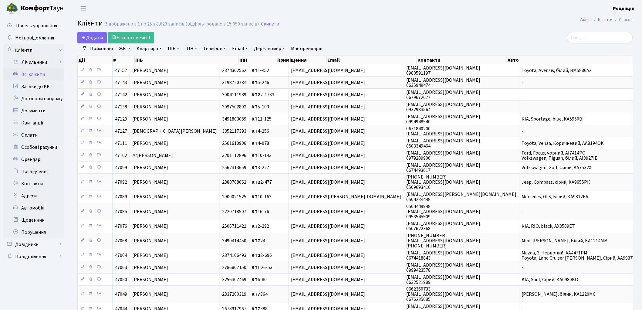
click at [128, 50] on link "ЖК" at bounding box center [124, 48] width 16 height 10
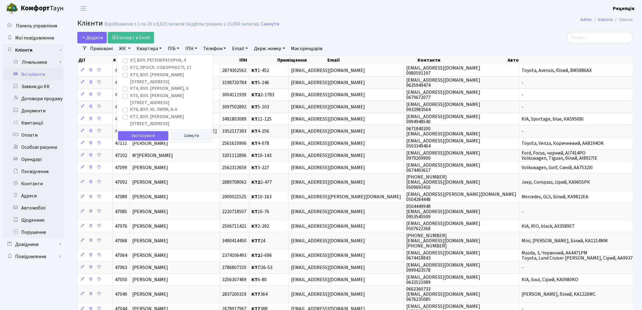
click at [130, 61] on label "КТ, вул. Регенераторна, 4" at bounding box center [158, 60] width 56 height 7
click at [130, 61] on input "КТ, вул. Регенераторна, 4" at bounding box center [132, 59] width 4 height 4
checkbox input "true"
click at [146, 131] on button "Застосувати" at bounding box center [143, 135] width 50 height 9
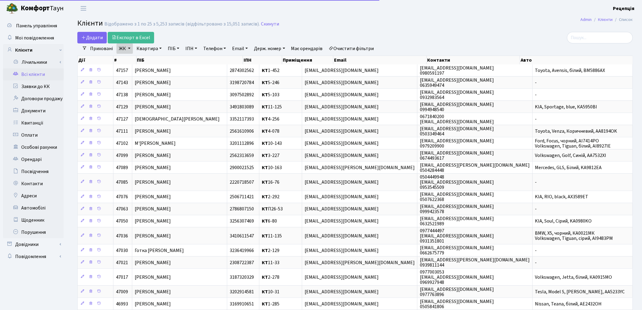
click at [153, 49] on link "Квартира" at bounding box center [149, 48] width 30 height 10
type input "15-106"
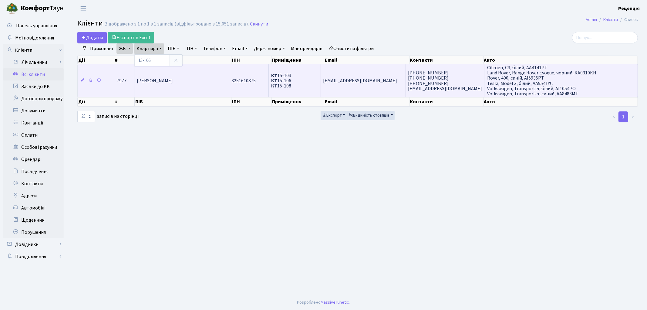
click at [199, 69] on td "Думанський Павло Вадимович" at bounding box center [181, 80] width 95 height 32
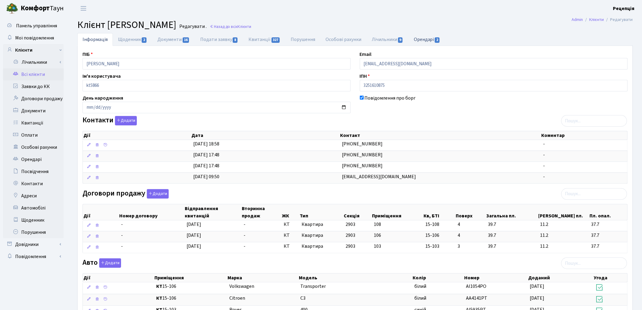
click at [420, 41] on link "Орендарі 2" at bounding box center [426, 39] width 37 height 12
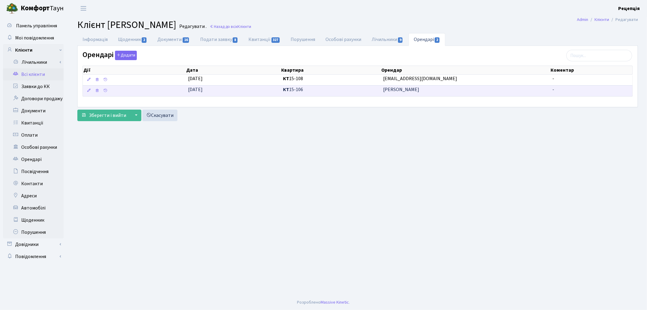
click at [416, 86] on span "Думанський [PERSON_NAME]" at bounding box center [465, 89] width 164 height 7
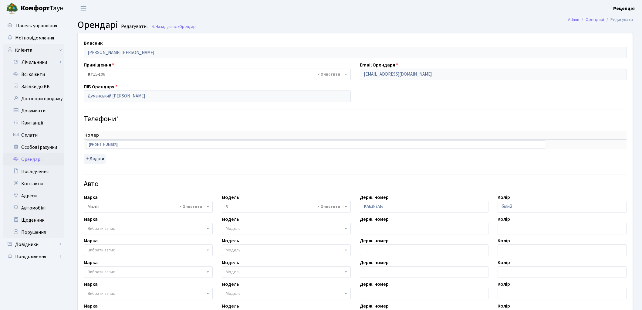
select select "2763"
drag, startPoint x: 425, startPoint y: 74, endPoint x: 337, endPoint y: 80, distance: 88.5
click at [337, 80] on div "Власник Думанський Павло Вадимович Приміщення - <b>КТ</b>&nbsp;&nbsp;&nbsp;&nbs…" at bounding box center [355, 213] width 564 height 360
click at [29, 73] on link "Всі клієнти" at bounding box center [33, 74] width 61 height 12
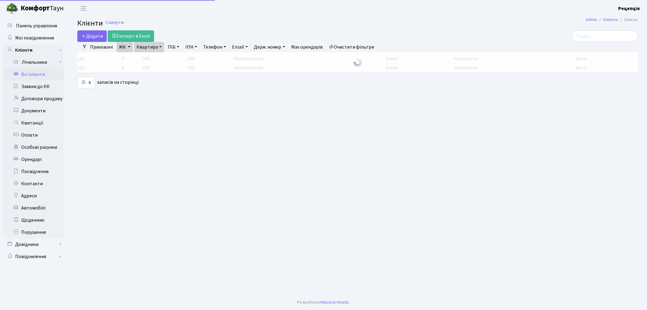
select select "25"
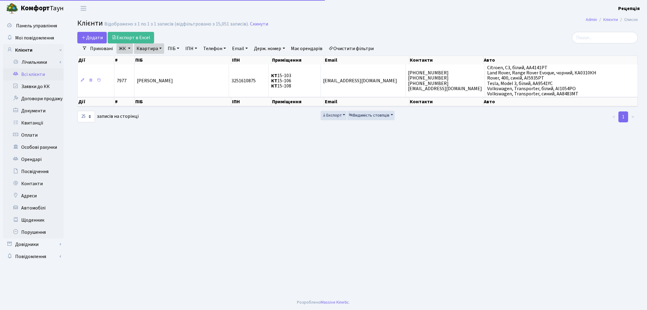
click at [340, 47] on link "Очистити фільтри" at bounding box center [351, 48] width 50 height 10
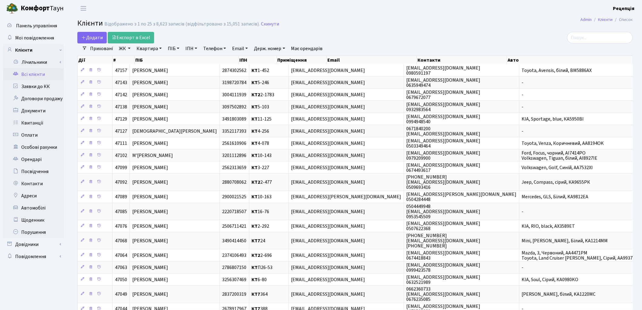
click at [174, 47] on link "ПІБ" at bounding box center [173, 48] width 16 height 10
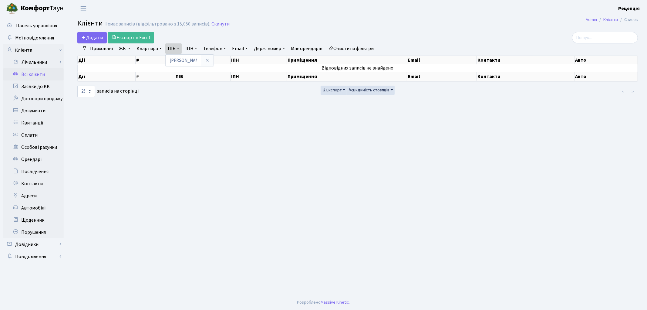
click at [350, 51] on link "Очистити фільтри" at bounding box center [351, 48] width 50 height 10
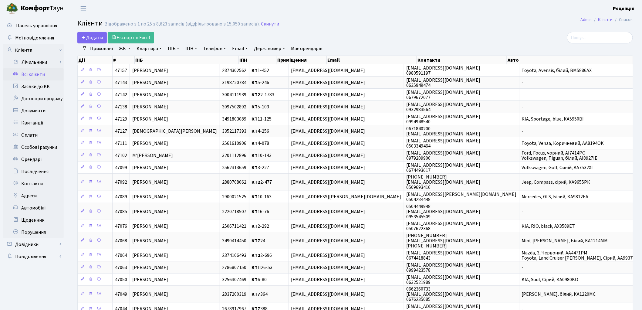
click at [175, 48] on link "ПІБ" at bounding box center [173, 48] width 16 height 10
type input "[PERSON_NAME]"
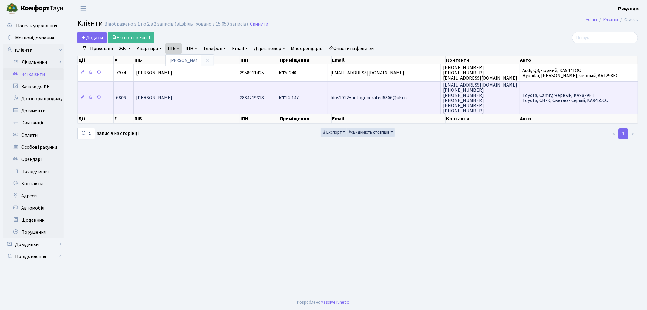
click at [172, 99] on span "[PERSON_NAME]" at bounding box center [154, 97] width 36 height 7
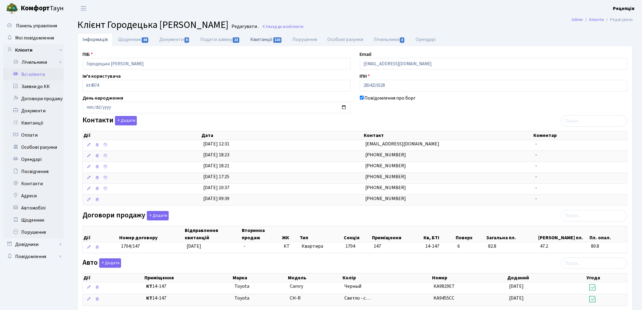
click at [255, 40] on link "Квитанції 120" at bounding box center [266, 39] width 42 height 12
select select "25"
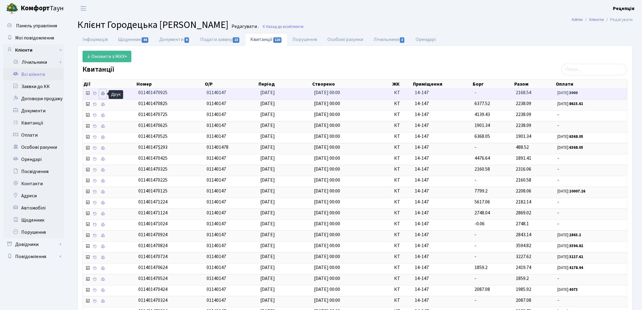
click at [102, 94] on icon at bounding box center [103, 93] width 4 height 4
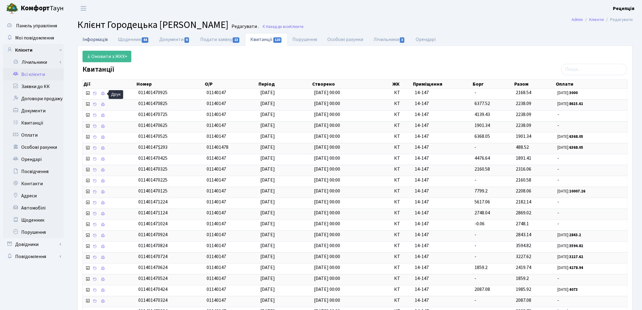
click at [93, 42] on link "Інформація" at bounding box center [94, 39] width 35 height 12
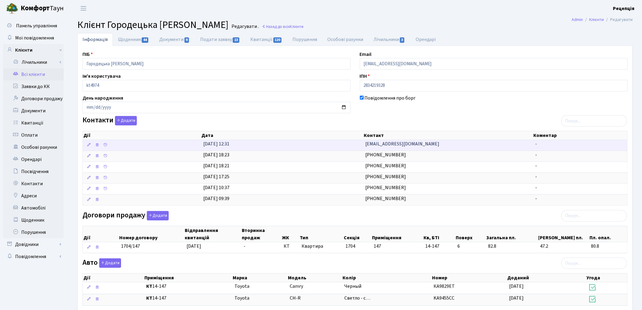
drag, startPoint x: 410, startPoint y: 143, endPoint x: 351, endPoint y: 148, distance: 59.7
click at [352, 149] on \<\/span\>\a "08.10.2025, 12:31 bios2012@ukr.net -" at bounding box center [355, 145] width 544 height 11
copy \<\/span\>\a "[EMAIL_ADDRESS][DOMAIN_NAME]"
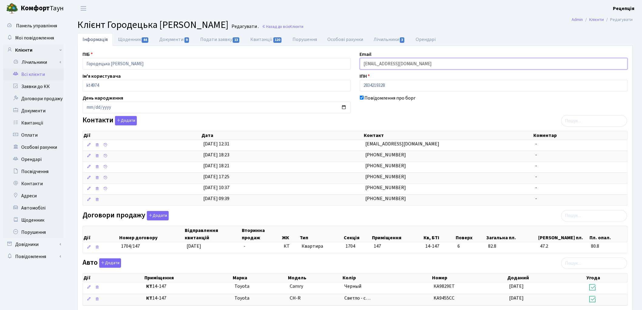
click at [438, 62] on input "bios2012+autogenerated6806@ukr.net" at bounding box center [494, 64] width 268 height 12
drag, startPoint x: 441, startPoint y: 64, endPoint x: 353, endPoint y: 64, distance: 87.9
click at [353, 64] on div "ПІБ Городецька Тетяна Олександрівна Email bios2012+autogenerated6806@ukr.net Ім…" at bounding box center [355, 226] width 554 height 351
paste input "[EMAIL_ADDRESS][DOMAIN_NAME]"
click at [371, 63] on input "[EMAIL_ADDRESS][DOMAIN_NAME]" at bounding box center [494, 64] width 268 height 12
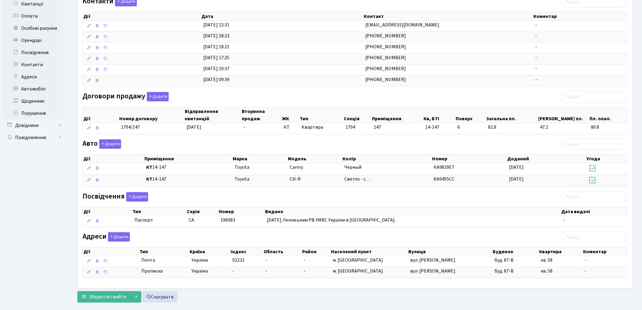
scroll to position [131, 0]
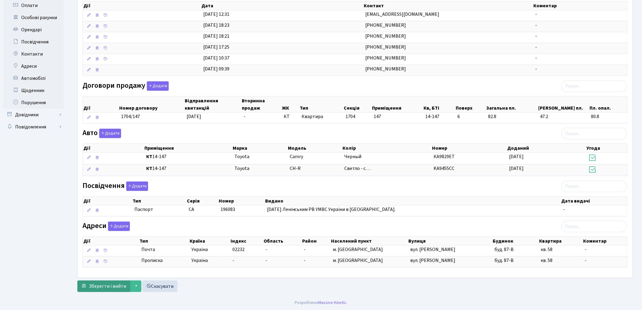
type input "[EMAIL_ADDRESS][DOMAIN_NAME]"
click at [106, 287] on span "Зберегти і вийти" at bounding box center [107, 286] width 37 height 7
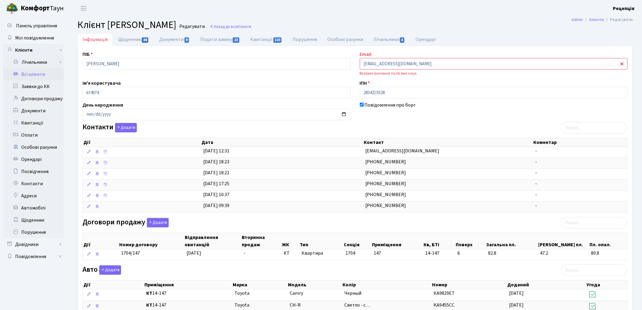
click at [29, 74] on link "Всі клієнти" at bounding box center [33, 74] width 61 height 12
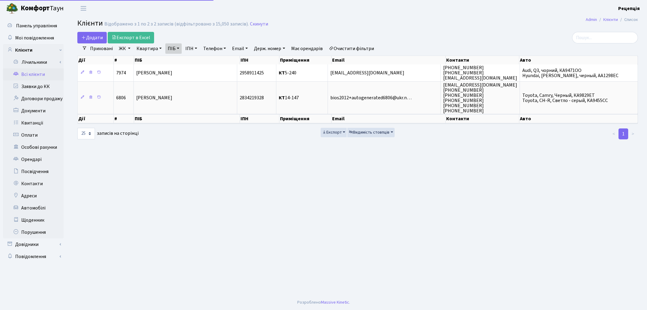
select select "25"
click at [350, 47] on link "Очистити фільтри" at bounding box center [351, 48] width 50 height 10
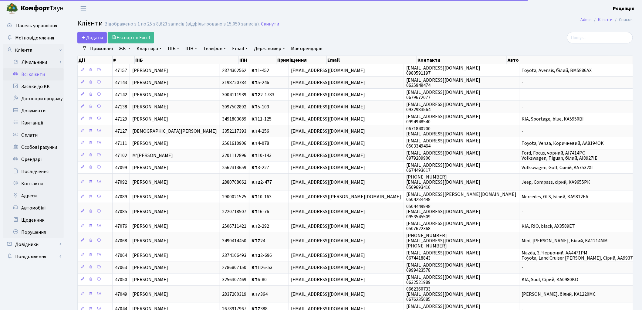
click at [233, 48] on link "Email" at bounding box center [240, 48] width 21 height 10
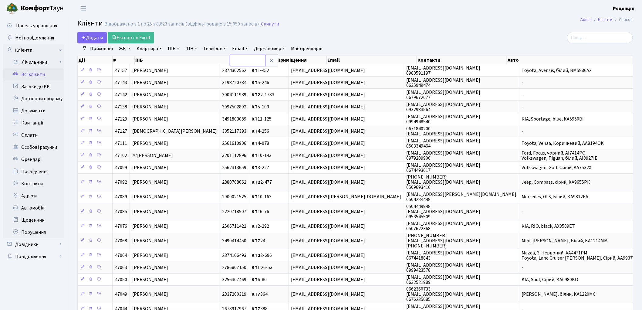
paste input "[EMAIL_ADDRESS][DOMAIN_NAME]"
type input "[EMAIL_ADDRESS][DOMAIN_NAME]"
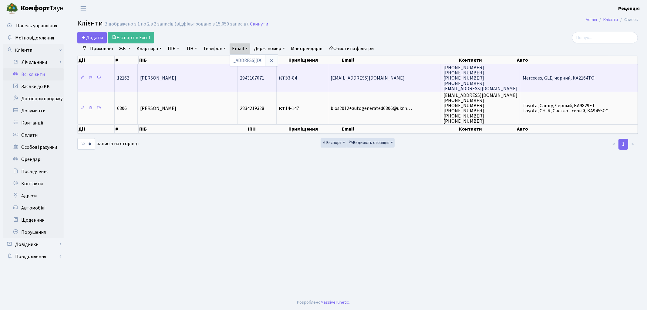
click at [364, 85] on td "[EMAIL_ADDRESS][DOMAIN_NAME]" at bounding box center [384, 77] width 113 height 27
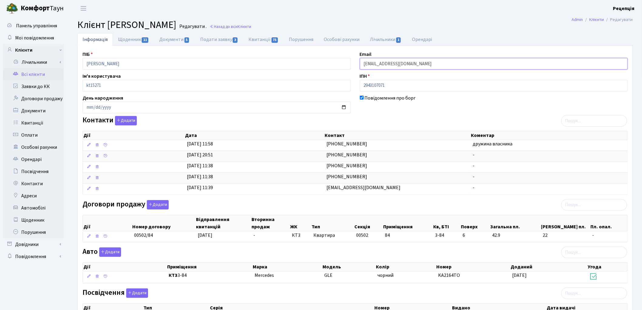
click at [410, 63] on input "[EMAIL_ADDRESS][DOMAIN_NAME]" at bounding box center [494, 64] width 268 height 12
click at [381, 64] on input "[EMAIL_ADDRESS][DOMAIN_NAME]" at bounding box center [494, 64] width 268 height 12
click at [410, 60] on input "dk01001a@ukr.net" at bounding box center [494, 64] width 268 height 12
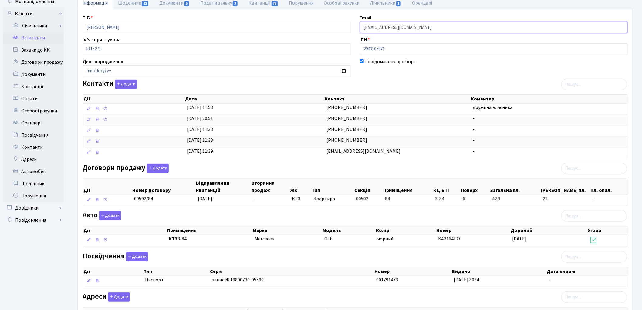
scroll to position [108, 0]
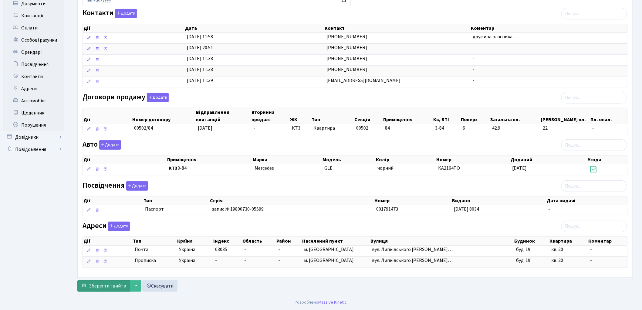
type input "[EMAIL_ADDRESS][DOMAIN_NAME]"
click at [111, 287] on span "Зберегти і вийти" at bounding box center [107, 285] width 37 height 7
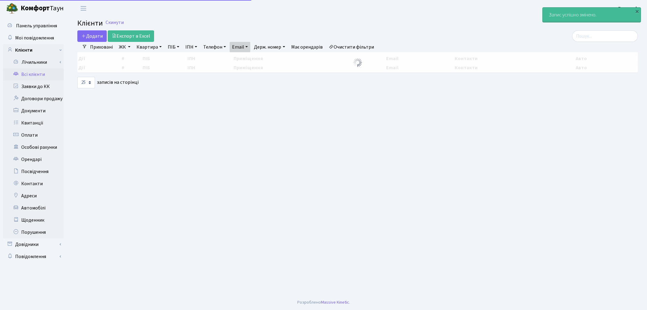
select select "25"
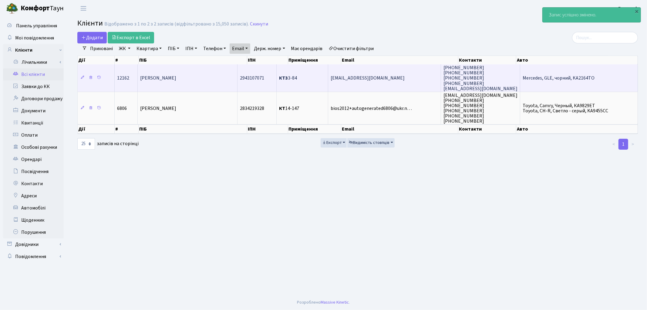
click at [205, 78] on td "[PERSON_NAME]" at bounding box center [188, 77] width 100 height 27
click at [207, 77] on td "[PERSON_NAME]" at bounding box center [188, 77] width 100 height 27
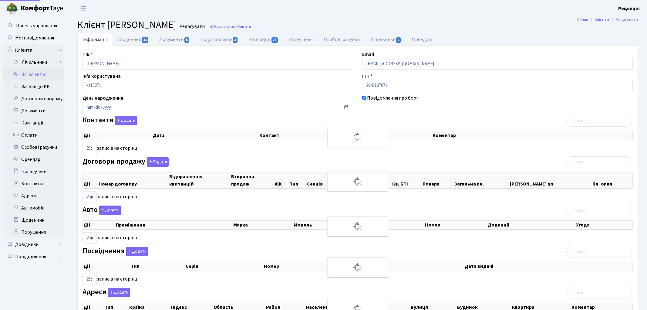
select select "25"
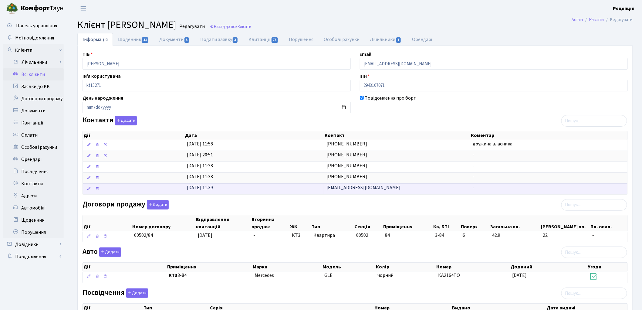
drag, startPoint x: 366, startPoint y: 190, endPoint x: 314, endPoint y: 194, distance: 51.8
click at [316, 192] on \<\/span\>\a "[DATE] 11:39 [EMAIL_ADDRESS][DOMAIN_NAME] -" at bounding box center [355, 188] width 544 height 11
copy \<\/span\>\a "[EMAIL_ADDRESS][DOMAIN_NAME]"
click at [96, 189] on icon at bounding box center [97, 188] width 4 height 4
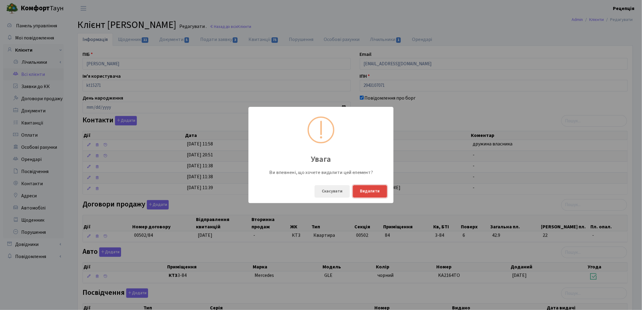
click at [381, 189] on button "Видалити" at bounding box center [370, 191] width 34 height 12
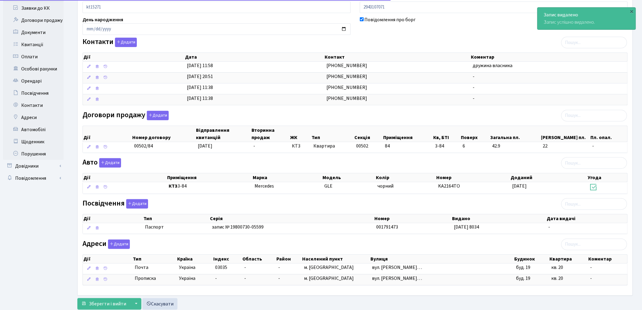
scroll to position [95, 0]
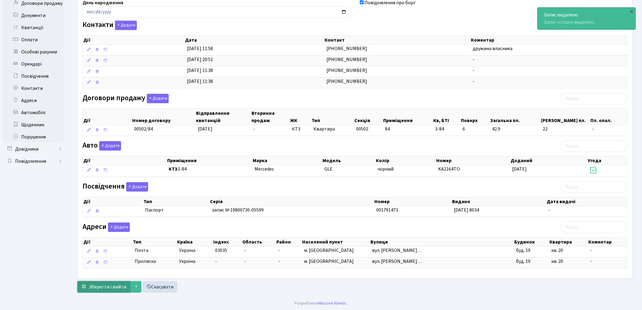
click at [104, 287] on span "Зберегти і вийти" at bounding box center [107, 286] width 37 height 7
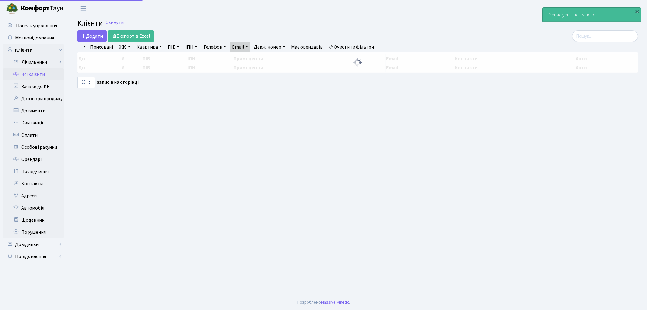
select select "25"
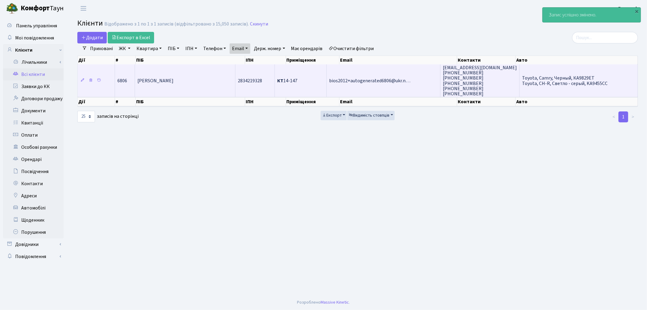
click at [183, 86] on td "[PERSON_NAME]" at bounding box center [185, 80] width 100 height 32
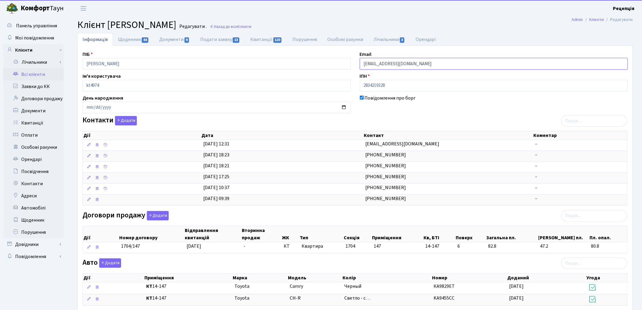
drag, startPoint x: 445, startPoint y: 64, endPoint x: 356, endPoint y: 68, distance: 88.9
click at [356, 68] on div "Email [EMAIL_ADDRESS][DOMAIN_NAME]" at bounding box center [493, 60] width 277 height 19
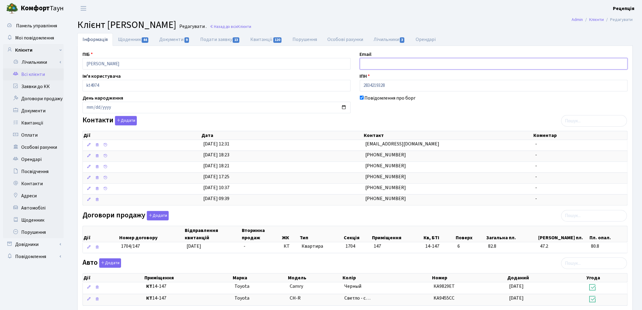
paste input "[EMAIL_ADDRESS][DOMAIN_NAME]"
click at [371, 65] on input "[EMAIL_ADDRESS][DOMAIN_NAME]" at bounding box center [494, 64] width 268 height 12
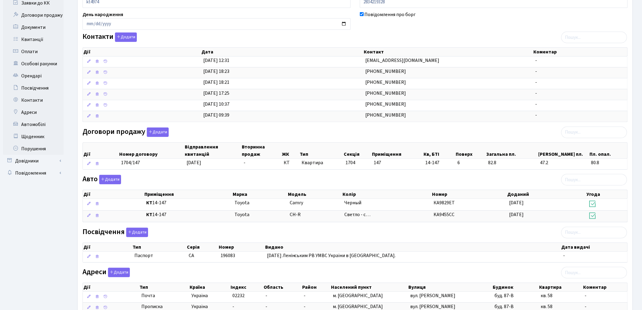
scroll to position [121, 0]
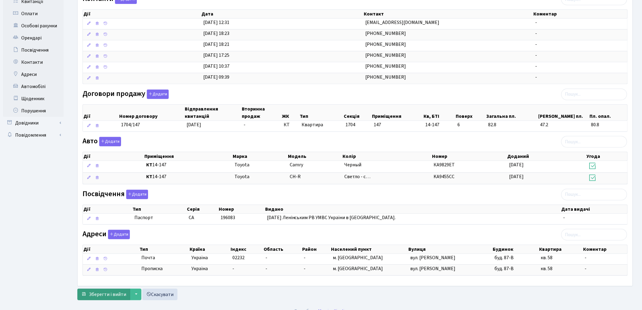
type input "[EMAIL_ADDRESS][DOMAIN_NAME]"
click at [101, 297] on span "Зберегти і вийти" at bounding box center [107, 294] width 37 height 7
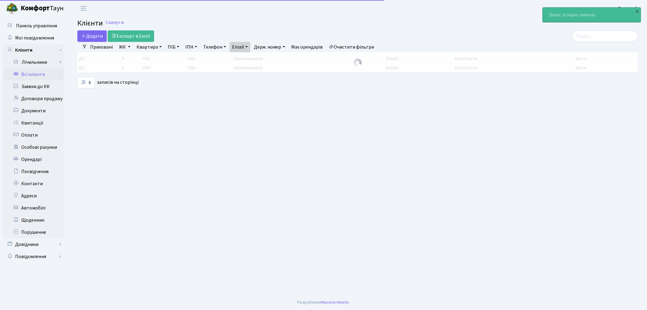
select select "25"
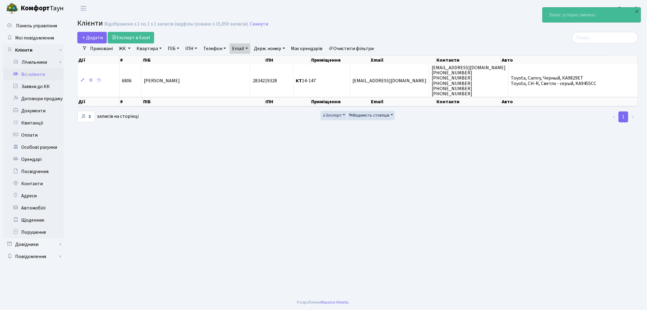
click at [351, 48] on link "Очистити фільтри" at bounding box center [351, 48] width 50 height 10
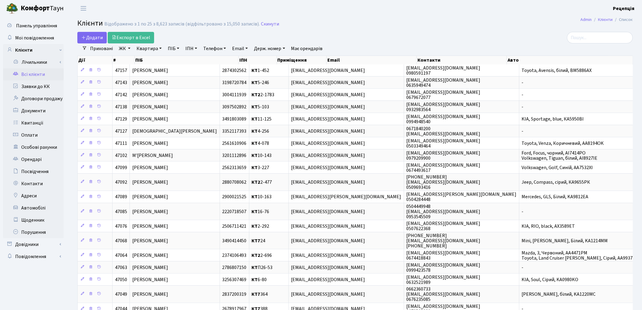
click at [128, 50] on link "ЖК" at bounding box center [124, 48] width 16 height 10
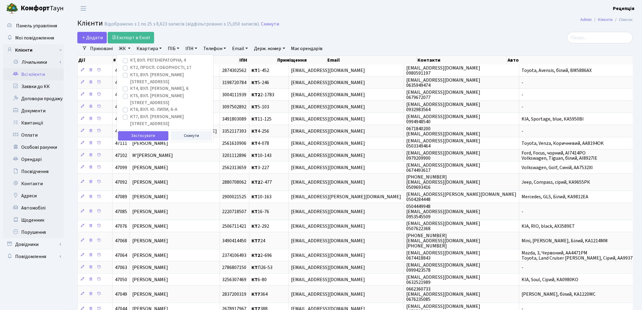
click at [130, 75] on label "КТ3, вул. Березнева, 16" at bounding box center [169, 79] width 78 height 14
click at [130, 75] on input "КТ3, вул. Березнева, 16" at bounding box center [132, 74] width 4 height 4
checkbox input "true"
click at [139, 131] on button "Застосувати" at bounding box center [143, 135] width 50 height 9
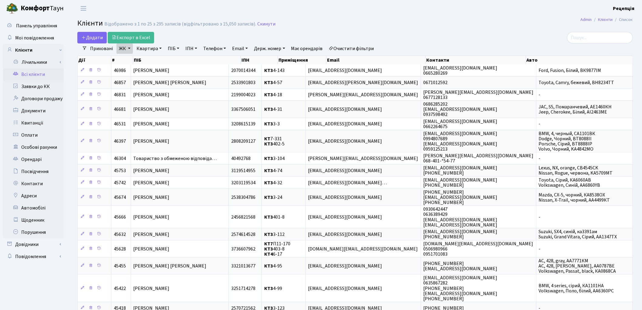
click at [151, 47] on link "Квартира" at bounding box center [149, 48] width 30 height 10
type input "3-84"
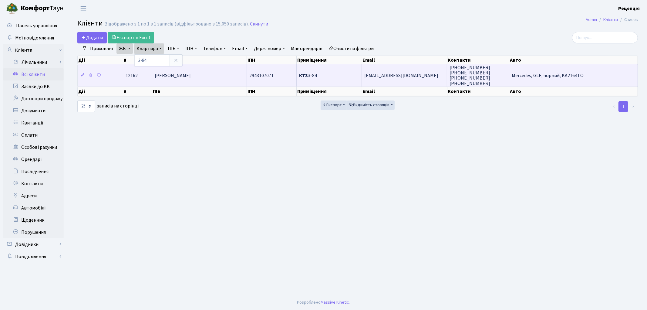
click at [187, 75] on span "[PERSON_NAME]" at bounding box center [173, 75] width 36 height 7
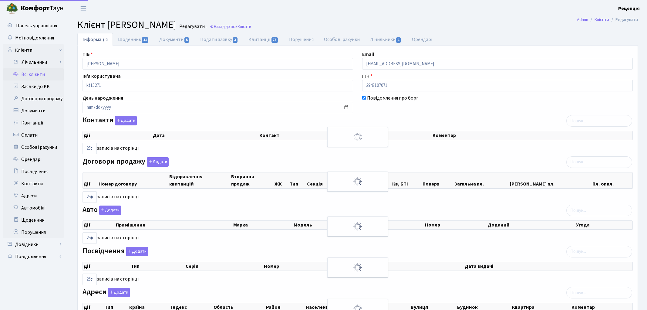
select select "25"
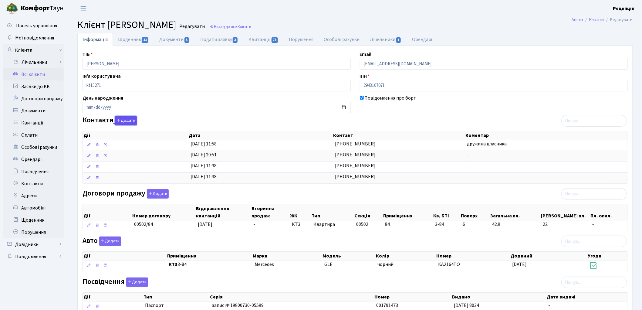
click at [131, 120] on button "Додати" at bounding box center [126, 120] width 22 height 9
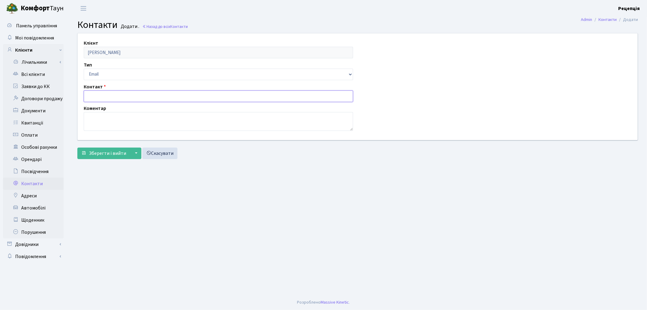
click at [104, 92] on input "text" at bounding box center [218, 96] width 269 height 12
paste input "[EMAIL_ADDRESS][DOMAIN_NAME]"
click at [95, 96] on input "[EMAIL_ADDRESS][DOMAIN_NAME]" at bounding box center [218, 96] width 269 height 12
type input "[EMAIL_ADDRESS][DOMAIN_NAME]"
click at [105, 152] on span "Зберегти і вийти" at bounding box center [107, 153] width 37 height 7
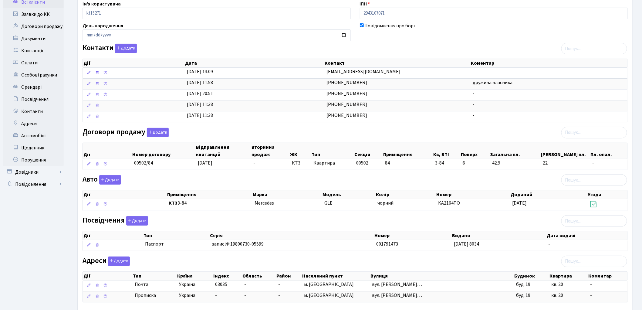
scroll to position [108, 0]
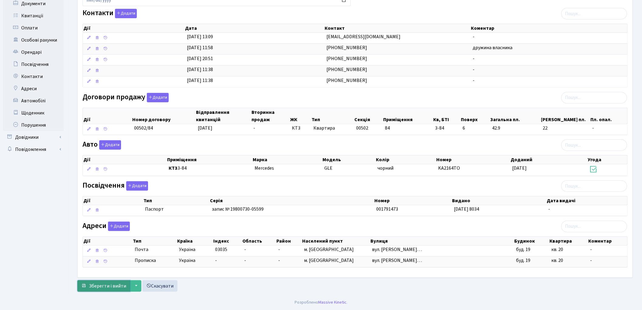
click at [99, 287] on span "Зберегти і вийти" at bounding box center [107, 285] width 37 height 7
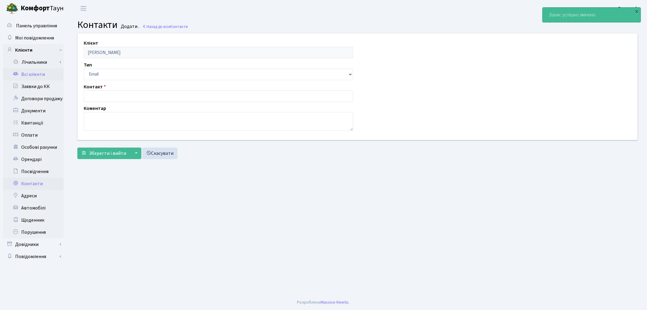
click at [32, 73] on link "Всі клієнти" at bounding box center [33, 74] width 61 height 12
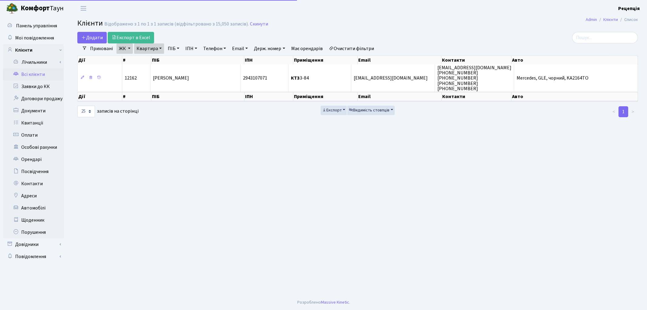
select select "25"
click at [351, 48] on link "Очистити фільтри" at bounding box center [351, 48] width 50 height 10
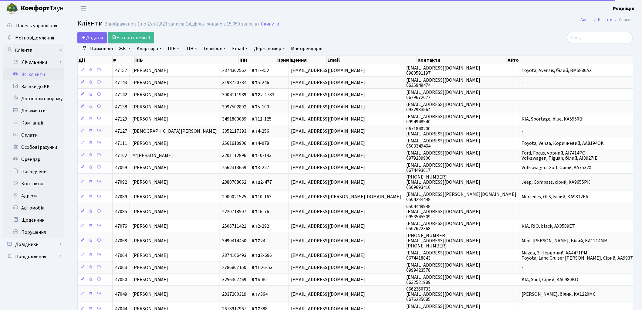
click at [237, 54] on div "Дії # ПІБ ІПН Приміщення Email Контакти Авто" at bounding box center [354, 59] width 555 height 11
click at [239, 52] on link "Email" at bounding box center [240, 48] width 21 height 10
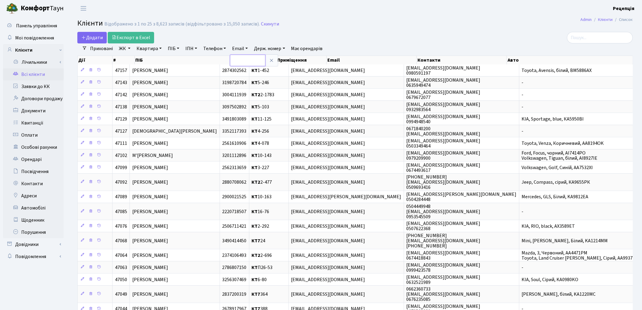
paste input "[EMAIL_ADDRESS][DOMAIN_NAME]"
type input "[EMAIL_ADDRESS][DOMAIN_NAME]"
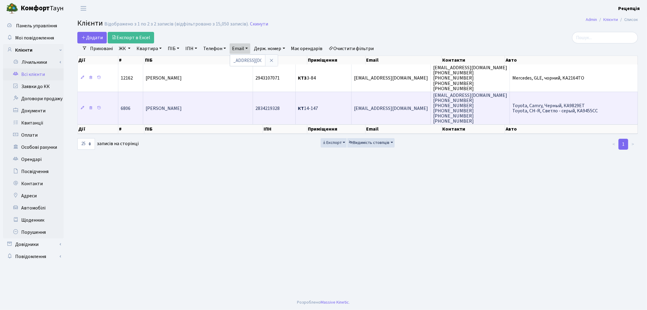
click at [222, 112] on td "[PERSON_NAME]" at bounding box center [197, 108] width 109 height 33
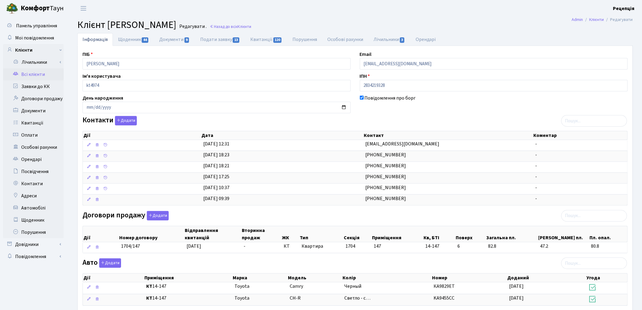
click at [47, 73] on link "Всі клієнти" at bounding box center [33, 74] width 61 height 12
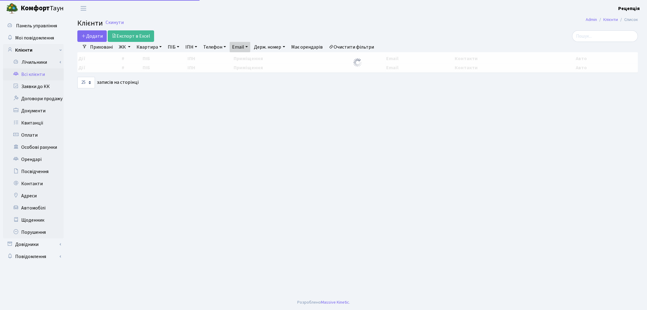
select select "25"
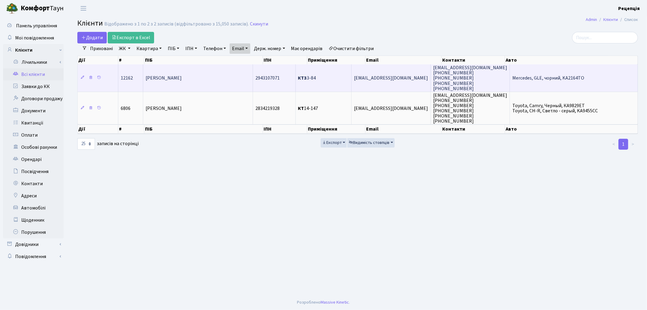
click at [216, 79] on td "[PERSON_NAME]" at bounding box center [197, 77] width 109 height 27
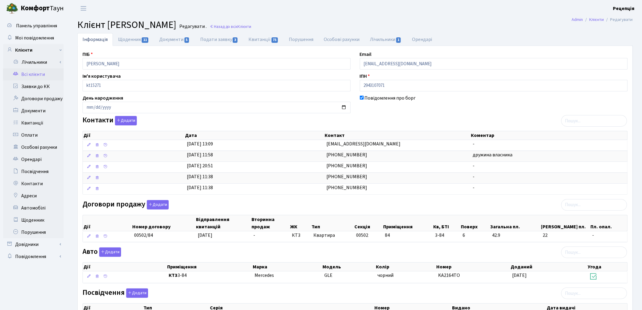
click at [28, 71] on link "Всі клієнти" at bounding box center [33, 74] width 61 height 12
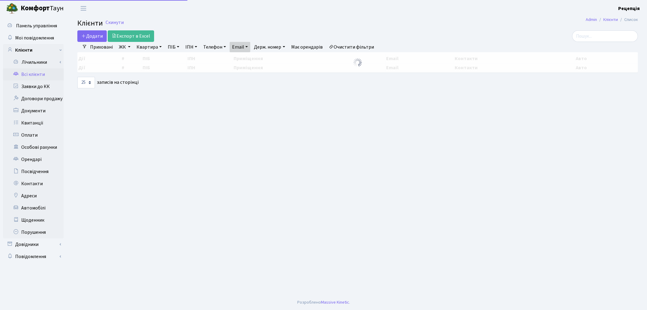
select select "25"
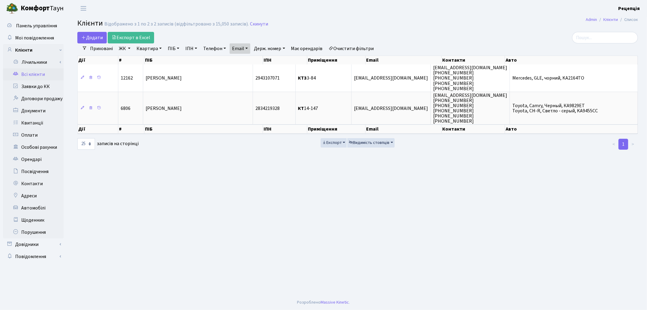
click at [360, 47] on link "Очистити фільтри" at bounding box center [351, 48] width 50 height 10
